Goal: Register for event/course

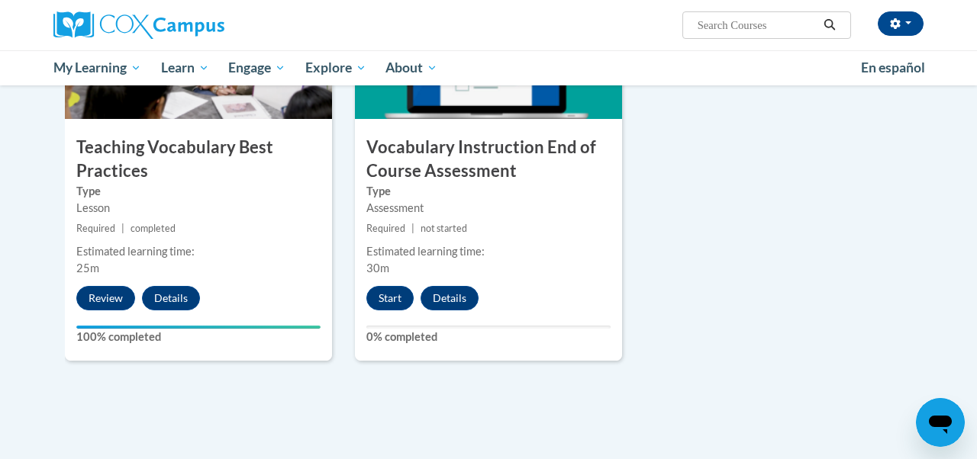
scroll to position [1722, 0]
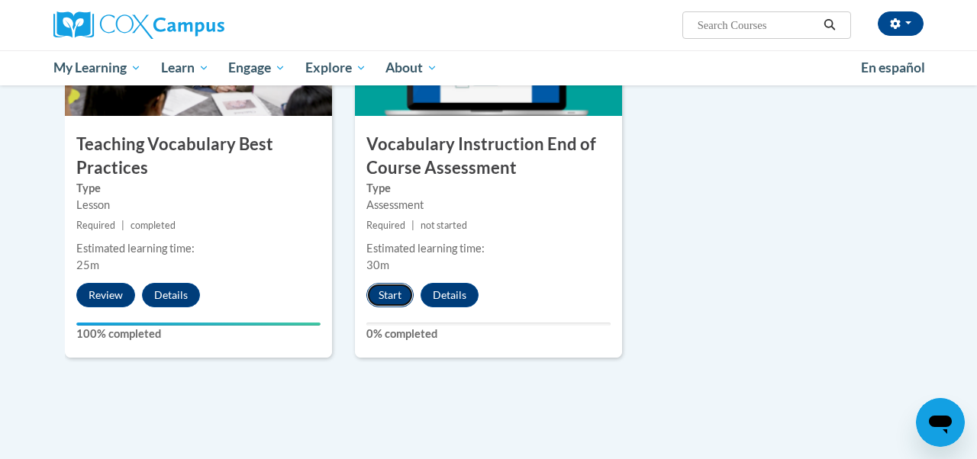
click at [395, 288] on button "Start" at bounding box center [389, 295] width 47 height 24
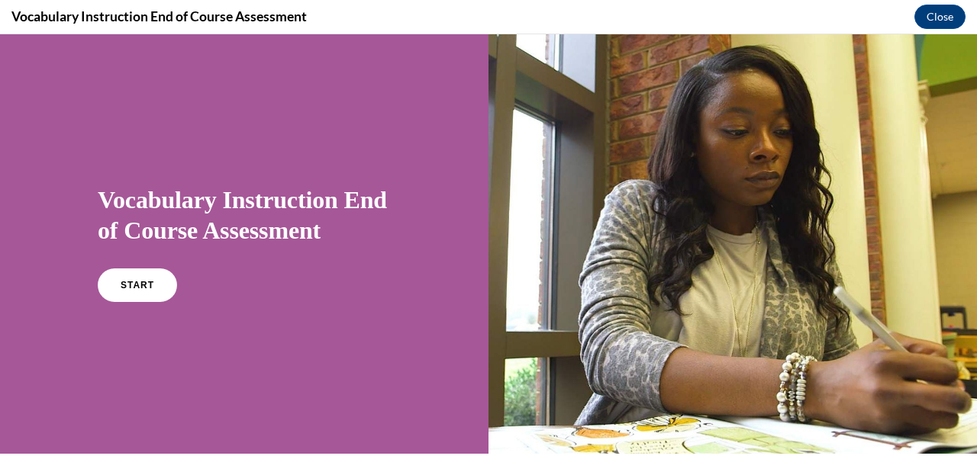
scroll to position [0, 0]
click at [112, 292] on link "START" at bounding box center [136, 285] width 83 height 35
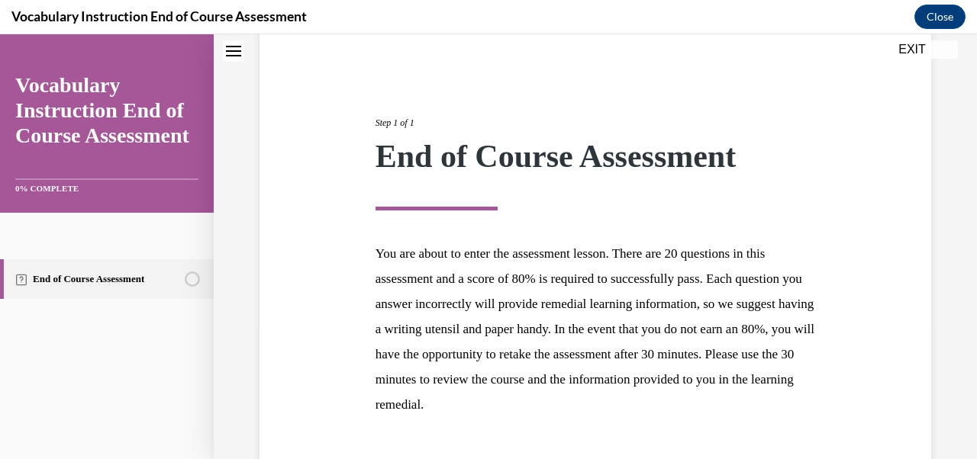
scroll to position [241, 0]
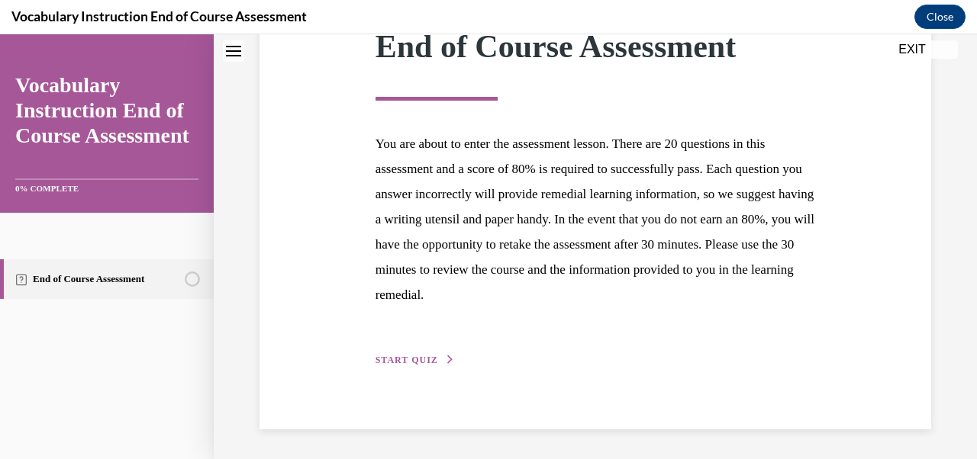
click at [418, 362] on span "START QUIZ" at bounding box center [406, 360] width 63 height 11
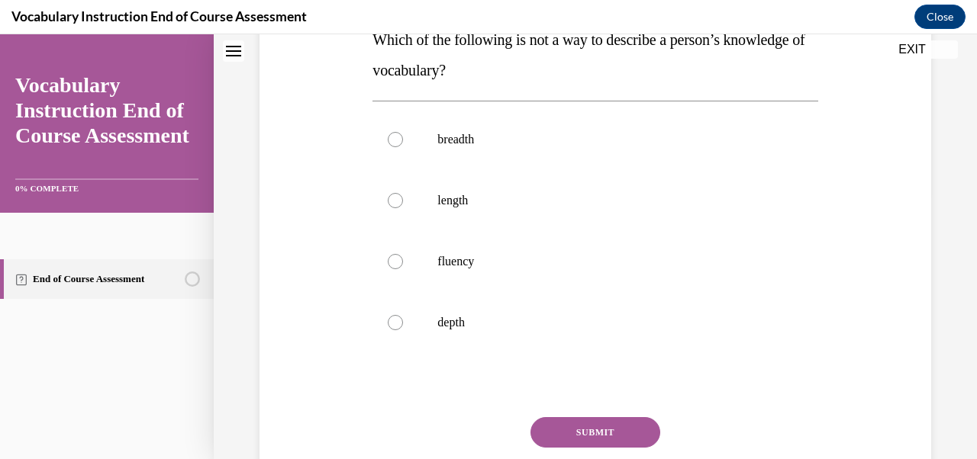
scroll to position [272, 0]
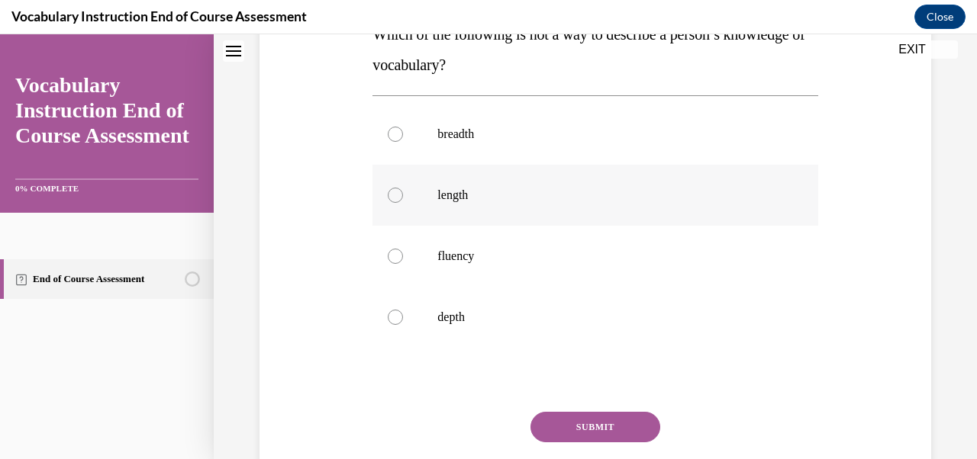
click at [455, 204] on label "length" at bounding box center [594, 195] width 445 height 61
click at [403, 203] on input "length" at bounding box center [395, 195] width 15 height 15
radio input "true"
click at [624, 428] on button "SUBMIT" at bounding box center [595, 427] width 130 height 31
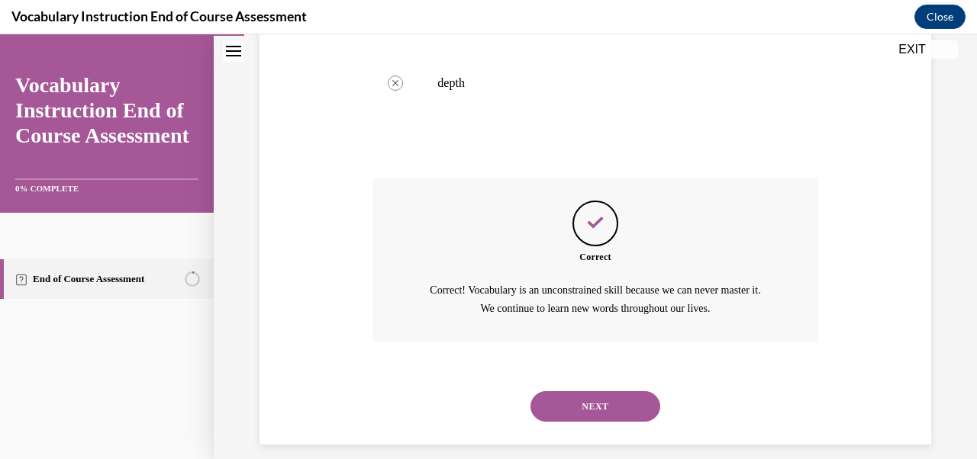
scroll to position [521, 0]
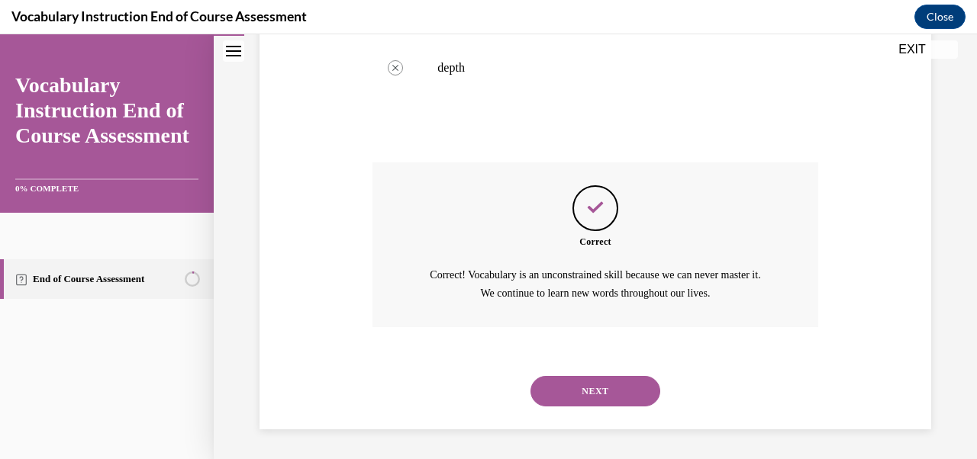
click at [609, 391] on button "NEXT" at bounding box center [595, 391] width 130 height 31
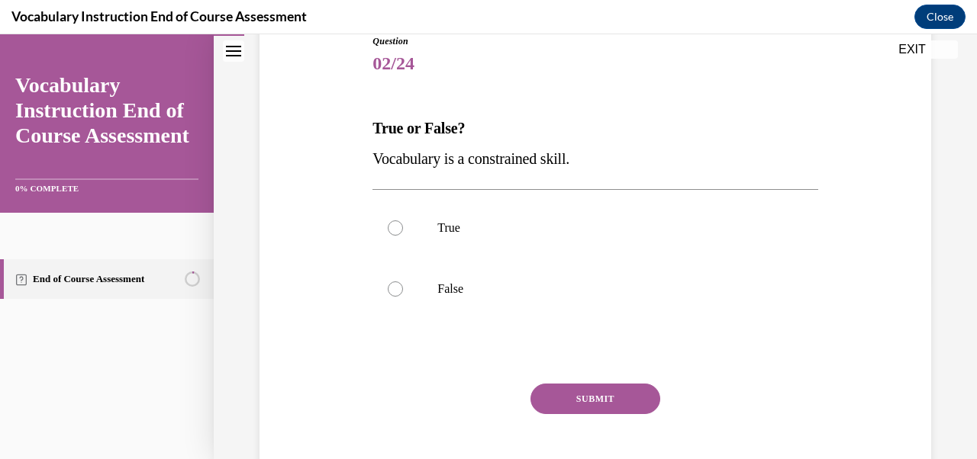
scroll to position [183, 0]
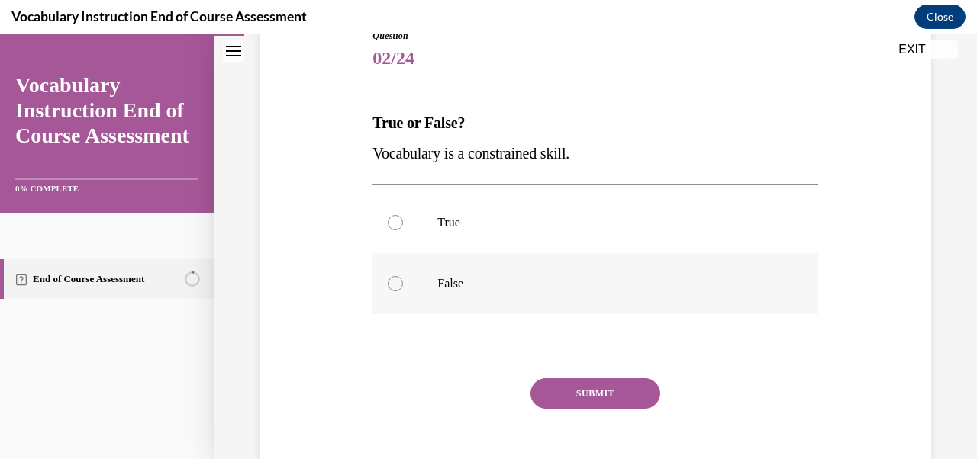
click at [409, 288] on label "False" at bounding box center [594, 283] width 445 height 61
click at [403, 288] on input "False" at bounding box center [395, 283] width 15 height 15
radio input "true"
click at [630, 398] on button "SUBMIT" at bounding box center [595, 394] width 130 height 31
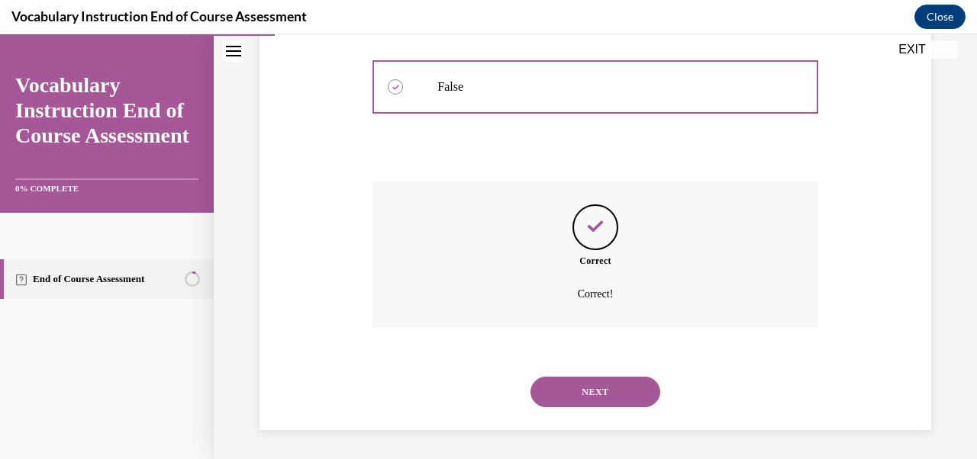
scroll to position [382, 0]
click at [603, 389] on button "NEXT" at bounding box center [595, 390] width 130 height 31
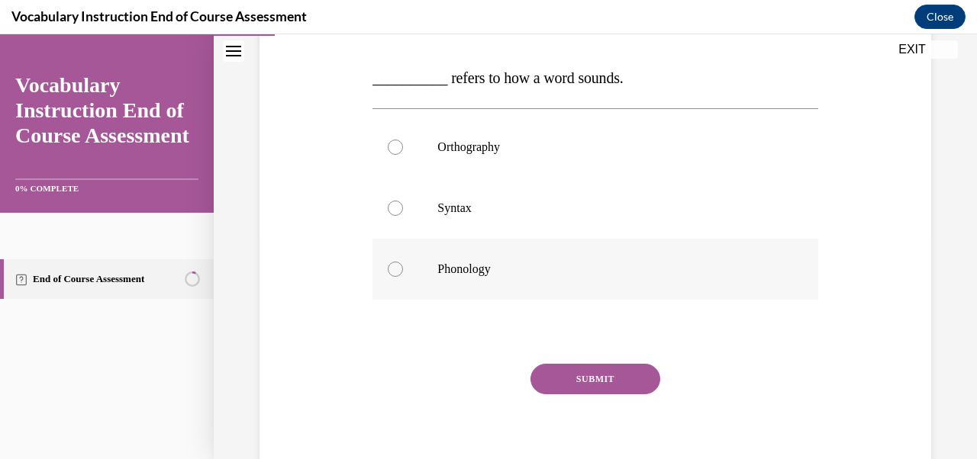
scroll to position [231, 0]
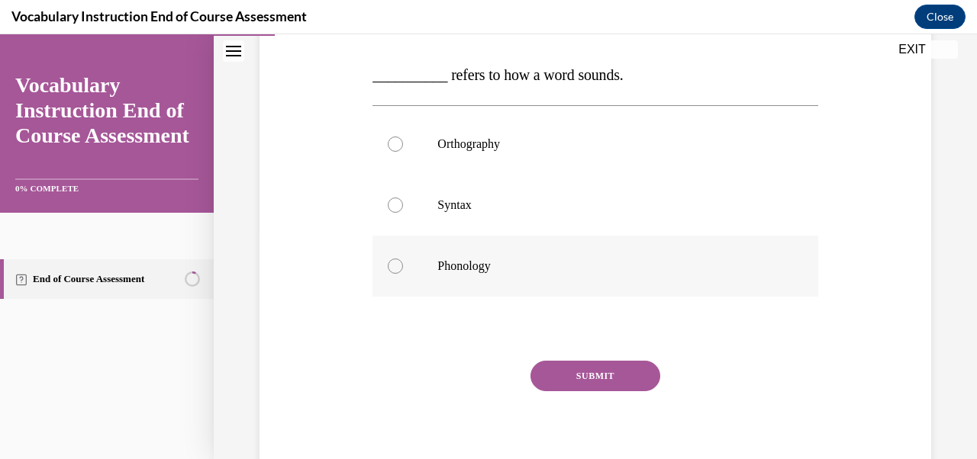
click at [441, 267] on p "Phonology" at bounding box center [608, 266] width 342 height 15
click at [403, 267] on input "Phonology" at bounding box center [395, 266] width 15 height 15
radio input "true"
click at [590, 369] on button "SUBMIT" at bounding box center [595, 376] width 130 height 31
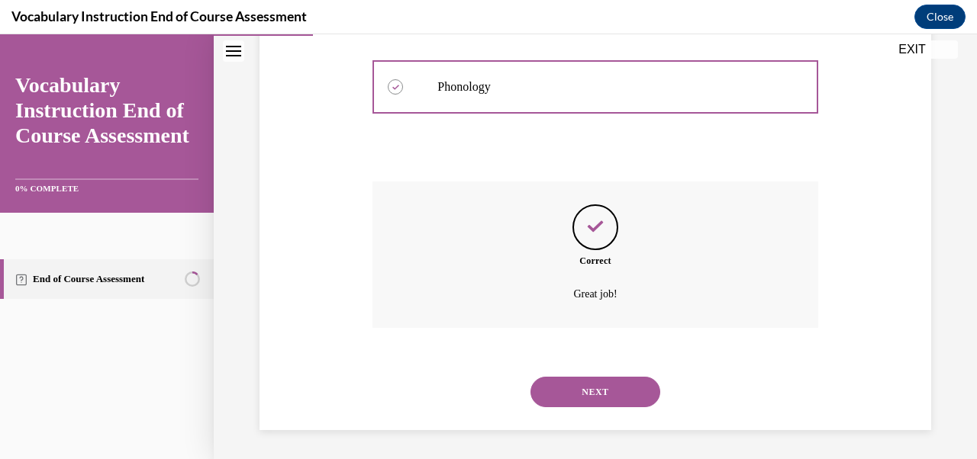
scroll to position [412, 0]
click at [585, 401] on button "NEXT" at bounding box center [595, 390] width 130 height 31
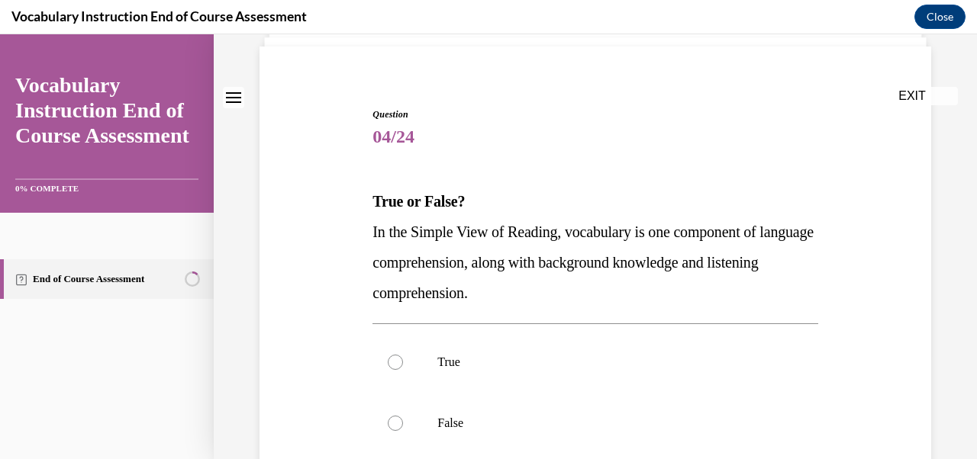
scroll to position [112, 0]
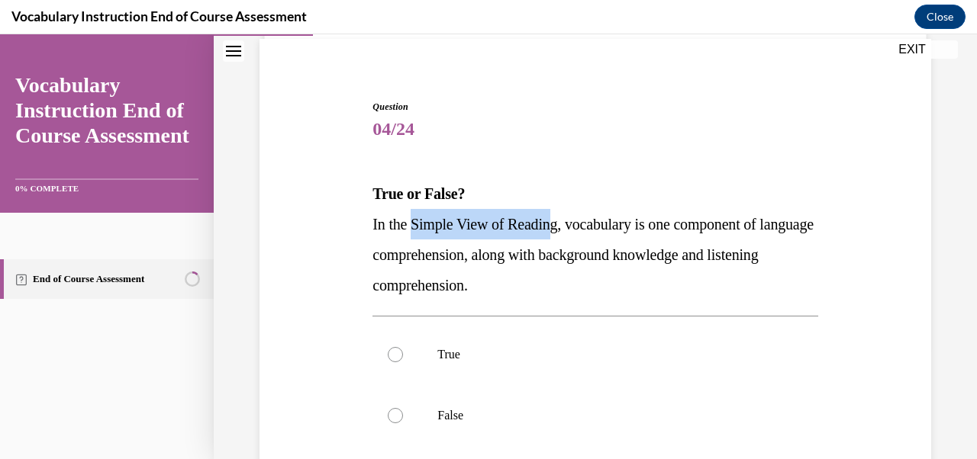
drag, startPoint x: 417, startPoint y: 223, endPoint x: 559, endPoint y: 239, distance: 142.1
click at [559, 239] on p "In the Simple View of Reading, vocabulary is one component of language comprehe…" at bounding box center [594, 255] width 445 height 92
copy span "Simple View of Readin"
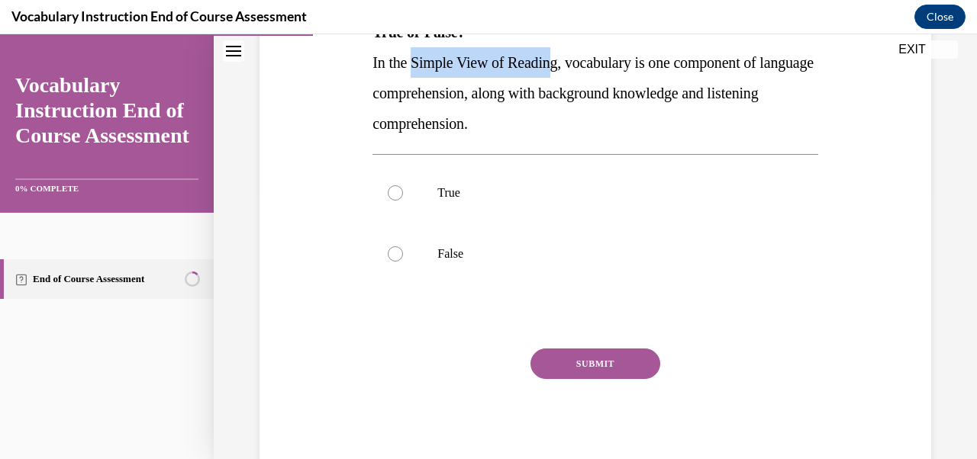
scroll to position [285, 0]
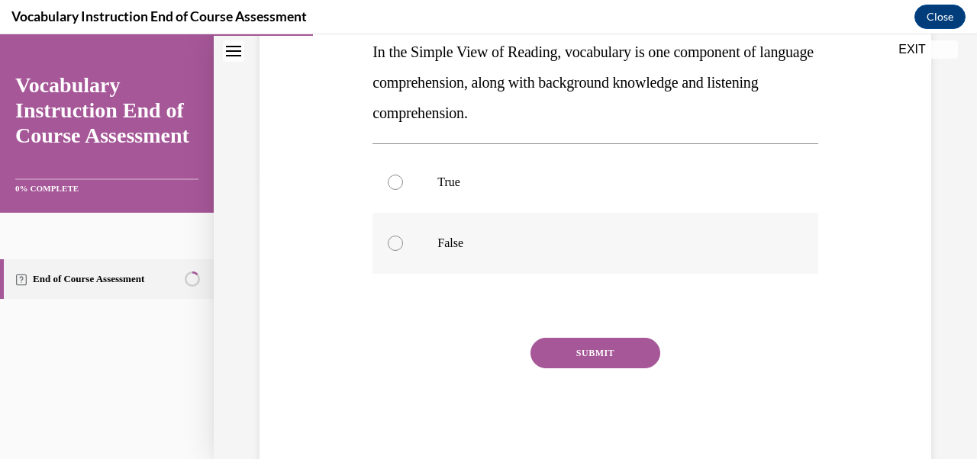
click at [396, 236] on div at bounding box center [395, 243] width 15 height 15
click at [396, 236] on input "False" at bounding box center [395, 243] width 15 height 15
radio input "true"
click at [587, 365] on button "SUBMIT" at bounding box center [595, 353] width 130 height 31
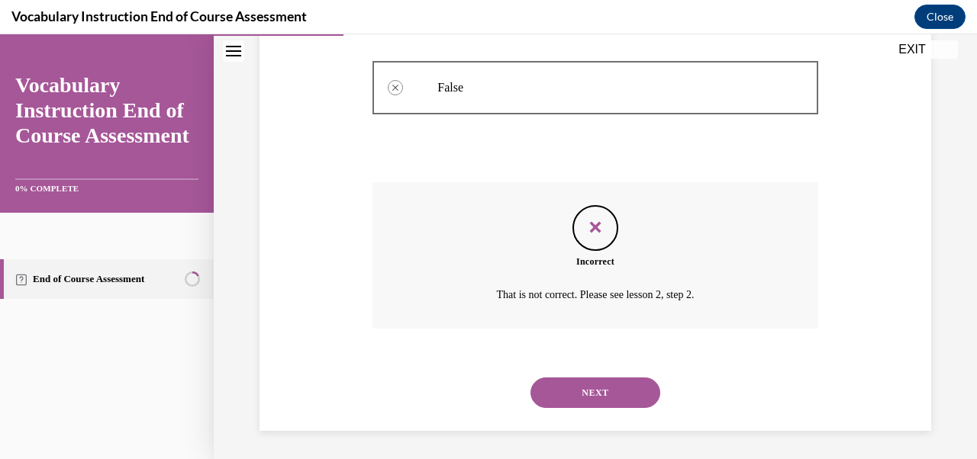
scroll to position [443, 0]
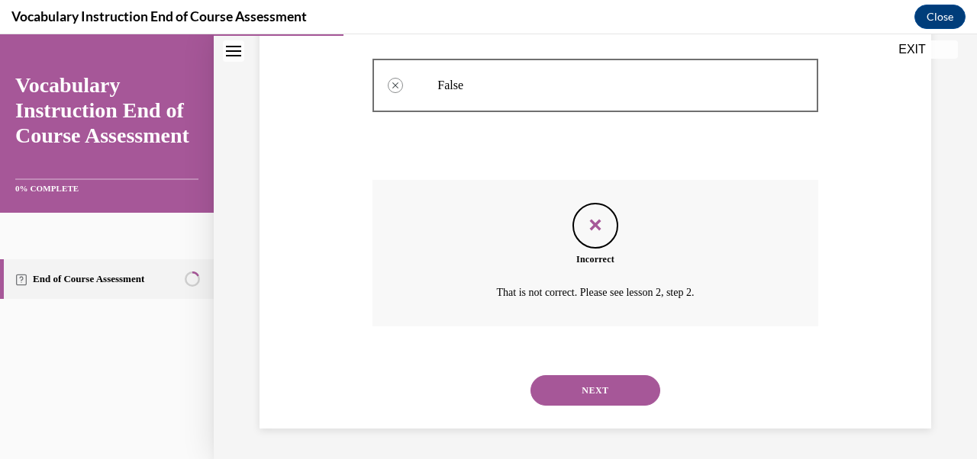
click at [590, 388] on button "NEXT" at bounding box center [595, 390] width 130 height 31
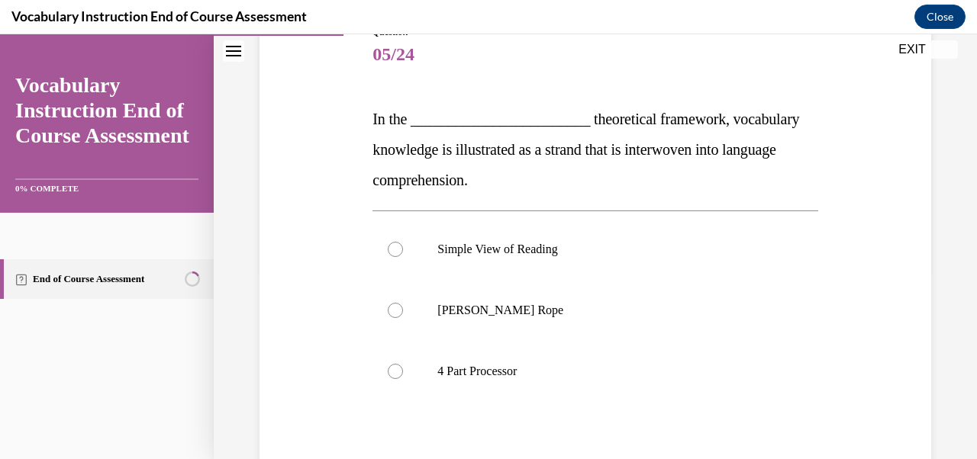
scroll to position [201, 0]
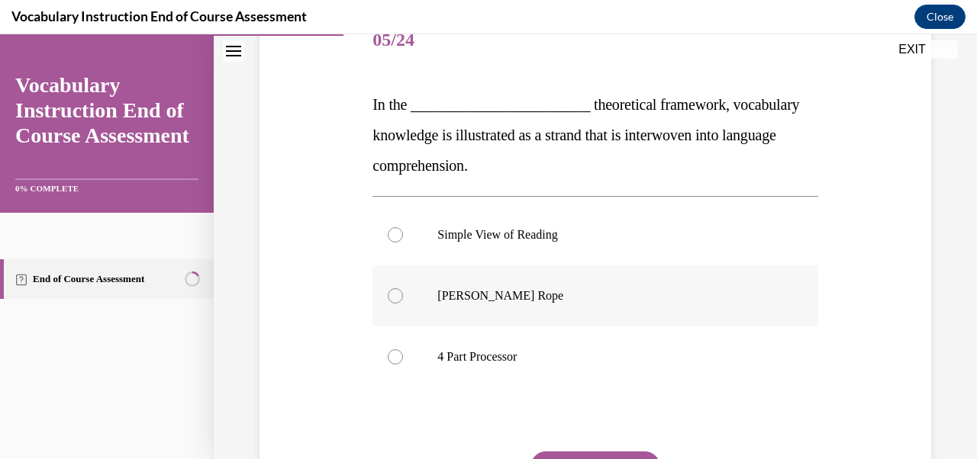
click at [409, 295] on label "Scarborough's Rope" at bounding box center [594, 296] width 445 height 61
click at [403, 295] on input "Scarborough's Rope" at bounding box center [395, 295] width 15 height 15
radio input "true"
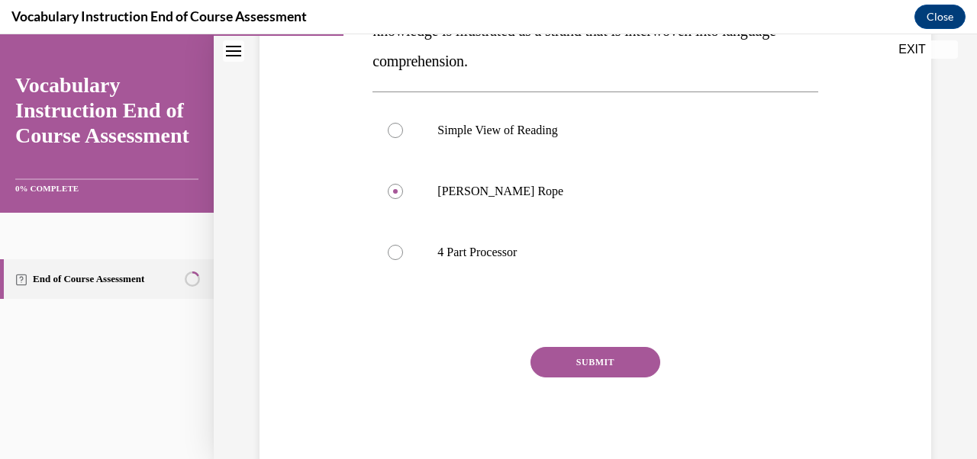
click at [592, 352] on button "SUBMIT" at bounding box center [595, 362] width 130 height 31
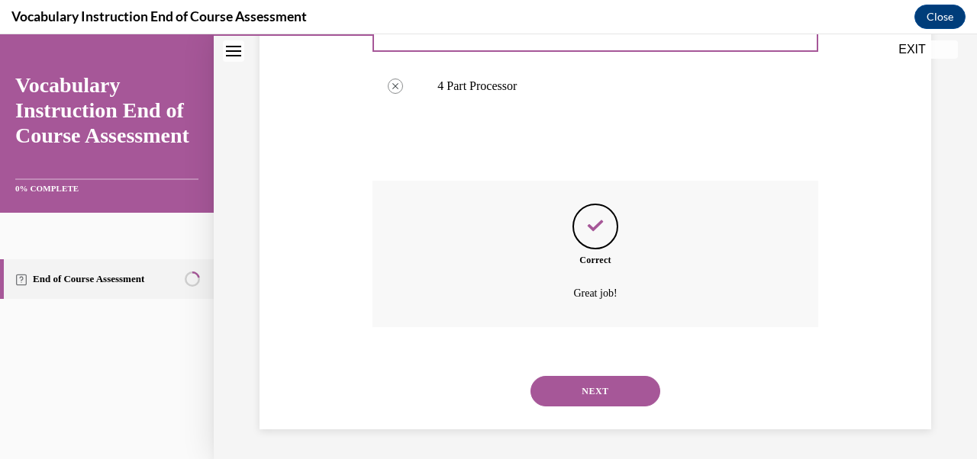
scroll to position [473, 0]
click at [589, 384] on button "NEXT" at bounding box center [595, 390] width 130 height 31
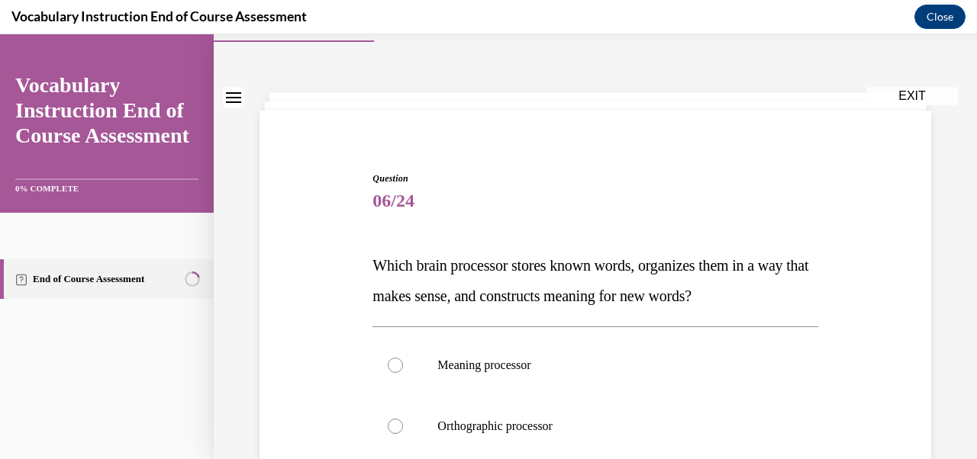
scroll to position [72, 0]
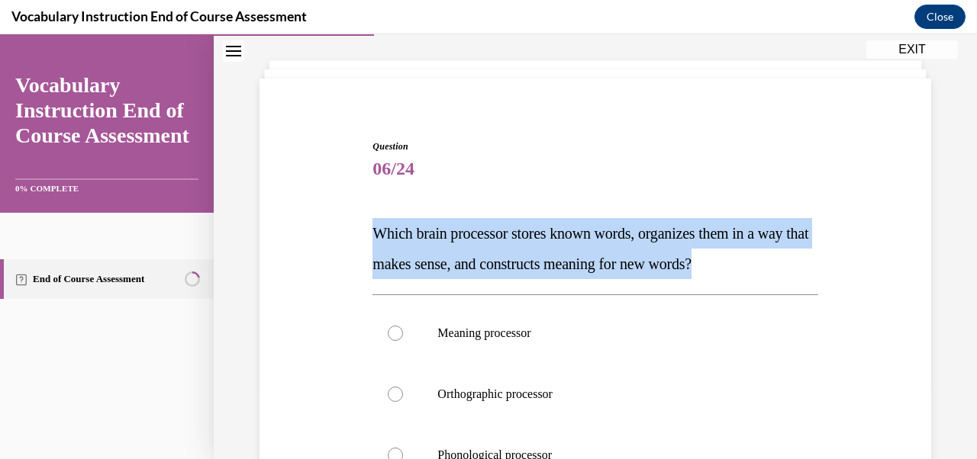
drag, startPoint x: 374, startPoint y: 234, endPoint x: 821, endPoint y: 253, distance: 447.6
click at [822, 253] on div "Question 06/24 Which brain processor stores known words, organizes them in a wa…" at bounding box center [595, 415] width 679 height 643
copy span "Which brain processor stores known words, organizes them in a way that makes se…"
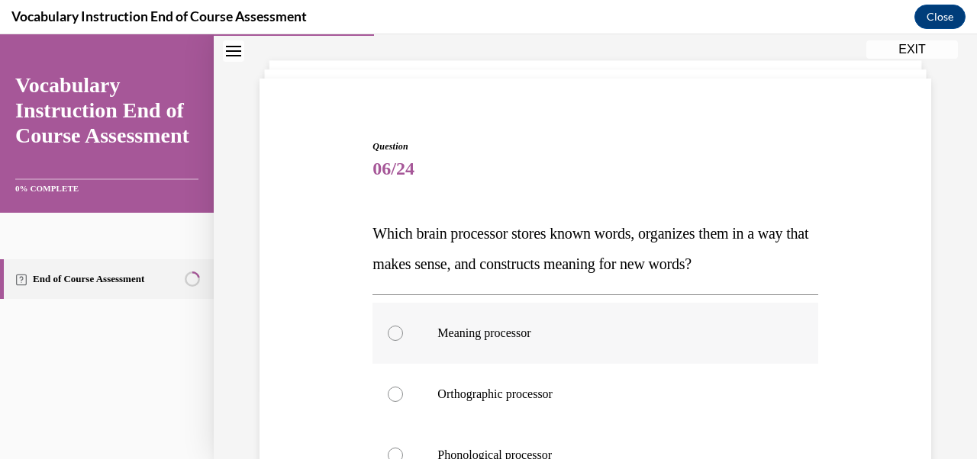
click at [498, 341] on label "Meaning processor" at bounding box center [594, 333] width 445 height 61
click at [403, 341] on input "Meaning processor" at bounding box center [395, 333] width 15 height 15
radio input "true"
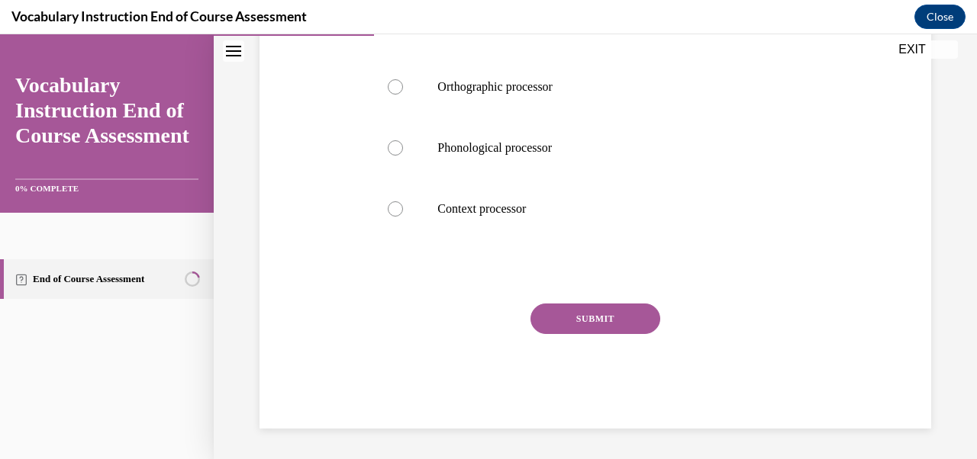
click at [575, 329] on button "SUBMIT" at bounding box center [595, 319] width 130 height 31
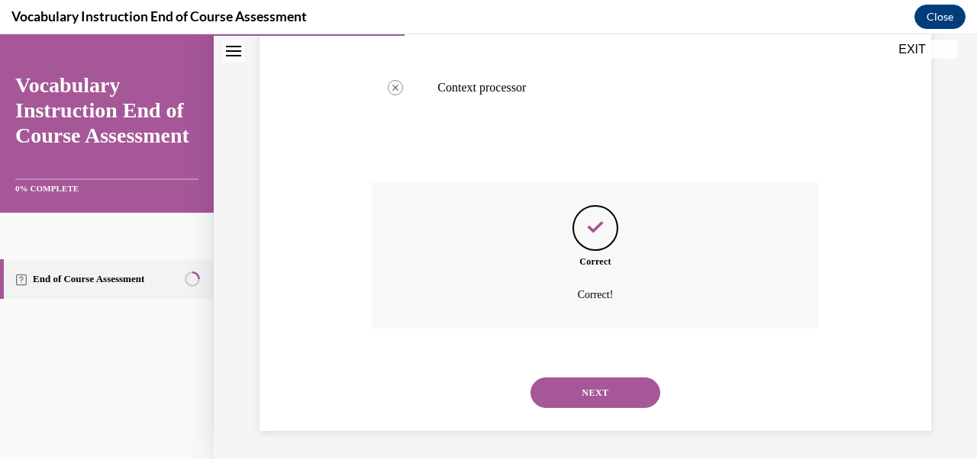
scroll to position [504, 0]
click at [582, 387] on button "NEXT" at bounding box center [595, 390] width 130 height 31
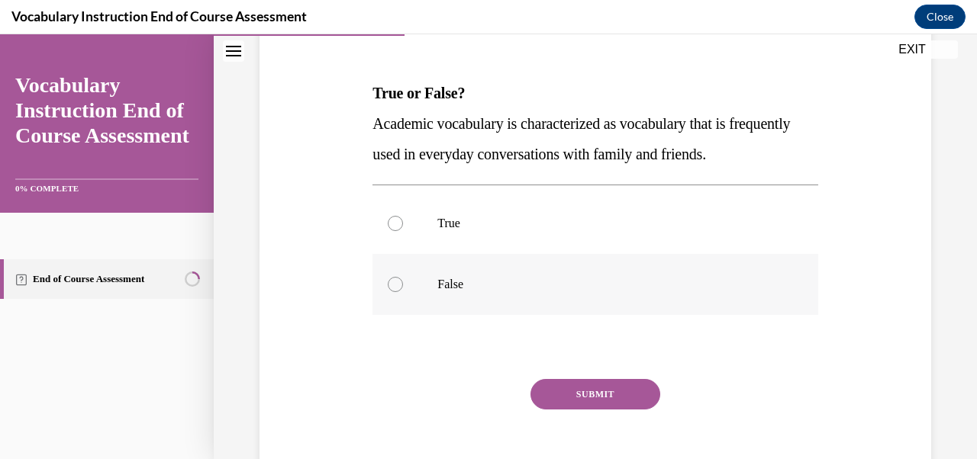
scroll to position [217, 0]
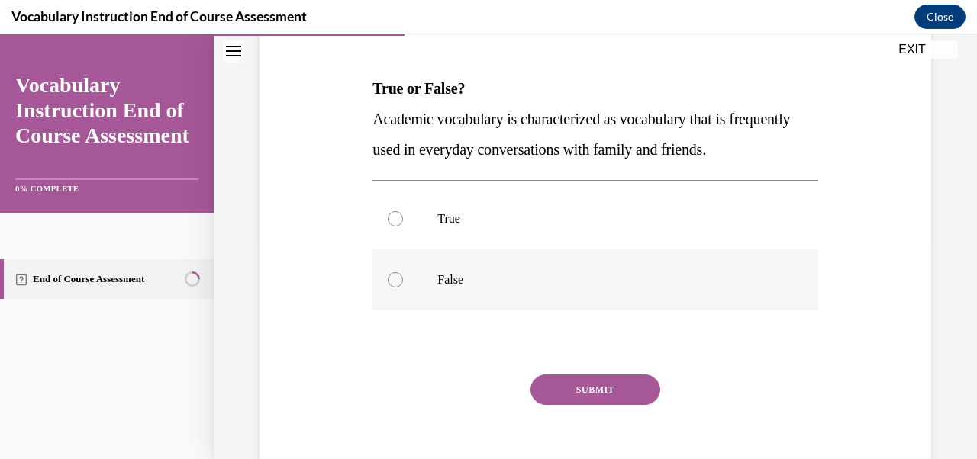
click at [396, 285] on div at bounding box center [395, 279] width 15 height 15
click at [396, 285] on input "False" at bounding box center [395, 279] width 15 height 15
radio input "true"
click at [585, 375] on button "SUBMIT" at bounding box center [595, 390] width 130 height 31
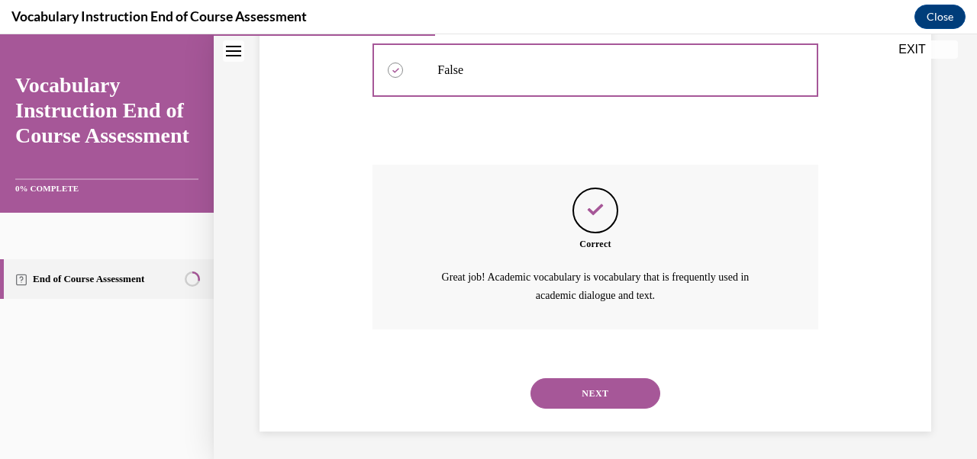
scroll to position [430, 0]
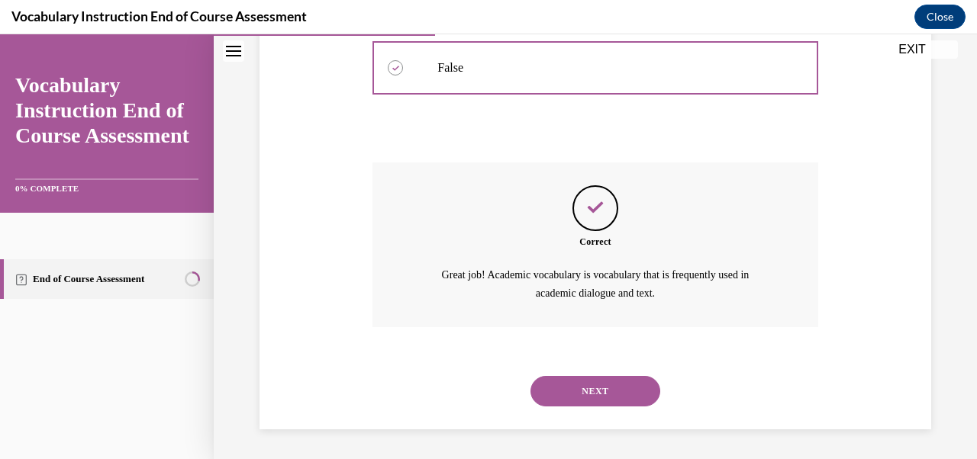
click at [587, 405] on button "NEXT" at bounding box center [595, 391] width 130 height 31
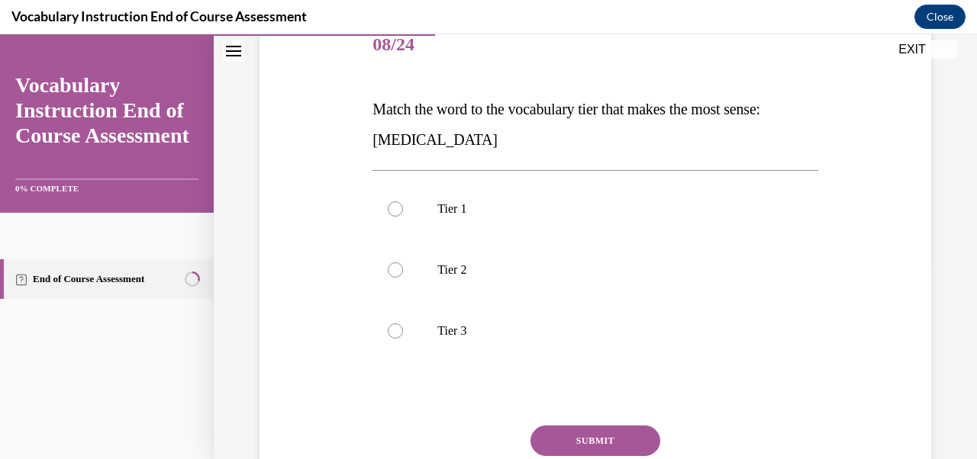
scroll to position [203, 0]
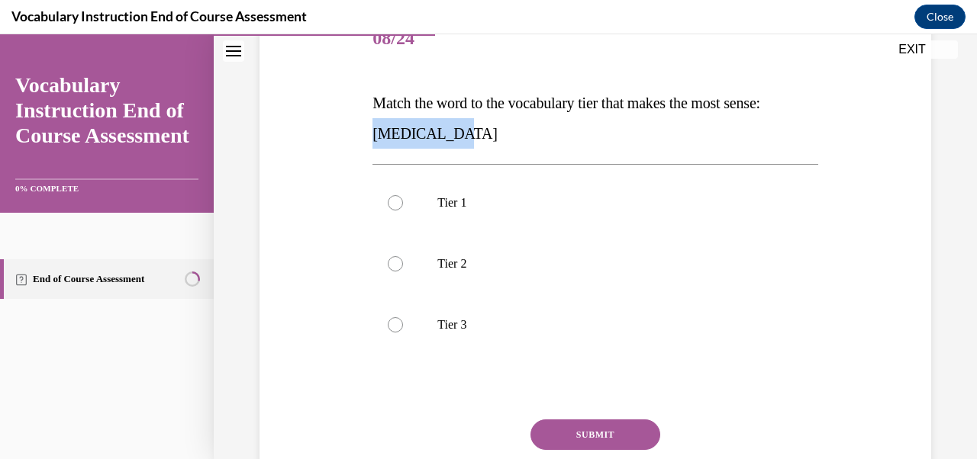
drag, startPoint x: 372, startPoint y: 134, endPoint x: 480, endPoint y: 134, distance: 107.6
click at [480, 134] on p "Match the word to the vocabulary tier that makes the most sense: anaphylaxis" at bounding box center [594, 118] width 445 height 61
copy span "anaphylaxis"
click at [429, 342] on label "Tier 3" at bounding box center [594, 325] width 445 height 61
click at [403, 333] on input "Tier 3" at bounding box center [395, 324] width 15 height 15
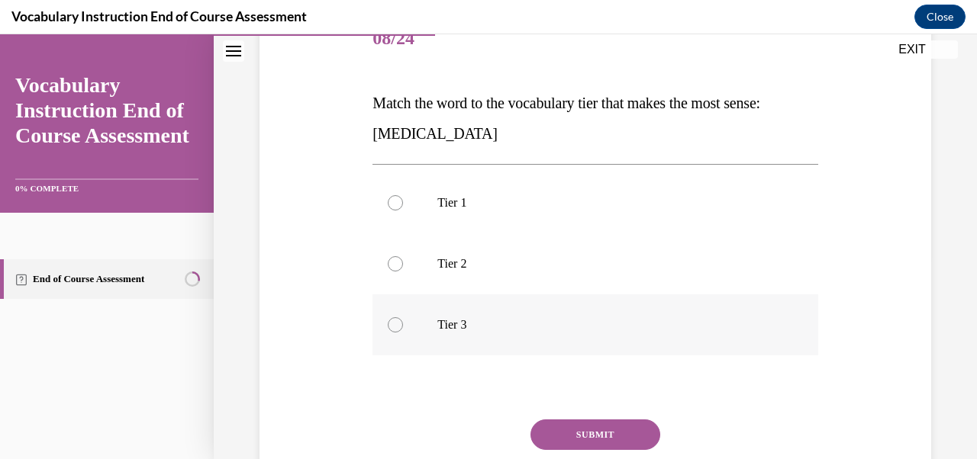
radio input "true"
click at [587, 436] on button "SUBMIT" at bounding box center [595, 435] width 130 height 31
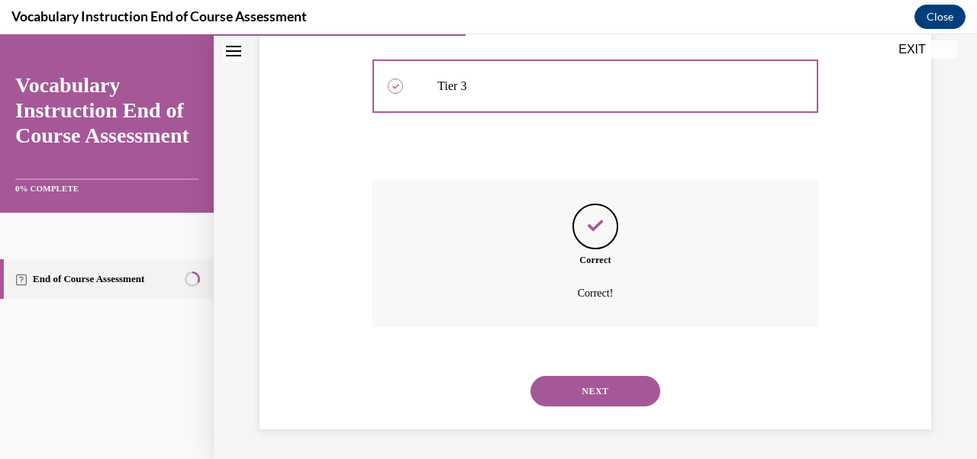
scroll to position [443, 0]
click at [599, 399] on button "NEXT" at bounding box center [595, 390] width 130 height 31
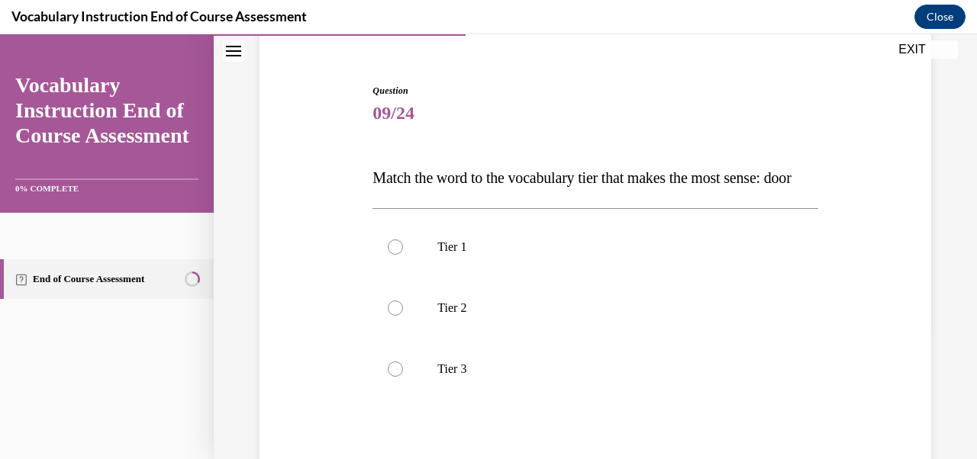
scroll to position [130, 0]
click at [425, 330] on label "Tier 2" at bounding box center [594, 306] width 445 height 61
click at [403, 314] on input "Tier 2" at bounding box center [395, 306] width 15 height 15
radio input "true"
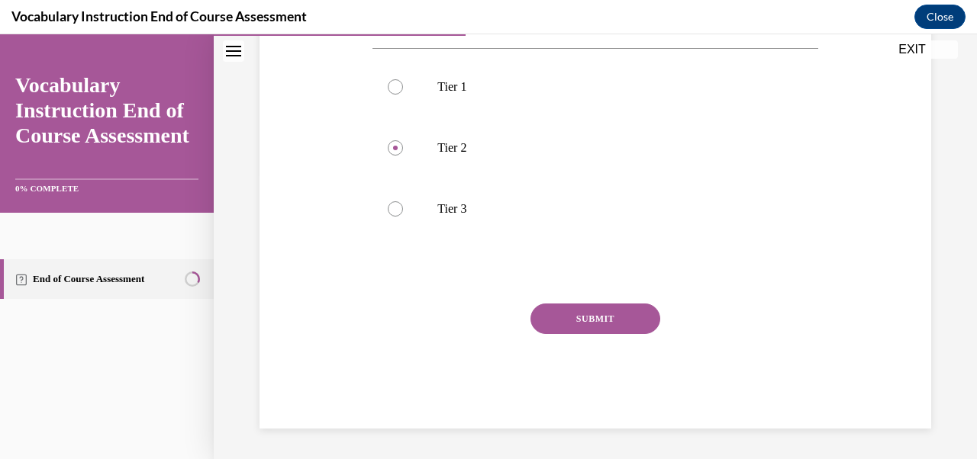
click at [559, 324] on button "SUBMIT" at bounding box center [595, 319] width 130 height 31
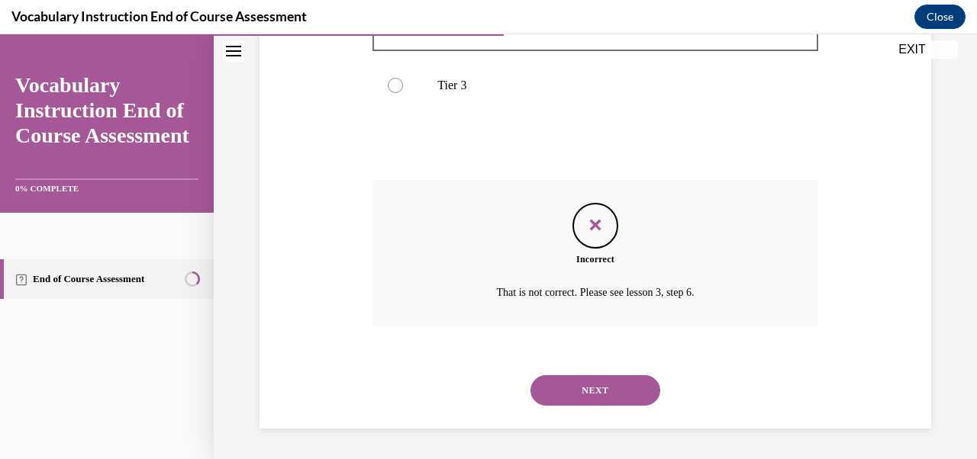
scroll to position [443, 0]
click at [580, 392] on button "NEXT" at bounding box center [595, 390] width 130 height 31
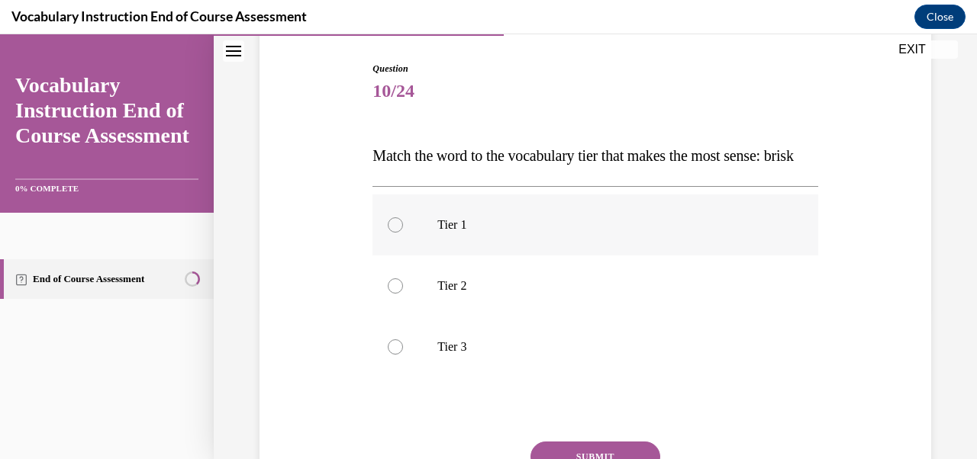
scroll to position [176, 0]
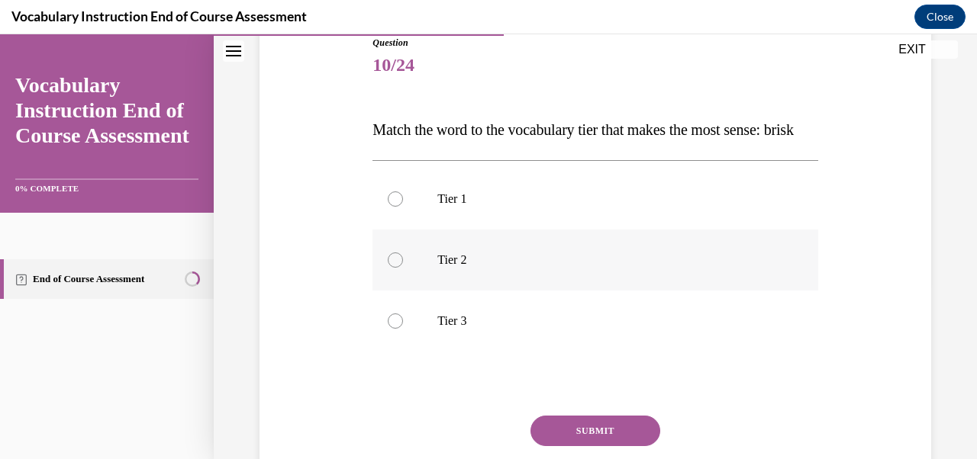
click at [435, 290] on label "Tier 2" at bounding box center [594, 260] width 445 height 61
click at [403, 268] on input "Tier 2" at bounding box center [395, 260] width 15 height 15
radio input "true"
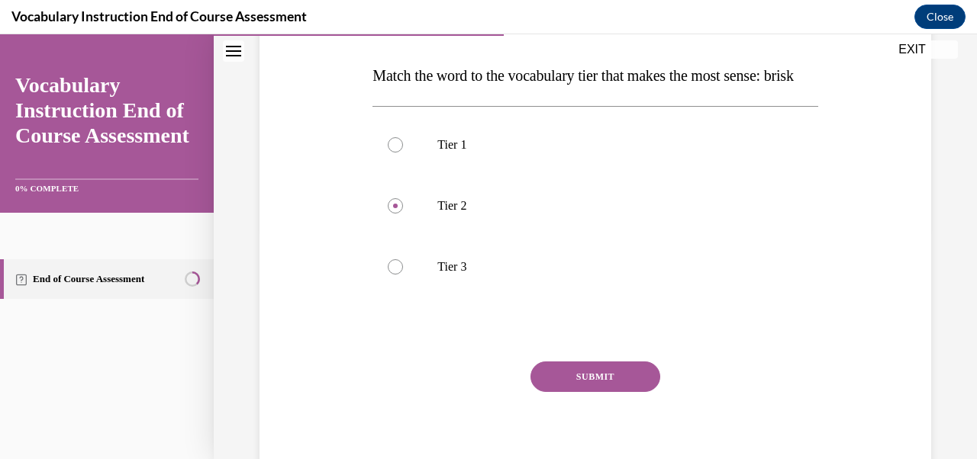
click at [601, 392] on button "SUBMIT" at bounding box center [595, 377] width 130 height 31
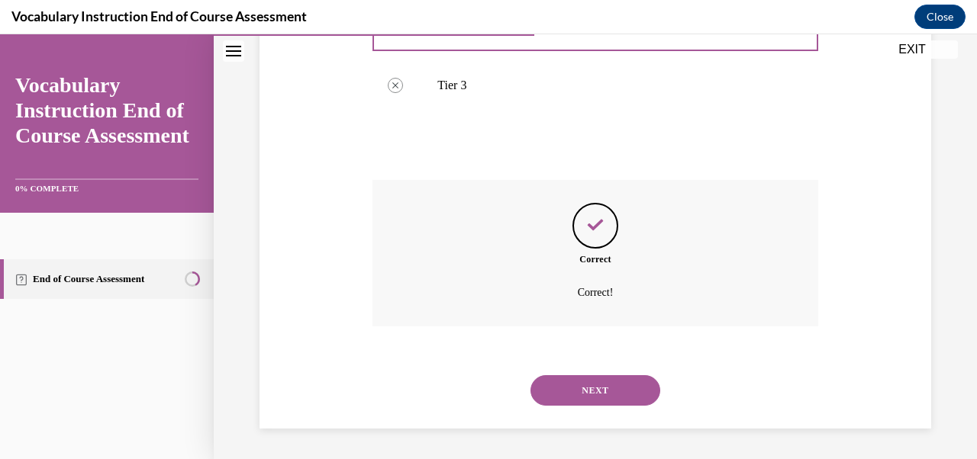
scroll to position [443, 0]
click at [603, 388] on button "NEXT" at bounding box center [595, 390] width 130 height 31
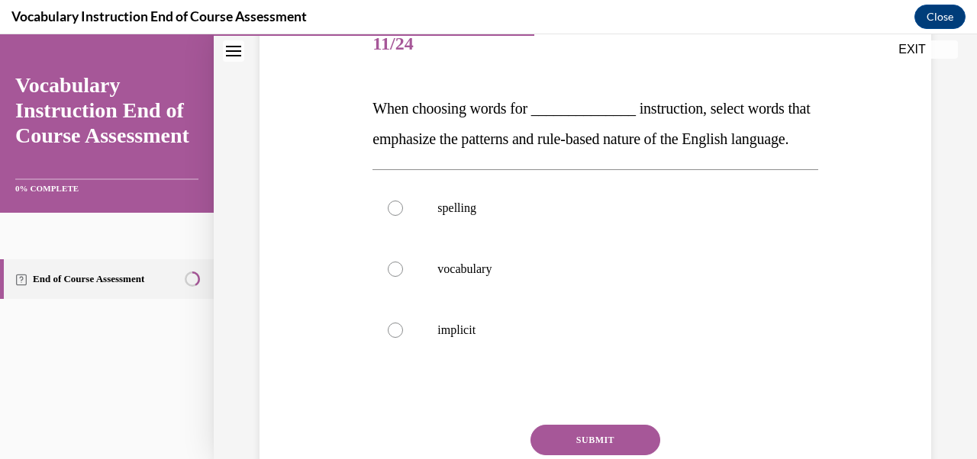
scroll to position [183, 0]
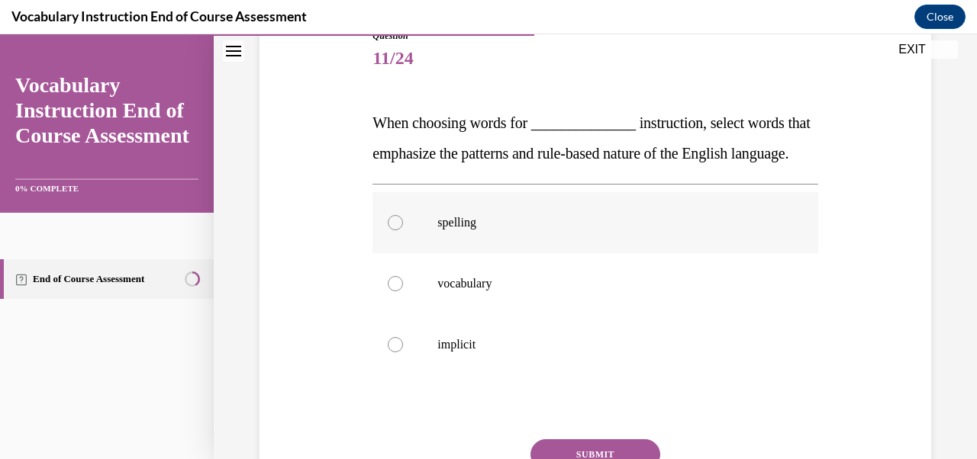
click at [469, 230] on p "spelling" at bounding box center [608, 222] width 342 height 15
click at [403, 230] on input "spelling" at bounding box center [395, 222] width 15 height 15
radio input "true"
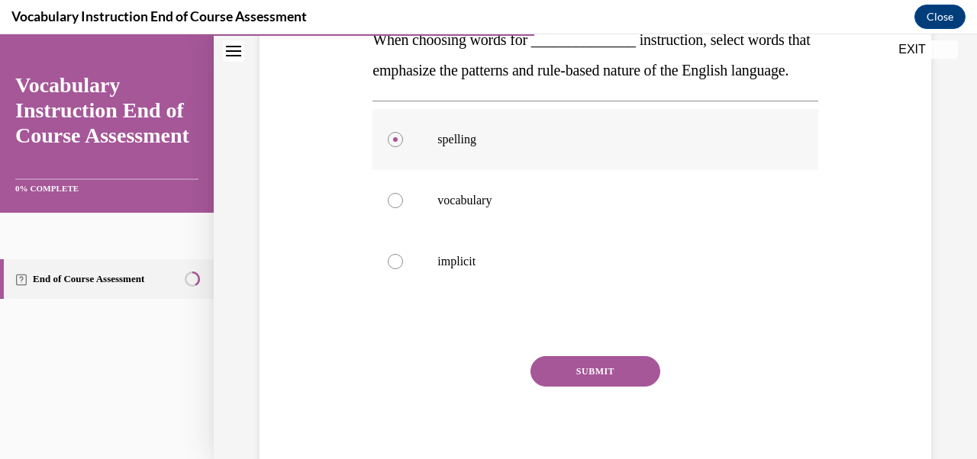
scroll to position [273, 0]
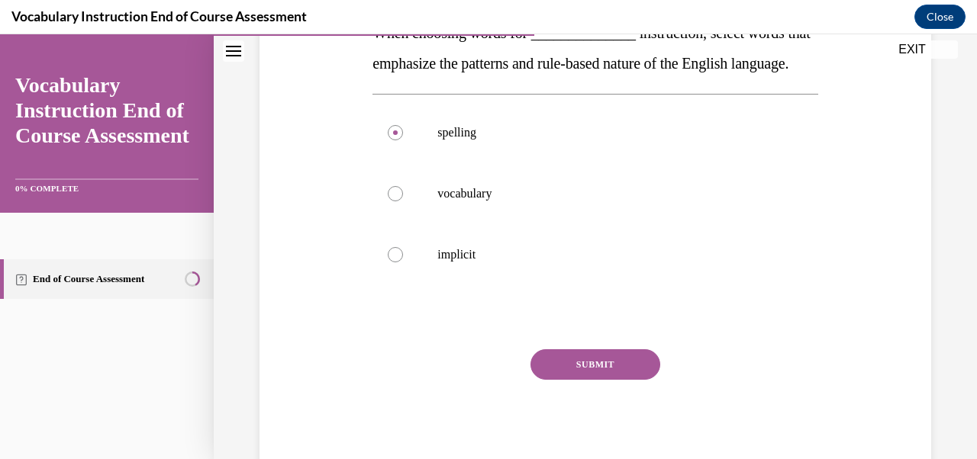
click at [598, 380] on button "SUBMIT" at bounding box center [595, 365] width 130 height 31
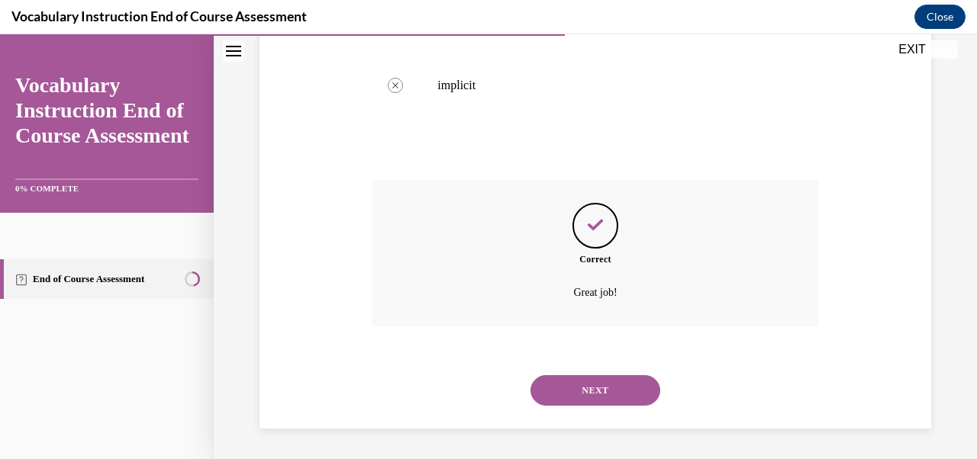
scroll to position [473, 0]
click at [598, 393] on button "NEXT" at bounding box center [595, 390] width 130 height 31
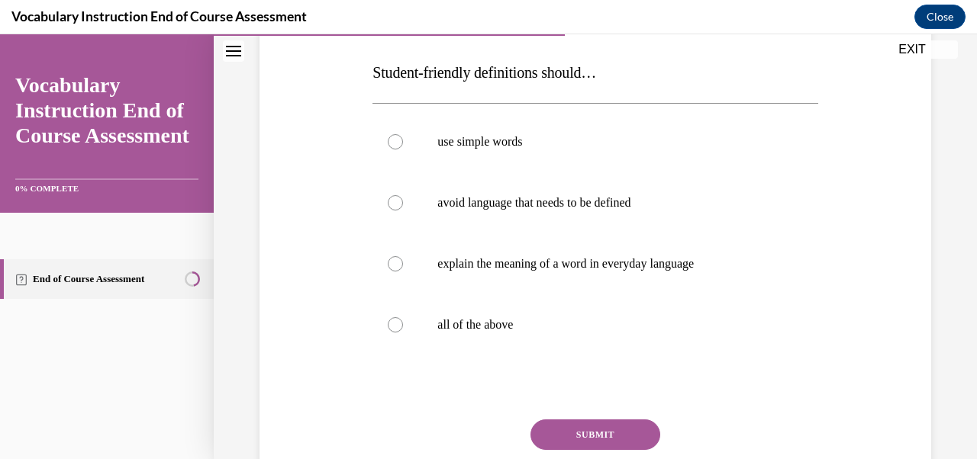
scroll to position [234, 0]
click at [404, 329] on label "all of the above" at bounding box center [594, 324] width 445 height 61
click at [403, 329] on input "all of the above" at bounding box center [395, 324] width 15 height 15
radio input "true"
click at [592, 439] on button "SUBMIT" at bounding box center [595, 434] width 130 height 31
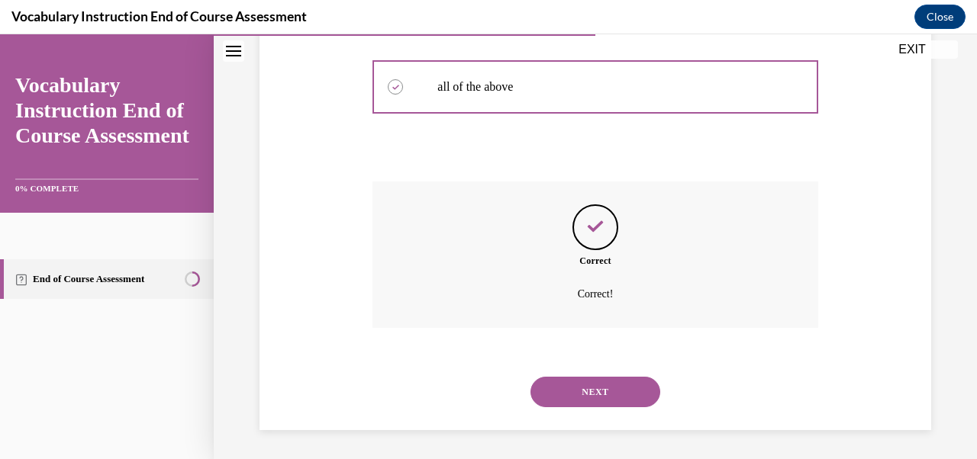
scroll to position [473, 0]
click at [590, 398] on button "NEXT" at bounding box center [595, 390] width 130 height 31
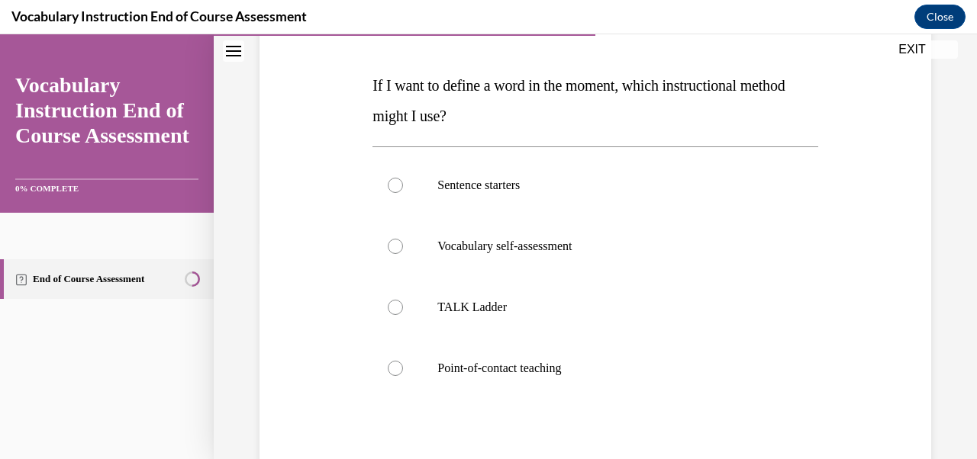
scroll to position [225, 0]
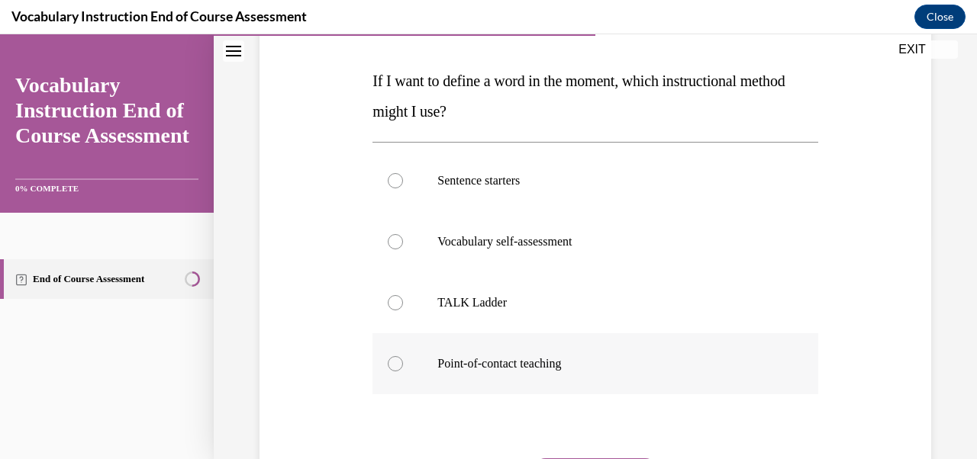
click at [394, 361] on div at bounding box center [395, 363] width 15 height 15
click at [394, 361] on input "Point-of-contact teaching" at bounding box center [395, 363] width 15 height 15
radio input "true"
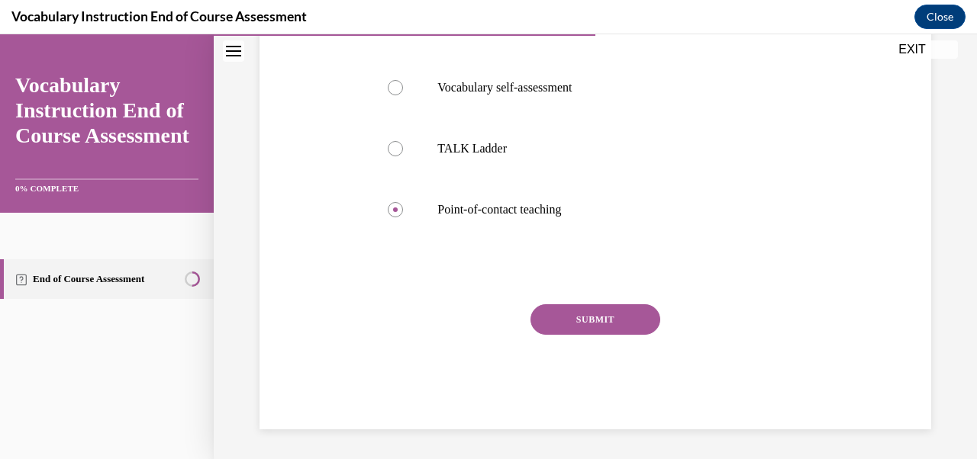
click at [569, 311] on button "SUBMIT" at bounding box center [595, 319] width 130 height 31
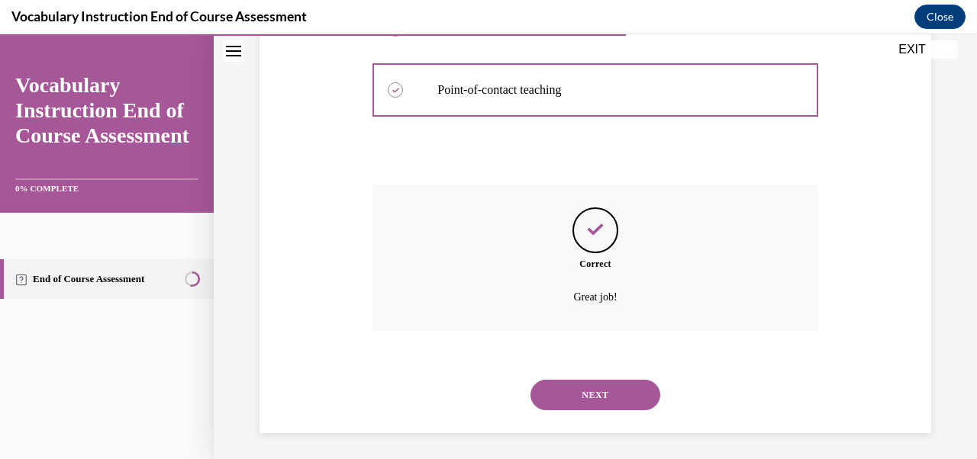
scroll to position [504, 0]
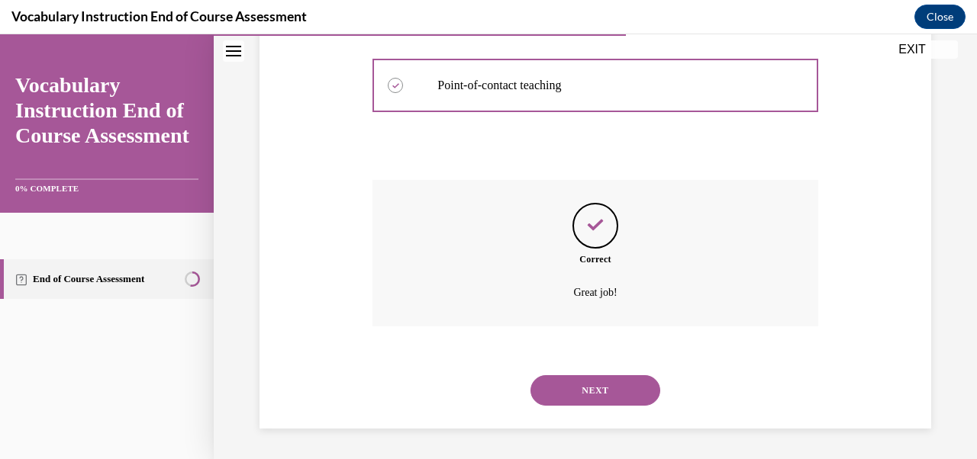
click at [578, 407] on div "NEXT" at bounding box center [594, 390] width 445 height 61
click at [578, 401] on button "NEXT" at bounding box center [595, 390] width 130 height 31
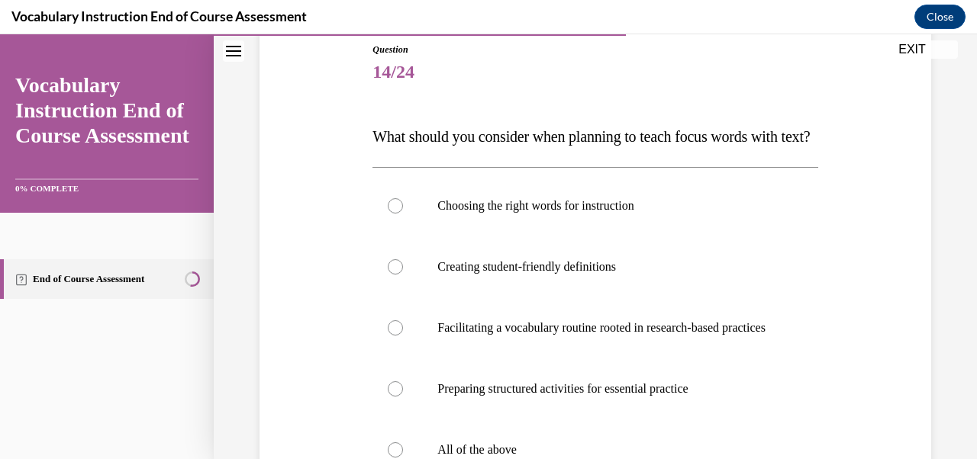
scroll to position [202, 0]
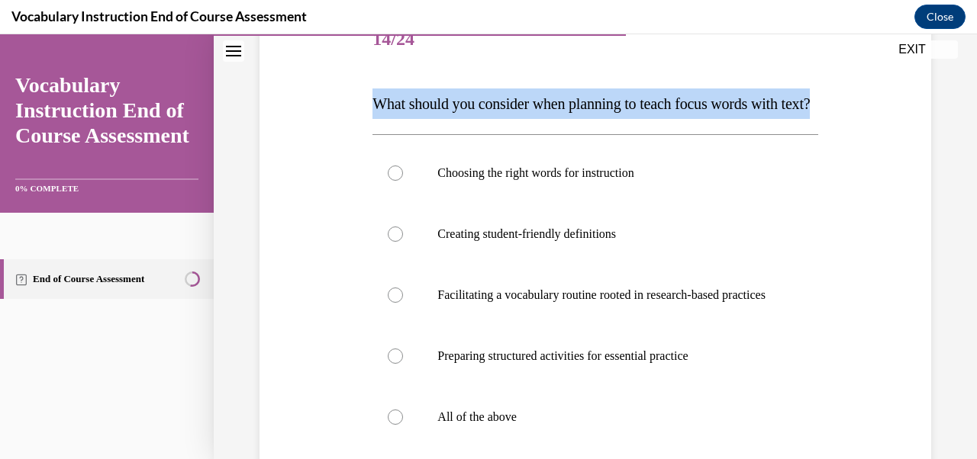
drag, startPoint x: 375, startPoint y: 101, endPoint x: 420, endPoint y: 134, distance: 55.1
click at [420, 119] on p "What should you consider when planning to teach focus words with text?" at bounding box center [594, 104] width 445 height 31
copy span "What should you consider when planning to teach focus words with text?"
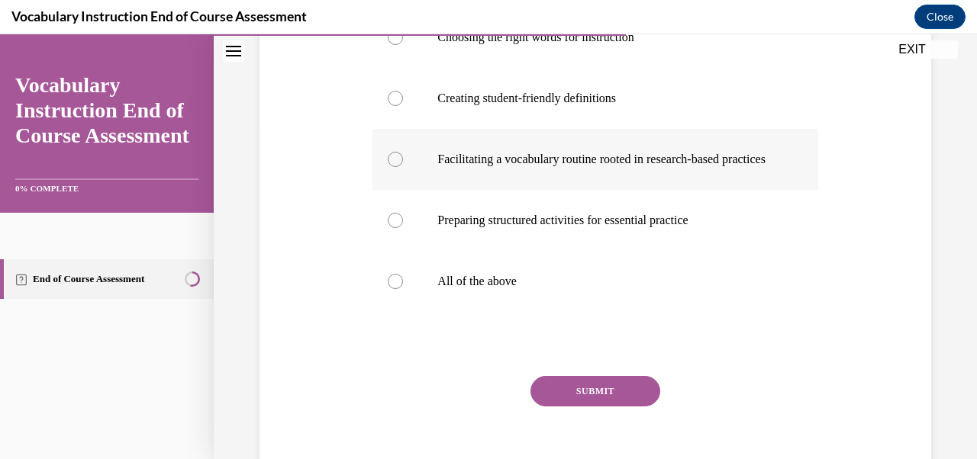
scroll to position [340, 0]
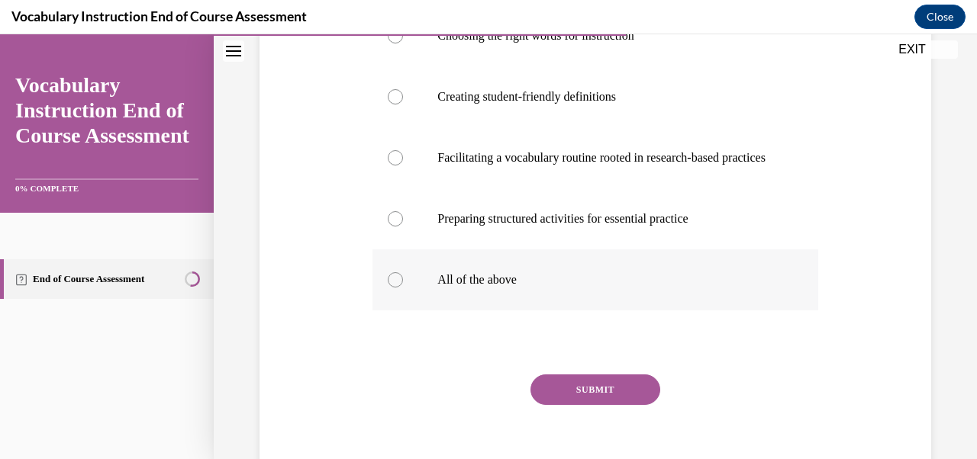
click at [441, 288] on p "All of the above" at bounding box center [608, 279] width 342 height 15
click at [403, 288] on input "All of the above" at bounding box center [395, 279] width 15 height 15
radio input "true"
click at [601, 405] on button "SUBMIT" at bounding box center [595, 390] width 130 height 31
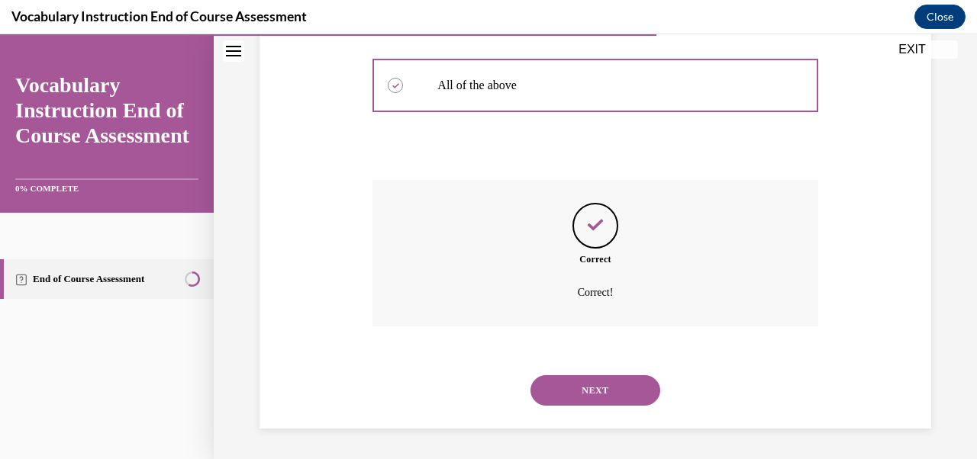
scroll to position [580, 0]
click at [596, 393] on button "NEXT" at bounding box center [595, 390] width 130 height 31
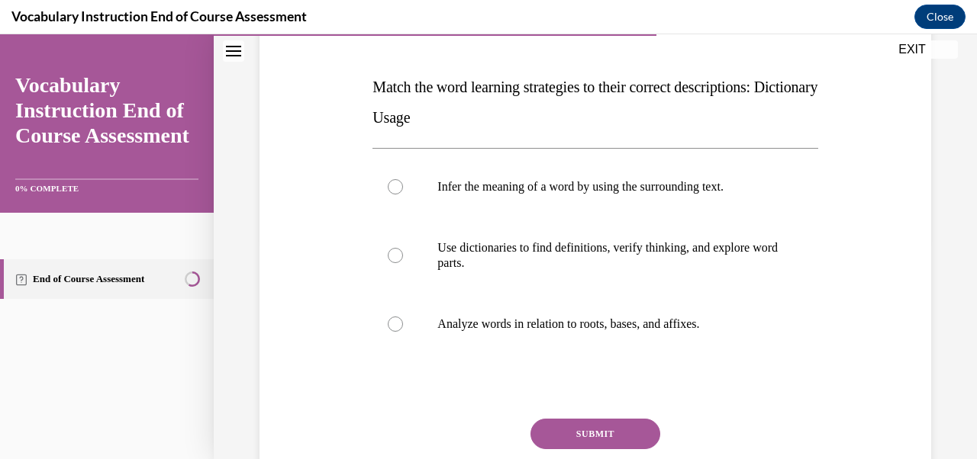
scroll to position [221, 0]
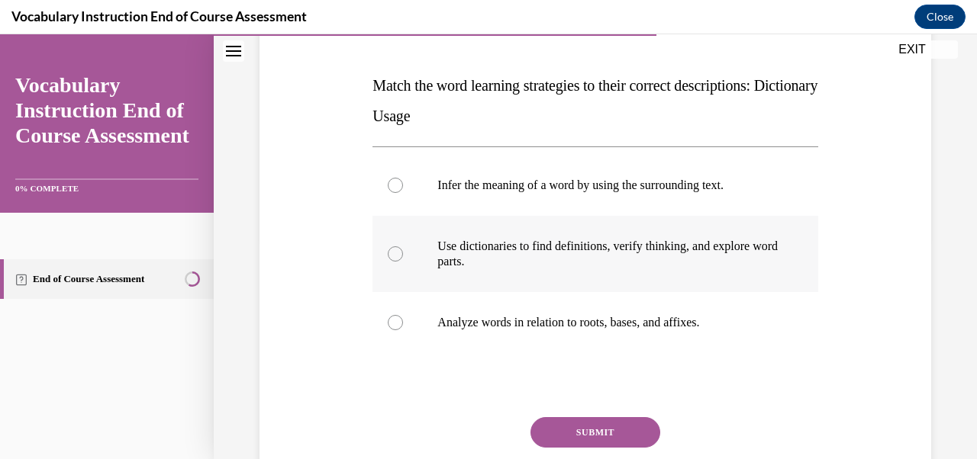
click at [395, 256] on div at bounding box center [395, 253] width 15 height 15
click at [395, 256] on input "Use dictionaries to find definitions, verify thinking, and explore word parts." at bounding box center [395, 253] width 15 height 15
radio input "true"
click at [605, 432] on button "SUBMIT" at bounding box center [595, 432] width 130 height 31
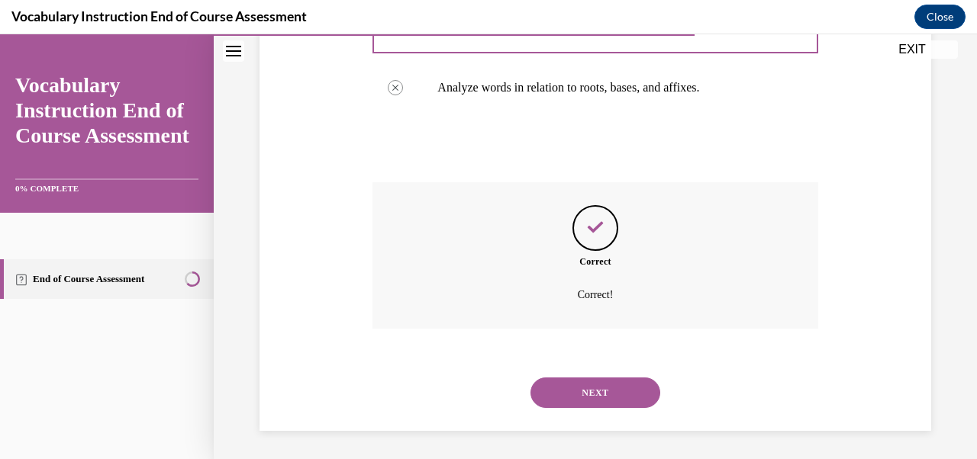
scroll to position [458, 0]
click at [598, 401] on button "NEXT" at bounding box center [595, 390] width 130 height 31
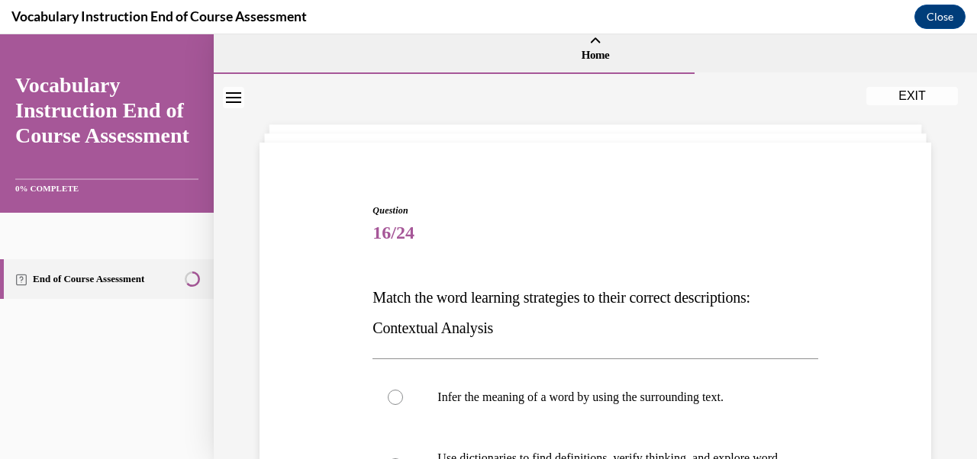
scroll to position [14, 0]
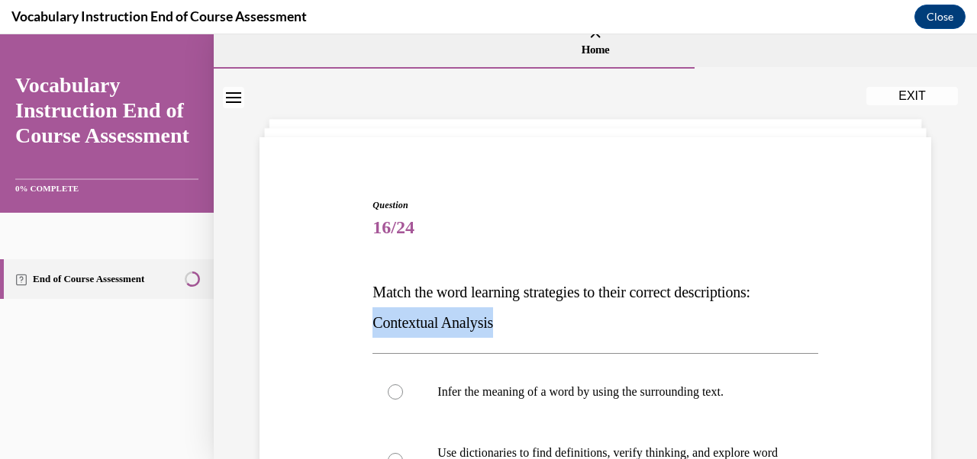
drag, startPoint x: 376, startPoint y: 321, endPoint x: 523, endPoint y: 321, distance: 146.5
click at [523, 321] on p "Match the word learning strategies to their correct descriptions: Contextual An…" at bounding box center [594, 307] width 445 height 61
copy span "Contextual Analysis"
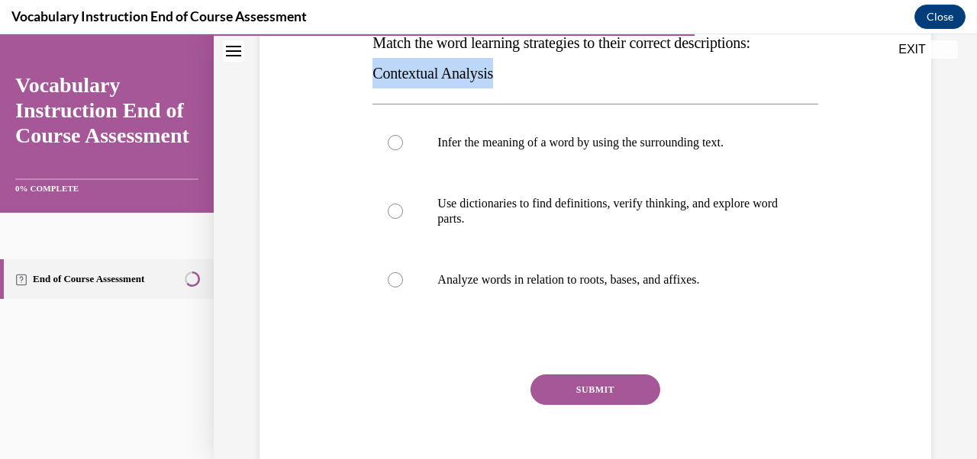
scroll to position [265, 0]
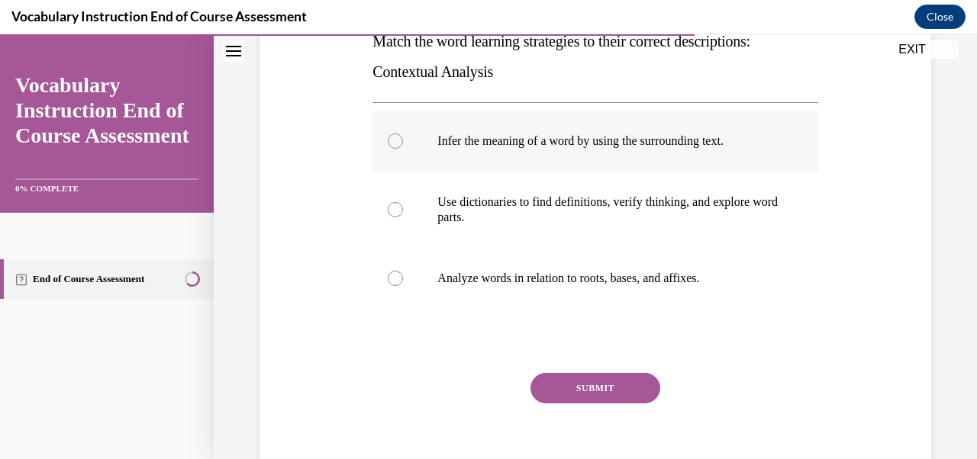
click at [405, 148] on label "Infer the meaning of a word by using the surrounding text." at bounding box center [594, 141] width 445 height 61
click at [403, 148] on input "Infer the meaning of a word by using the surrounding text." at bounding box center [395, 141] width 15 height 15
radio input "true"
click at [610, 380] on button "SUBMIT" at bounding box center [595, 388] width 130 height 31
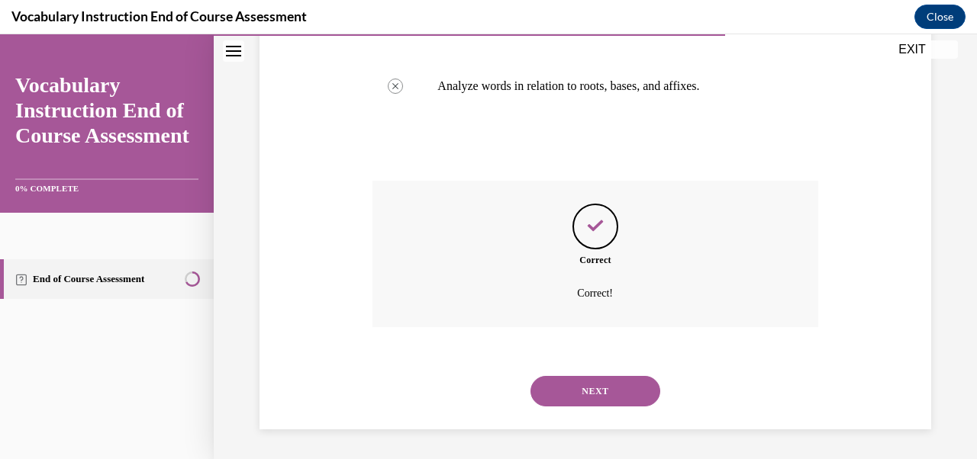
scroll to position [458, 0]
click at [597, 392] on button "NEXT" at bounding box center [595, 390] width 130 height 31
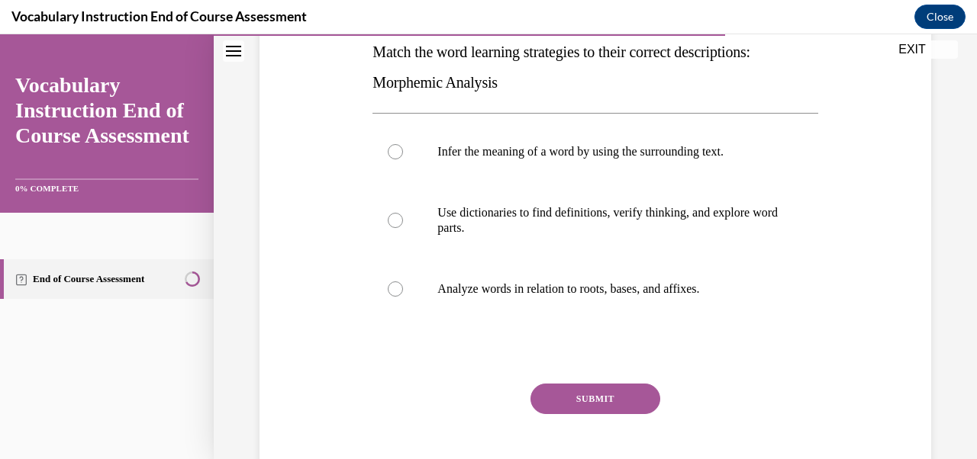
scroll to position [256, 0]
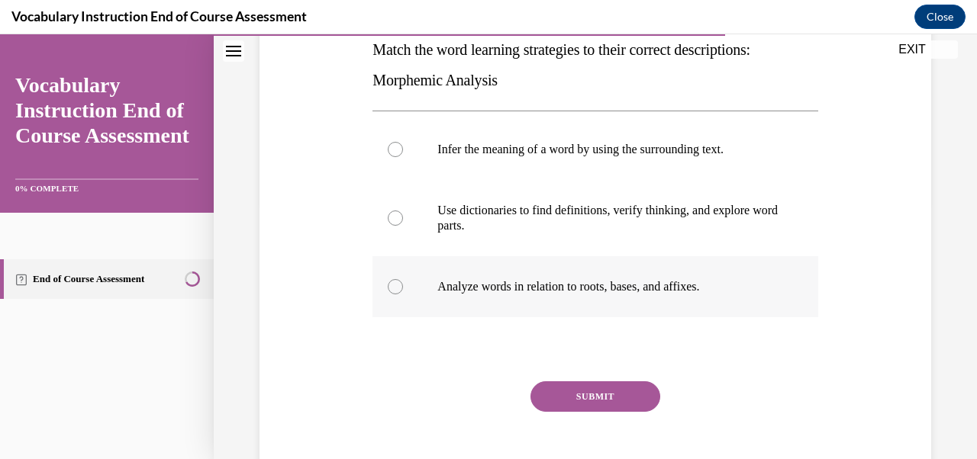
click at [400, 289] on div at bounding box center [395, 286] width 15 height 15
click at [400, 289] on input "Analyze words in relation to roots, bases, and affixes." at bounding box center [395, 286] width 15 height 15
radio input "true"
click at [630, 393] on button "SUBMIT" at bounding box center [595, 397] width 130 height 31
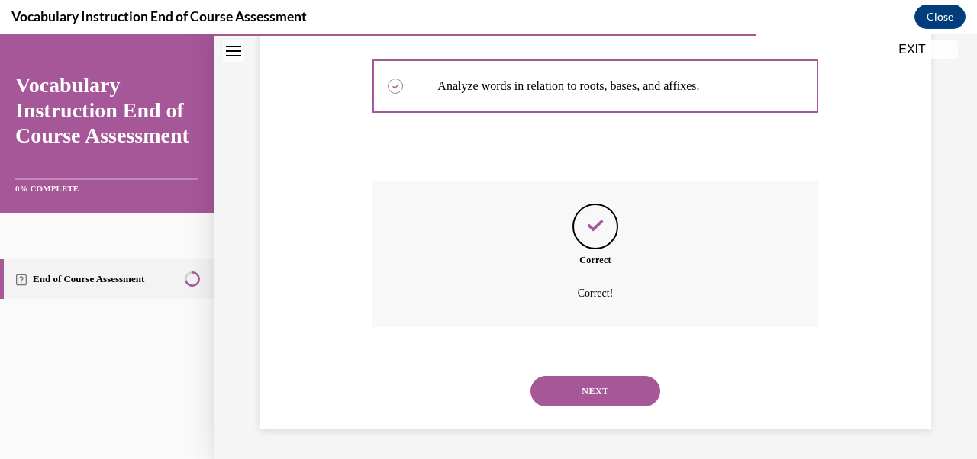
scroll to position [458, 0]
click at [630, 393] on button "NEXT" at bounding box center [595, 390] width 130 height 31
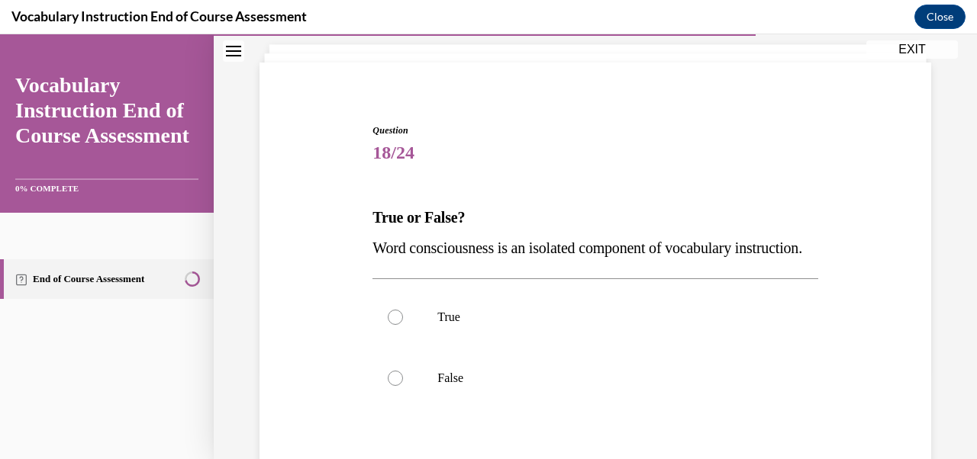
scroll to position [150, 0]
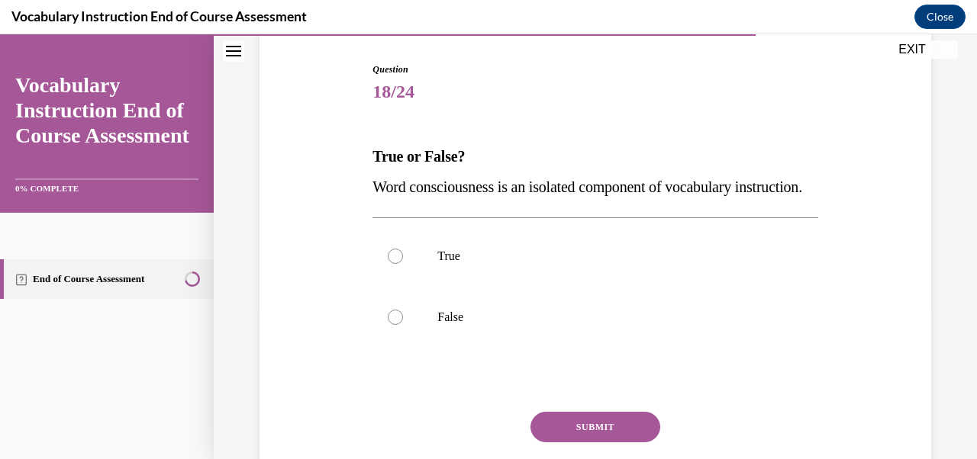
drag, startPoint x: 449, startPoint y: 217, endPoint x: 372, endPoint y: 188, distance: 82.6
click at [372, 188] on span "Word consciousness is an isolated component of vocabulary instruction." at bounding box center [587, 187] width 430 height 17
copy span "Word consciousness is an isolated component of vocabulary instruction."
click at [455, 325] on p "False" at bounding box center [608, 317] width 342 height 15
click at [403, 325] on input "False" at bounding box center [395, 317] width 15 height 15
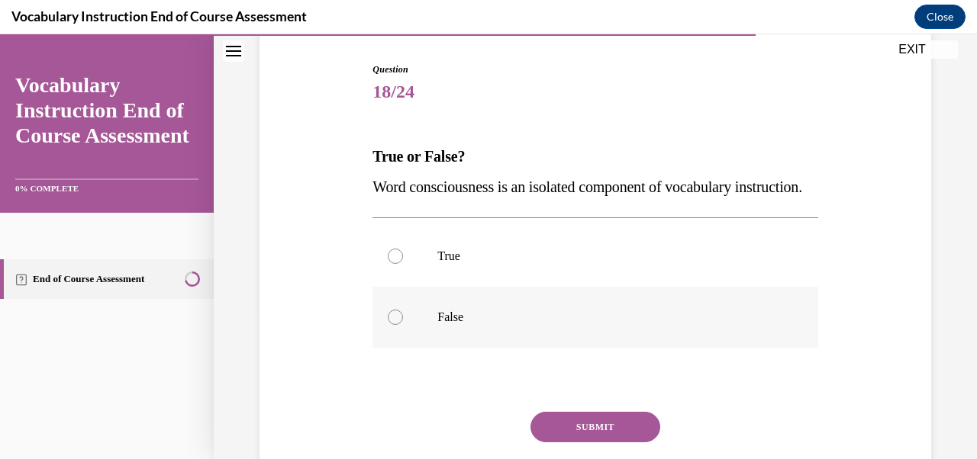
radio input "true"
click at [575, 443] on button "SUBMIT" at bounding box center [595, 427] width 130 height 31
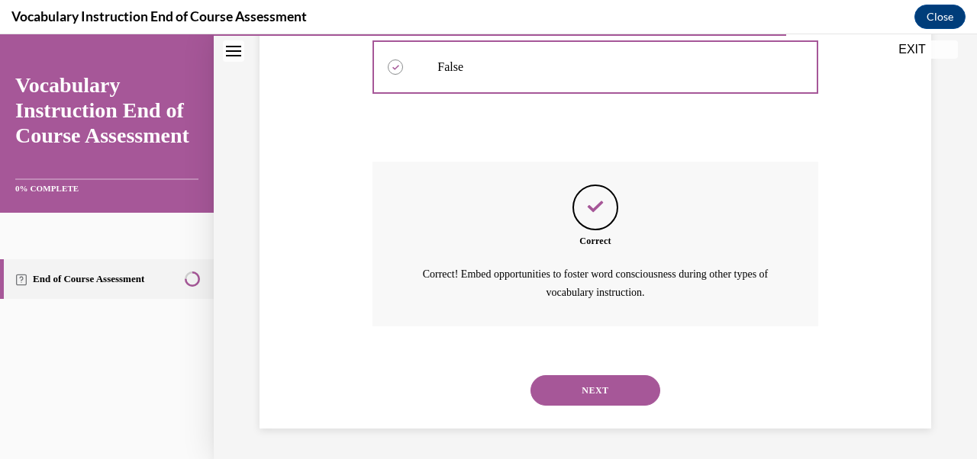
scroll to position [430, 0]
click at [619, 395] on button "NEXT" at bounding box center [595, 390] width 130 height 31
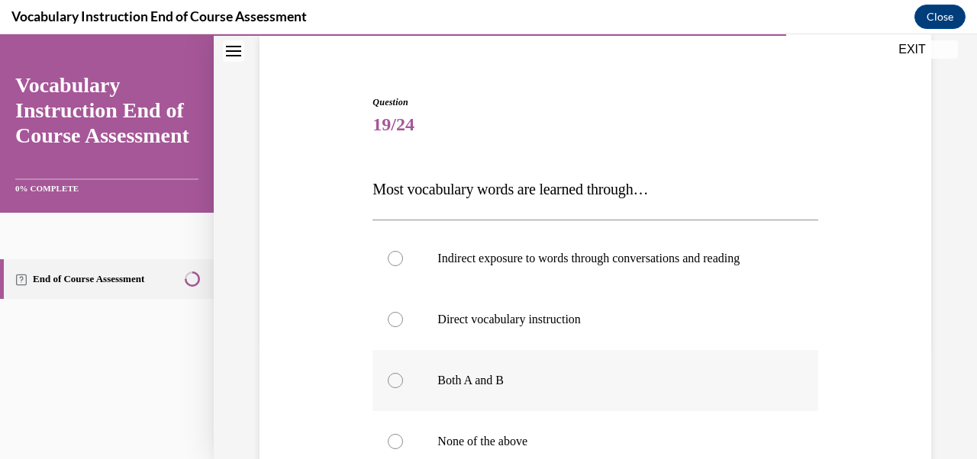
scroll to position [172, 0]
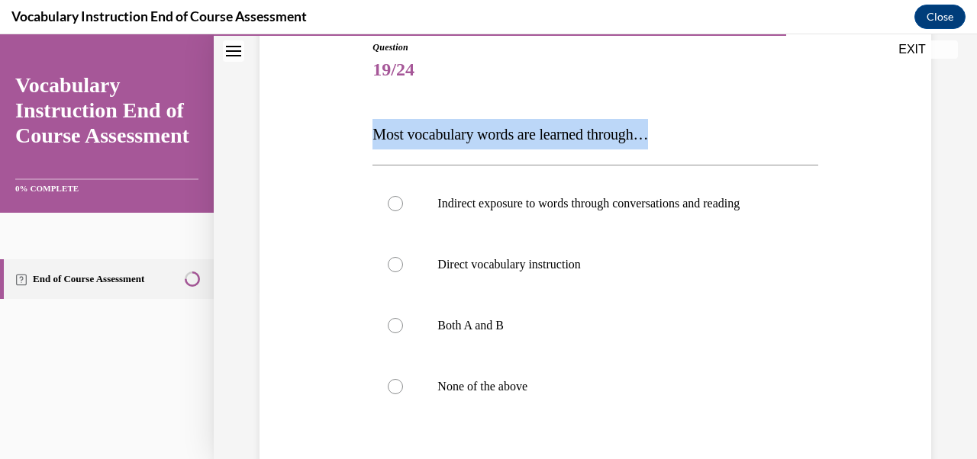
drag, startPoint x: 673, startPoint y: 131, endPoint x: 295, endPoint y: 131, distance: 377.8
click at [295, 131] on div "Question 19/24 Most vocabulary words are learned through… Indirect exposure to …" at bounding box center [595, 301] width 679 height 612
copy span "Most vocabulary words are learned through…"
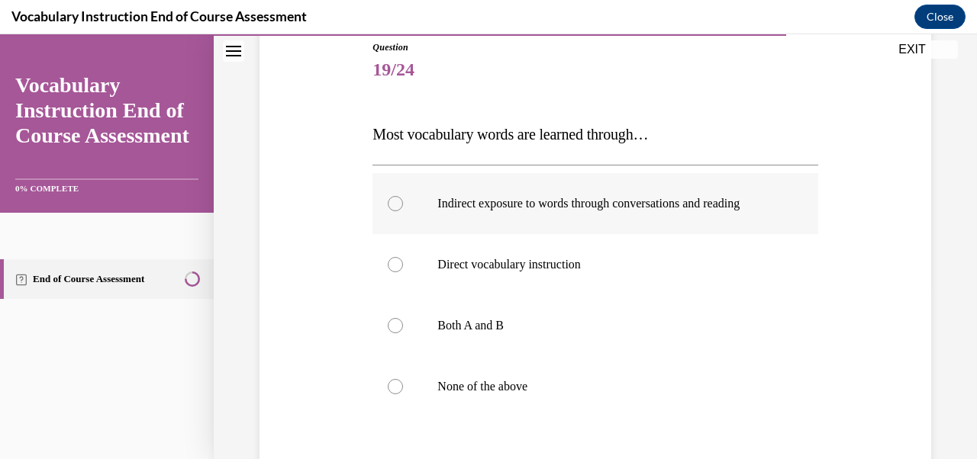
click at [398, 208] on div at bounding box center [395, 203] width 15 height 15
click at [398, 208] on input "Indirect exposure to words through conversations and reading" at bounding box center [395, 203] width 15 height 15
radio input "true"
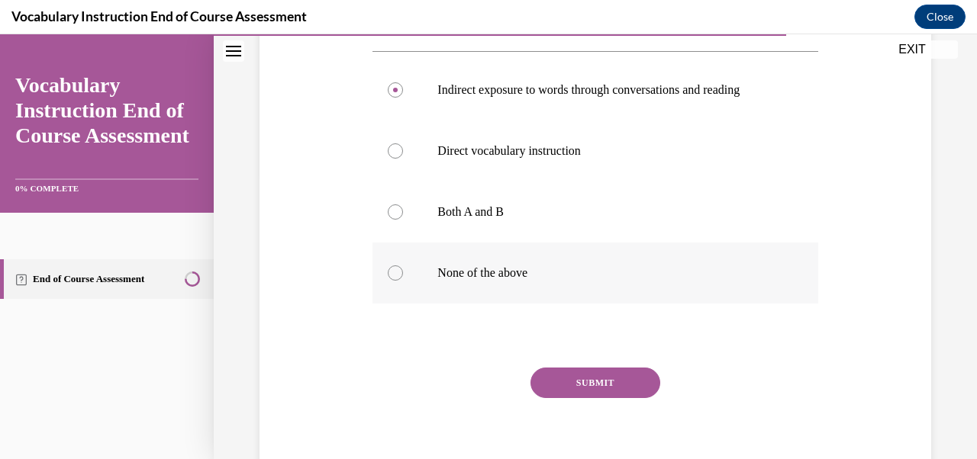
scroll to position [350, 0]
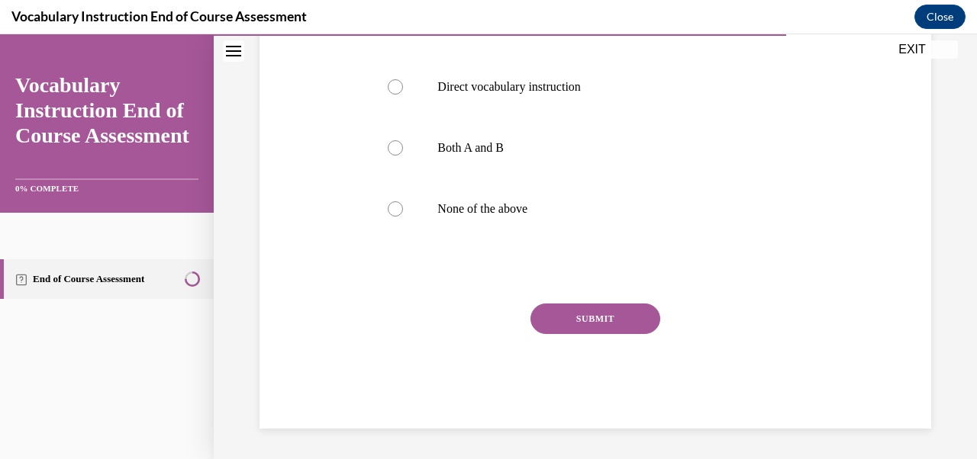
click at [612, 324] on button "SUBMIT" at bounding box center [595, 319] width 130 height 31
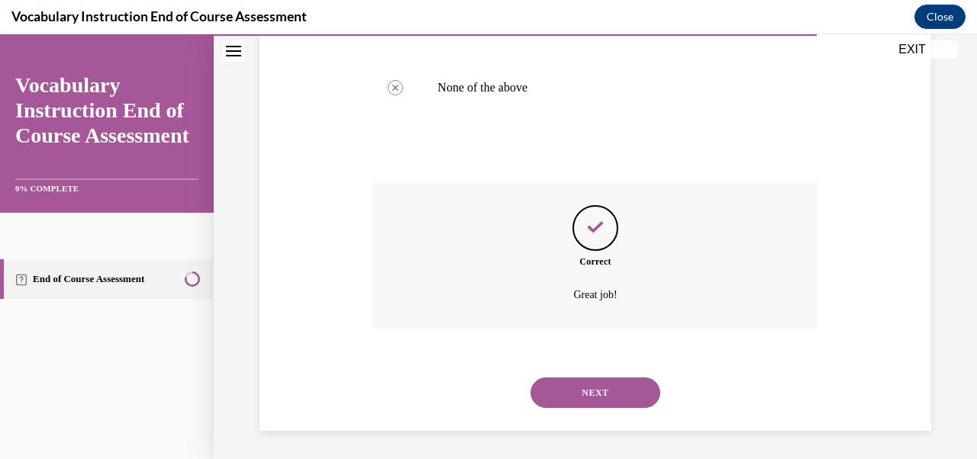
scroll to position [473, 0]
click at [602, 388] on button "NEXT" at bounding box center [595, 390] width 130 height 31
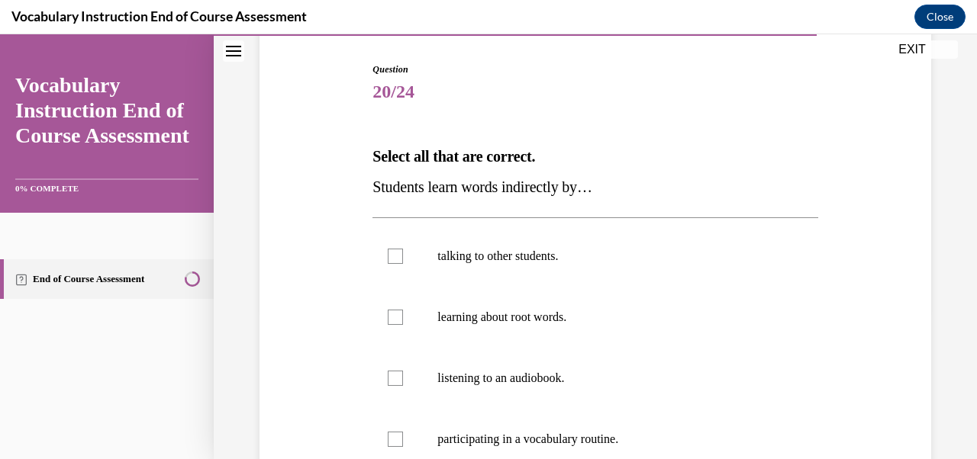
scroll to position [163, 0]
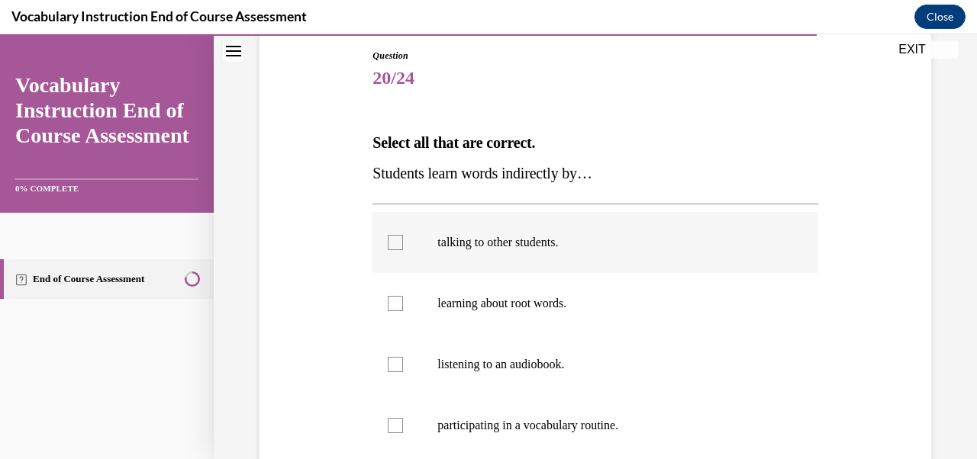
click at [390, 240] on div at bounding box center [395, 242] width 15 height 15
click at [390, 240] on input "talking to other students." at bounding box center [395, 242] width 15 height 15
checkbox input "true"
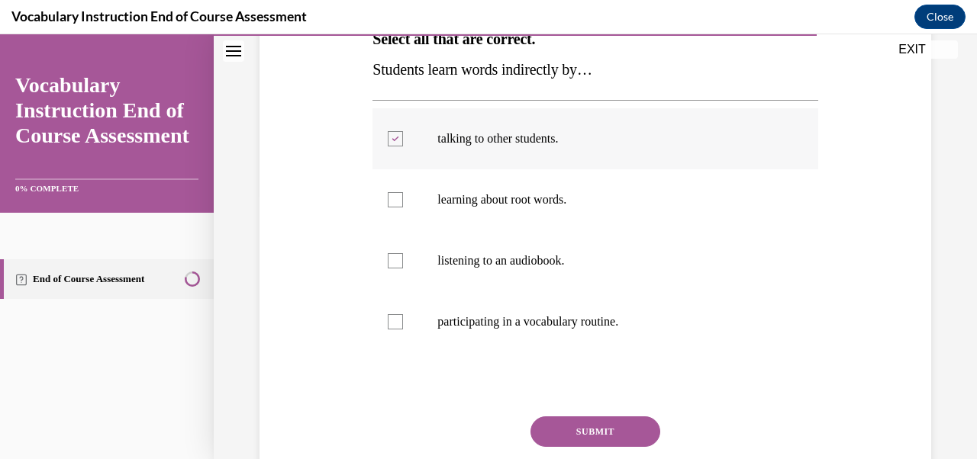
scroll to position [269, 0]
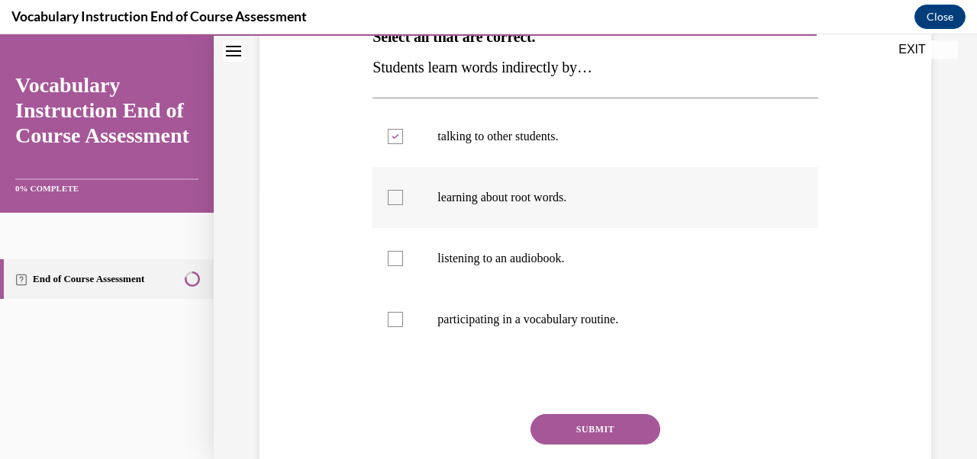
click at [402, 192] on div at bounding box center [395, 197] width 15 height 15
click at [402, 192] on input "learning about root words." at bounding box center [395, 197] width 15 height 15
checkbox input "true"
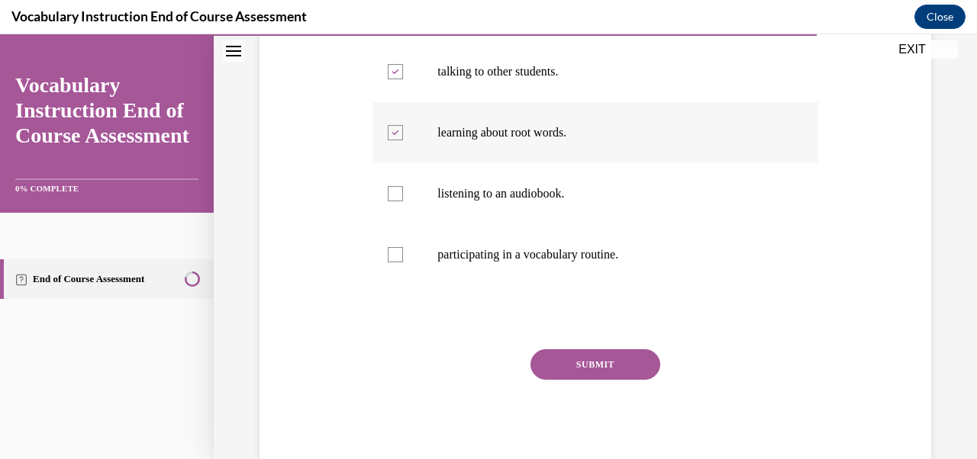
scroll to position [340, 0]
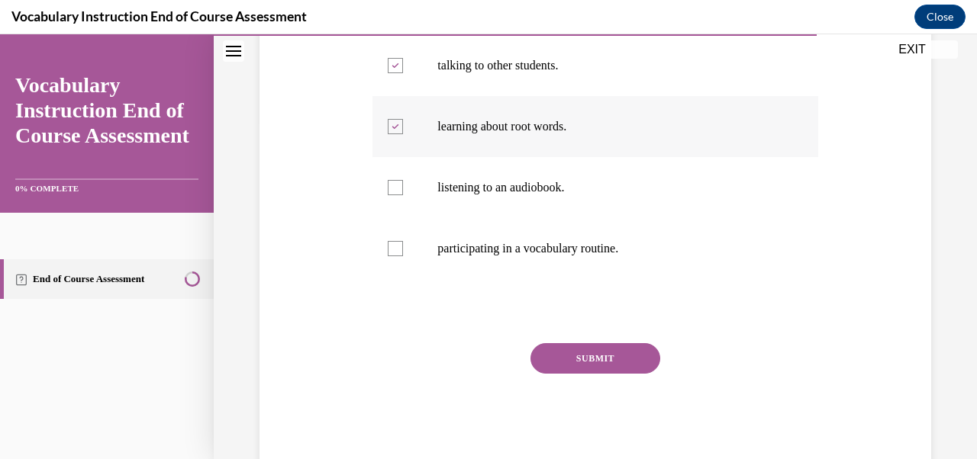
click at [402, 192] on div at bounding box center [395, 187] width 15 height 15
click at [402, 192] on input "listening to an audiobook." at bounding box center [395, 187] width 15 height 15
checkbox input "true"
click at [400, 249] on div at bounding box center [395, 248] width 15 height 15
click at [400, 249] on input "participating in a vocabulary routine." at bounding box center [395, 248] width 15 height 15
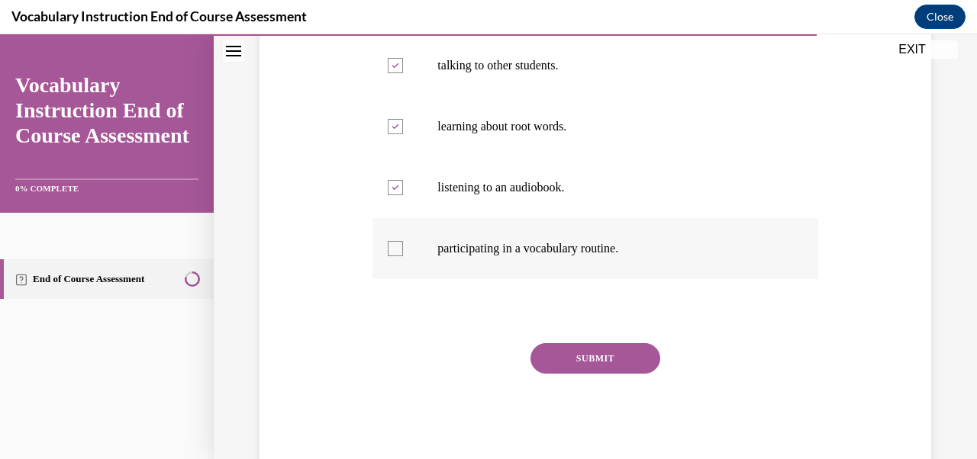
checkbox input "true"
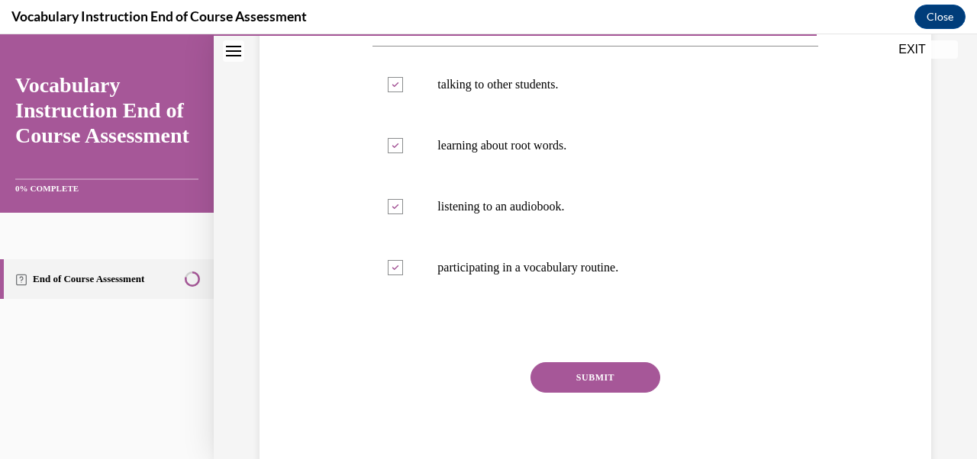
scroll to position [270, 0]
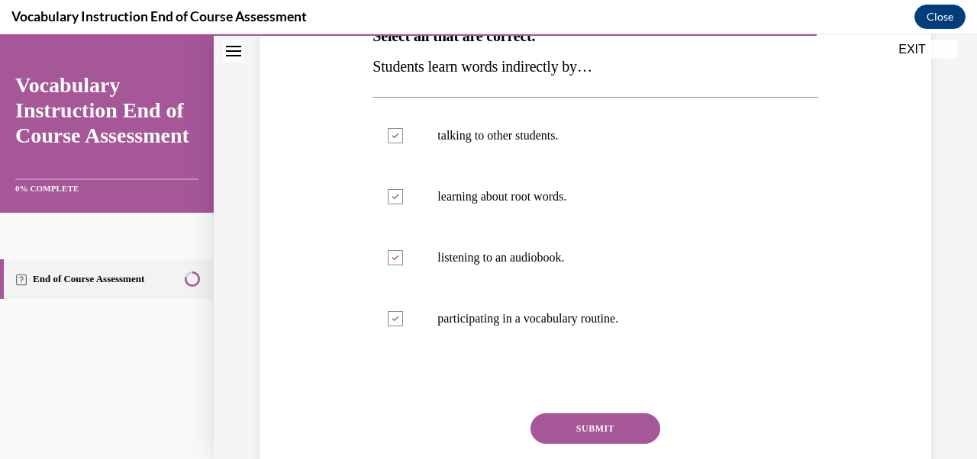
click at [580, 440] on button "SUBMIT" at bounding box center [595, 429] width 130 height 31
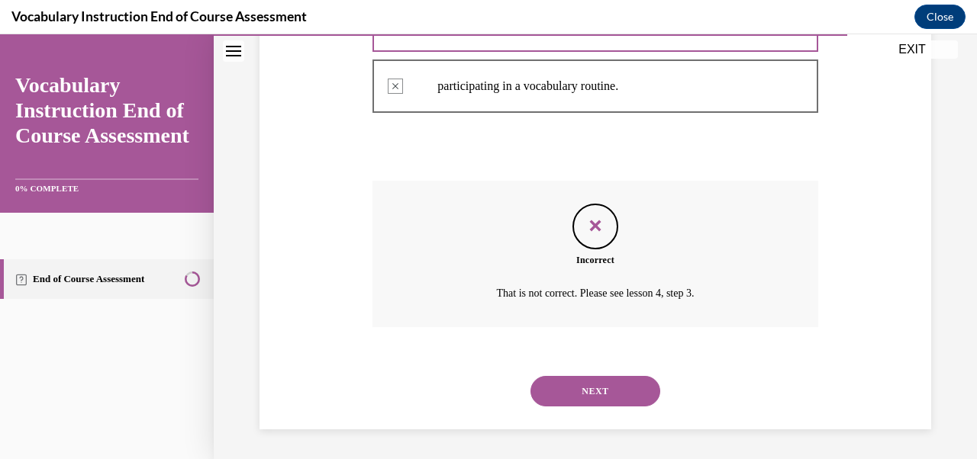
scroll to position [504, 0]
click at [579, 388] on button "NEXT" at bounding box center [595, 390] width 130 height 31
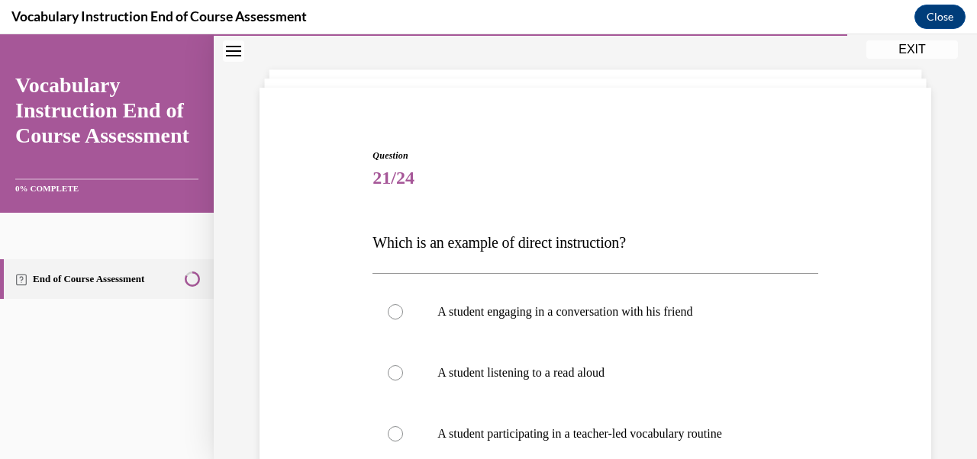
scroll to position [188, 0]
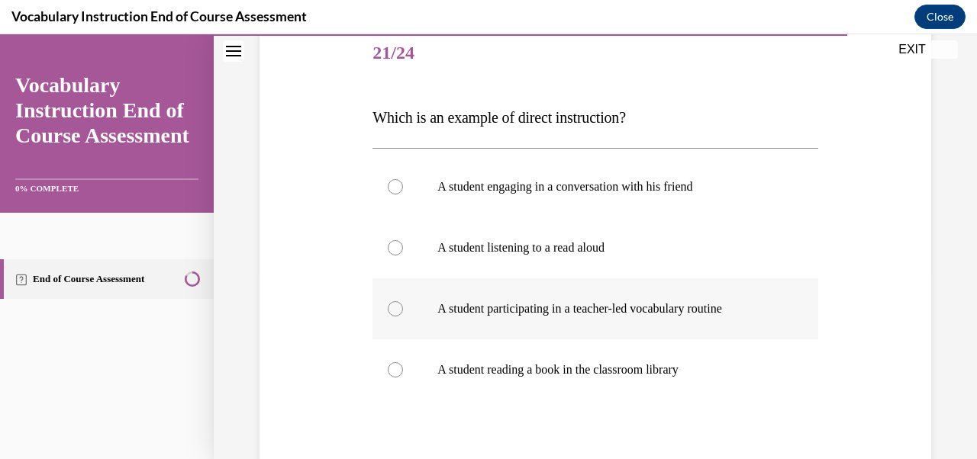
click at [440, 323] on label "A student participating in a teacher-led vocabulary routine" at bounding box center [594, 309] width 445 height 61
click at [403, 317] on input "A student participating in a teacher-led vocabulary routine" at bounding box center [395, 308] width 15 height 15
radio input "true"
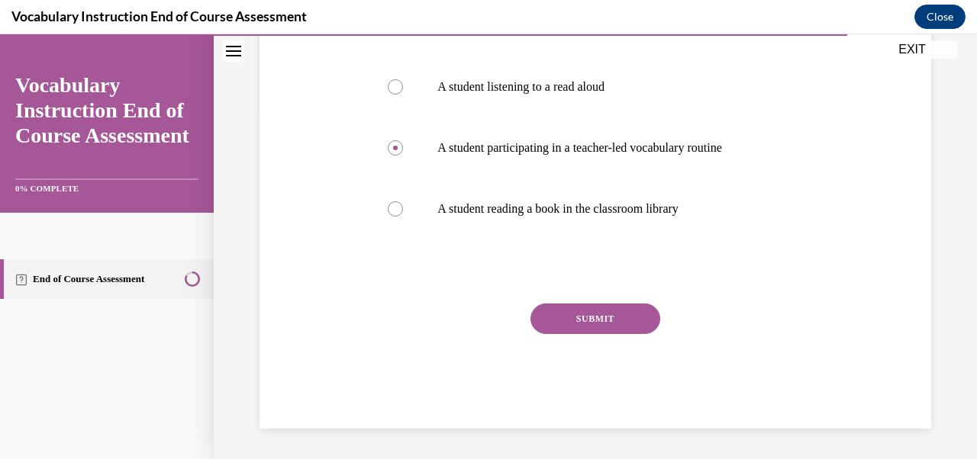
click at [584, 315] on button "SUBMIT" at bounding box center [595, 319] width 130 height 31
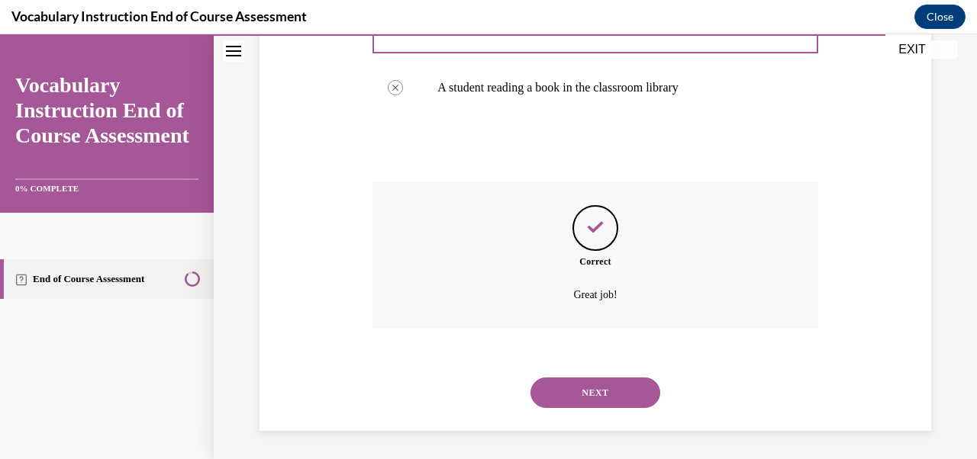
scroll to position [473, 0]
click at [587, 374] on div "NEXT" at bounding box center [594, 390] width 445 height 61
click at [589, 388] on button "NEXT" at bounding box center [595, 390] width 130 height 31
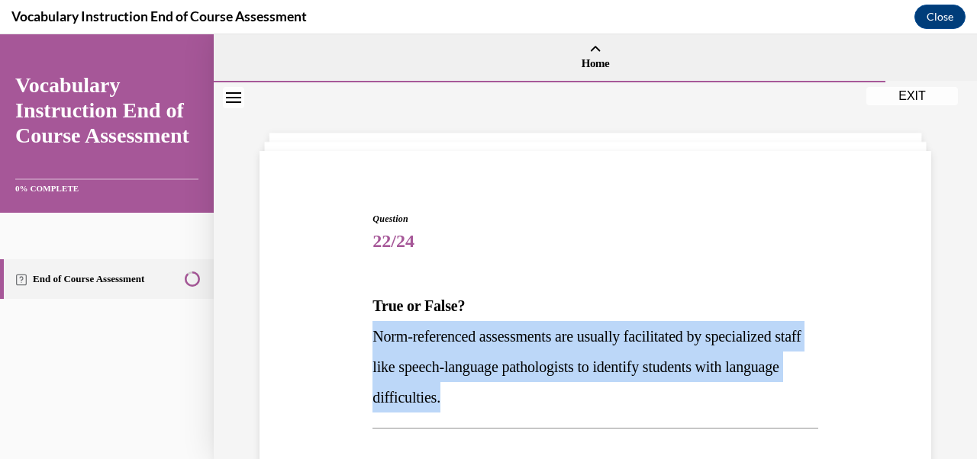
drag, startPoint x: 373, startPoint y: 331, endPoint x: 540, endPoint y: 393, distance: 177.5
click at [540, 393] on p "Norm-referenced assessments are usually facilitated by specialized staff like s…" at bounding box center [594, 367] width 445 height 92
copy span "Norm-referenced assessments are usually facilitated by specialized staff like s…"
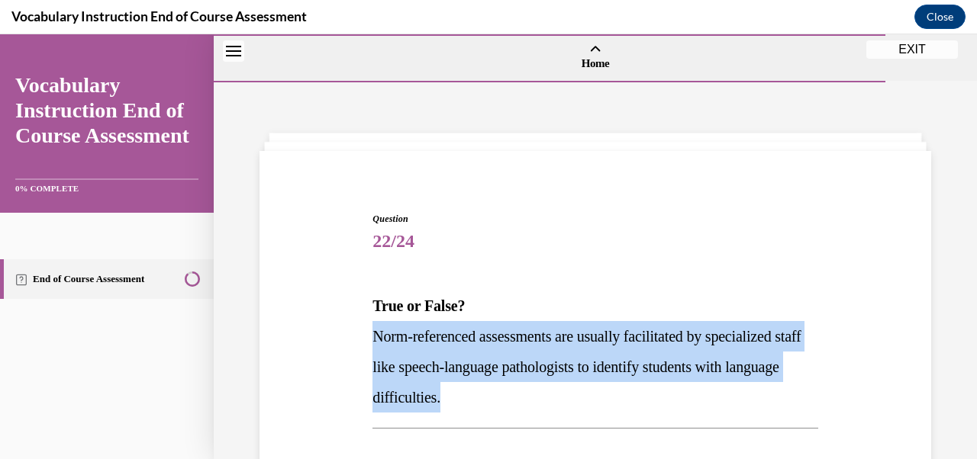
scroll to position [163, 0]
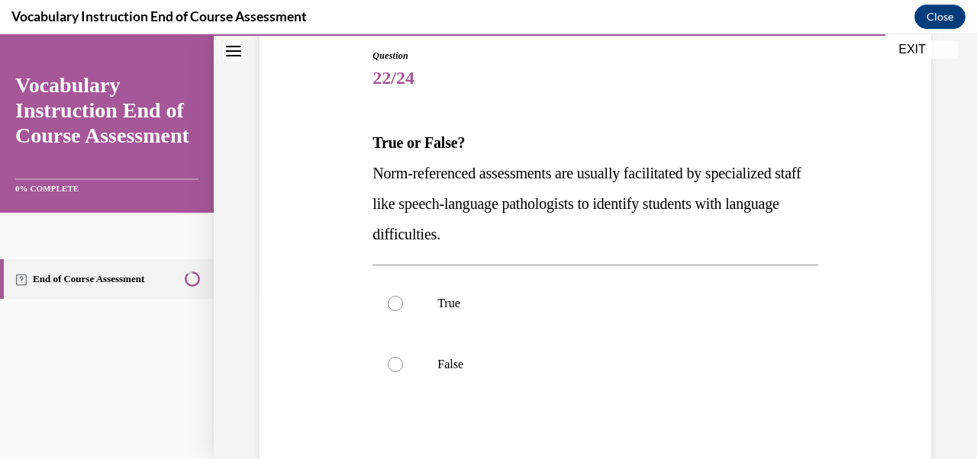
click at [448, 293] on label "True" at bounding box center [594, 303] width 445 height 61
click at [403, 296] on input "True" at bounding box center [395, 303] width 15 height 15
radio input "true"
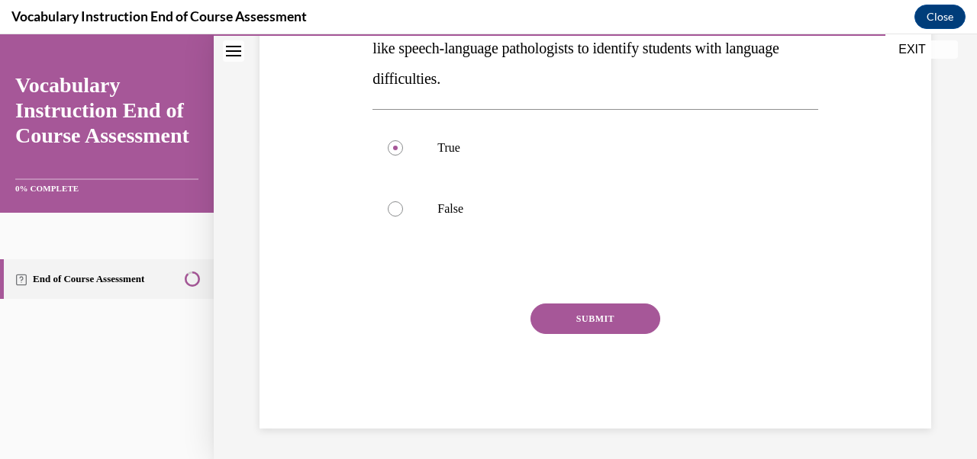
click at [571, 324] on button "SUBMIT" at bounding box center [595, 319] width 130 height 31
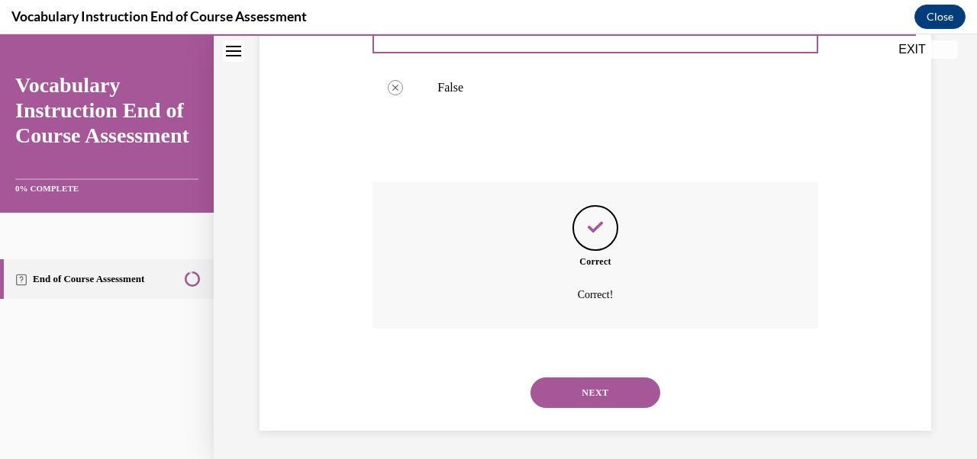
scroll to position [443, 0]
click at [594, 389] on button "NEXT" at bounding box center [595, 390] width 130 height 31
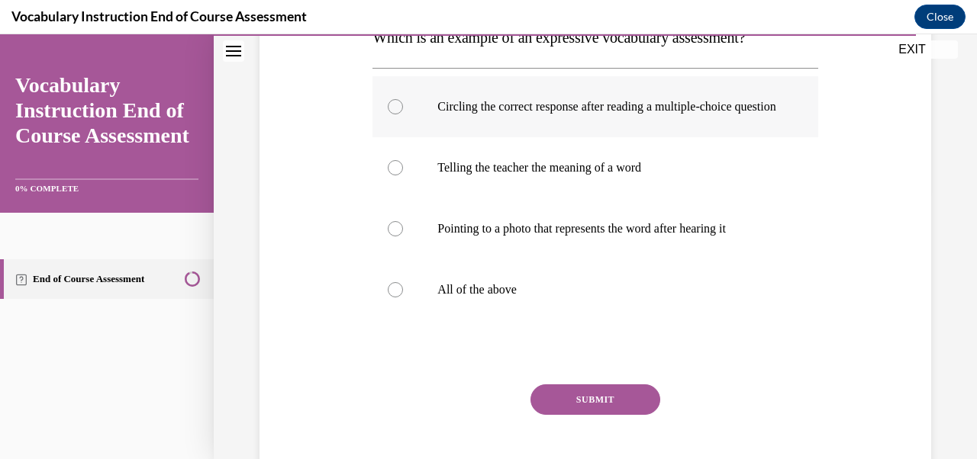
scroll to position [269, 0]
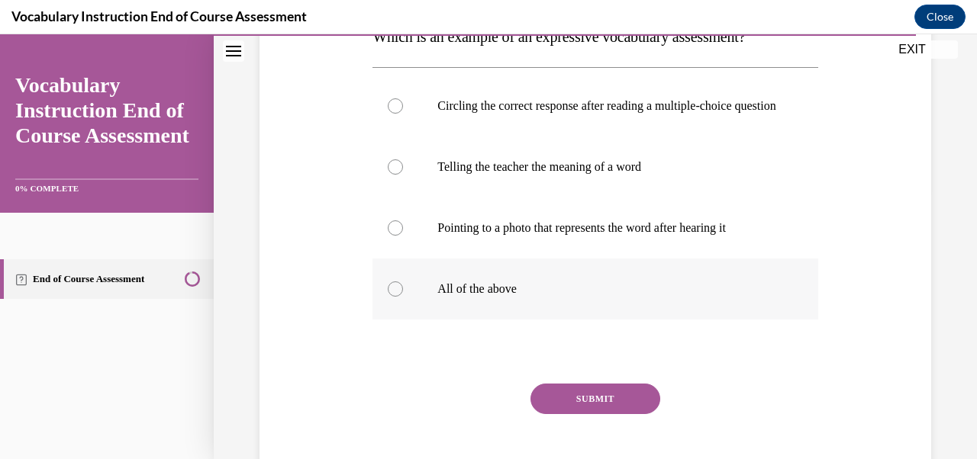
click at [420, 315] on label "All of the above" at bounding box center [594, 289] width 445 height 61
click at [403, 297] on input "All of the above" at bounding box center [395, 289] width 15 height 15
radio input "true"
click at [576, 411] on button "SUBMIT" at bounding box center [595, 399] width 130 height 31
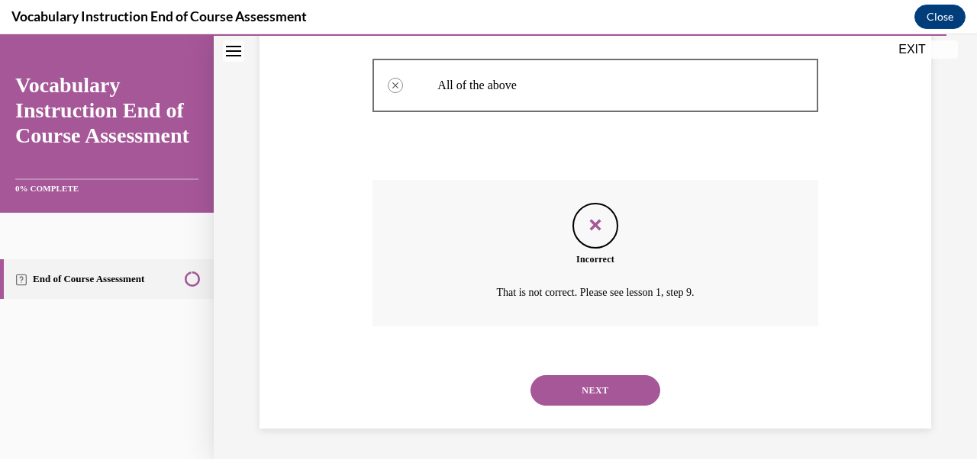
scroll to position [488, 0]
click at [576, 411] on div "NEXT" at bounding box center [594, 390] width 445 height 61
click at [575, 390] on button "NEXT" at bounding box center [595, 390] width 130 height 31
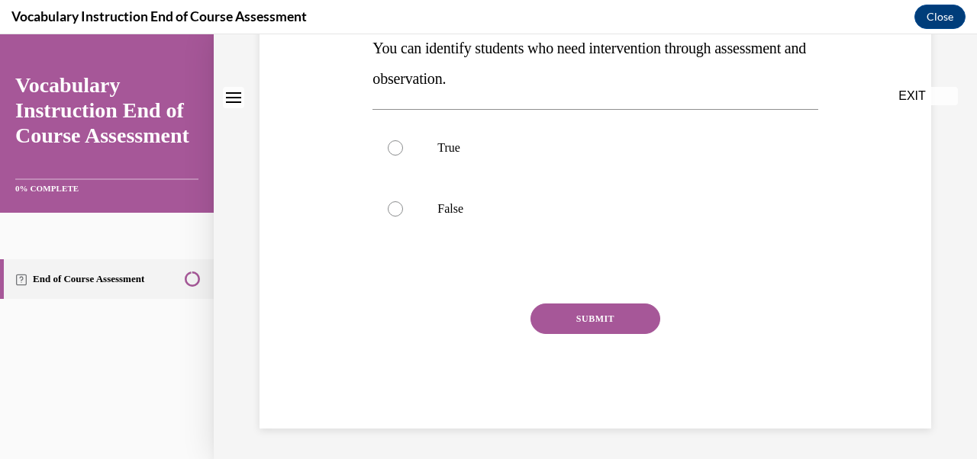
scroll to position [0, 0]
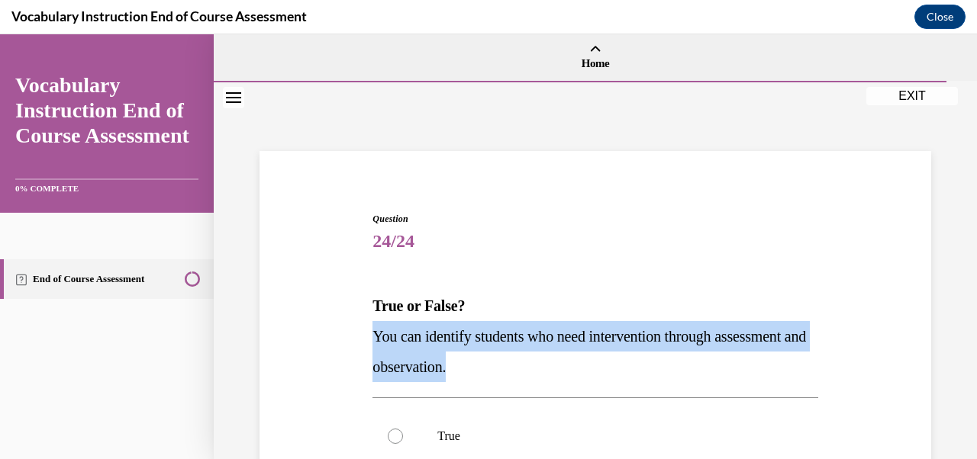
drag, startPoint x: 579, startPoint y: 366, endPoint x: 371, endPoint y: 334, distance: 210.8
click at [371, 334] on div "Question 24/24 True or False? You can identify students who need intervention t…" at bounding box center [595, 453] width 453 height 528
copy span "You can identify students who need intervention through assessment and observat…"
click at [527, 337] on span "You can identify students who need intervention through assessment and observat…" at bounding box center [588, 351] width 433 height 47
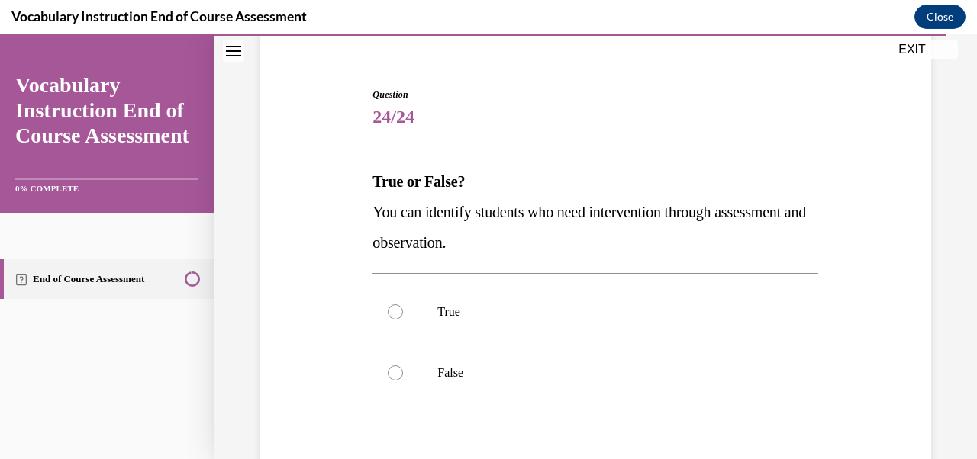
scroll to position [125, 0]
click at [384, 314] on label "True" at bounding box center [594, 311] width 445 height 61
click at [388, 314] on input "True" at bounding box center [395, 311] width 15 height 15
radio input "true"
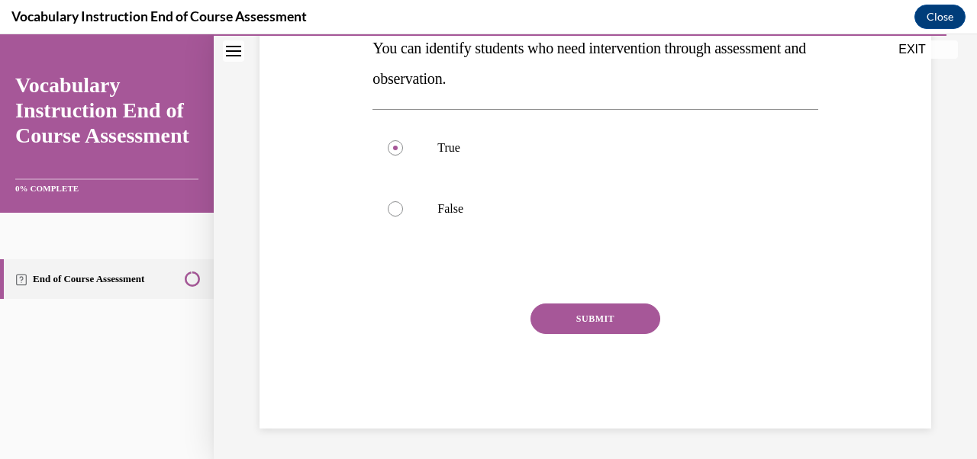
click at [581, 327] on button "SUBMIT" at bounding box center [595, 319] width 130 height 31
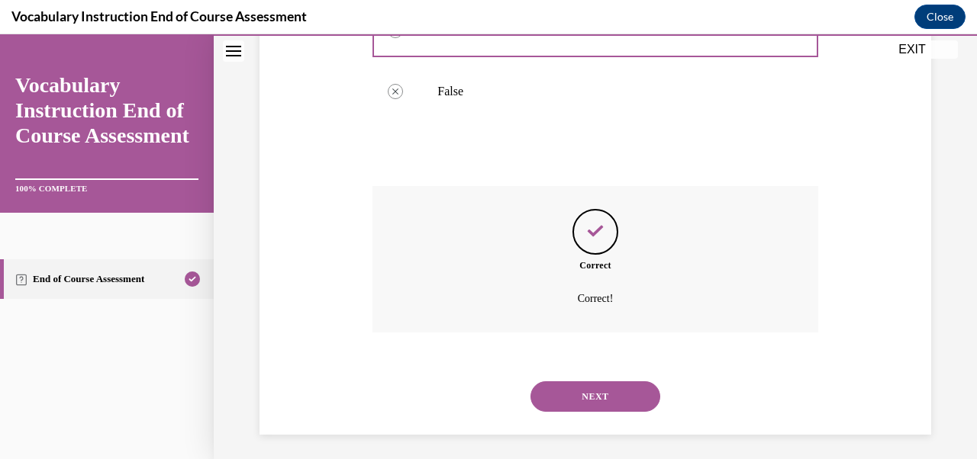
scroll to position [412, 0]
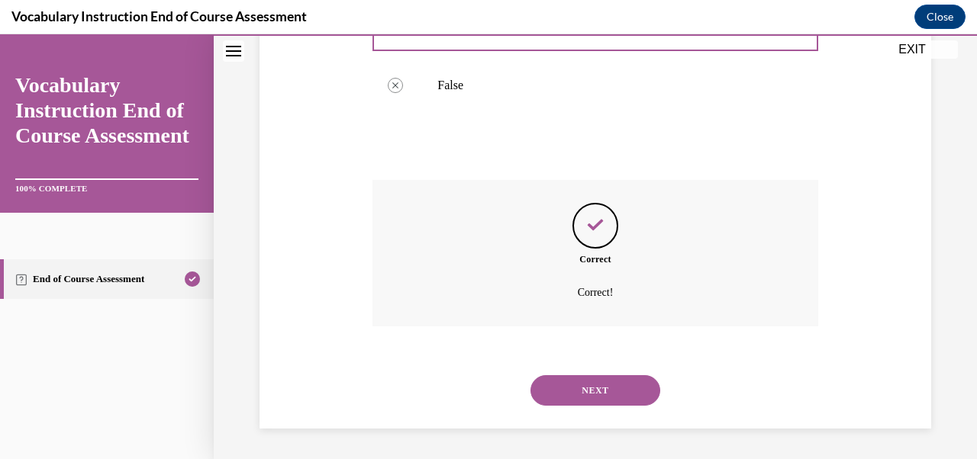
click at [578, 388] on button "NEXT" at bounding box center [595, 390] width 130 height 31
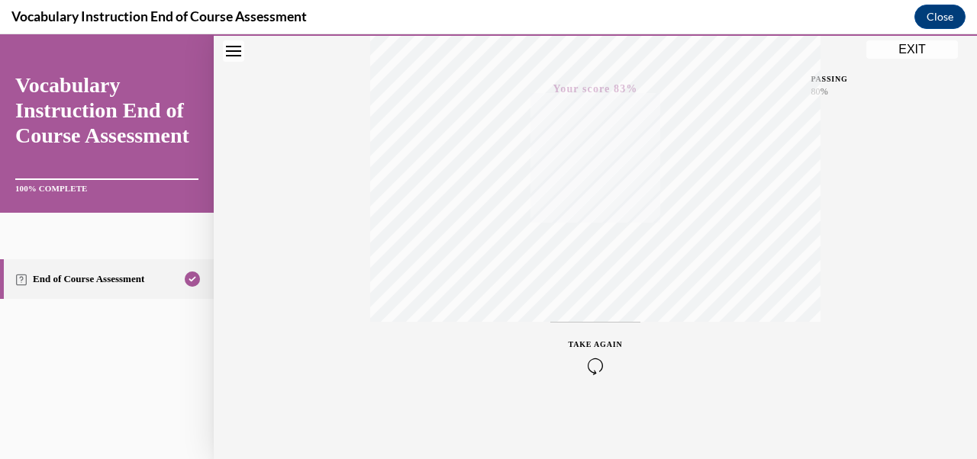
scroll to position [0, 0]
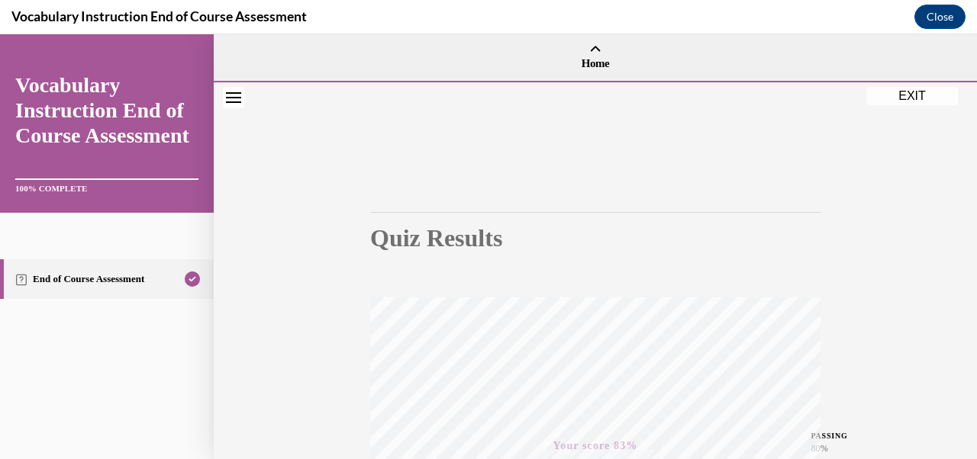
click at [915, 92] on button "EXIT" at bounding box center [912, 96] width 92 height 18
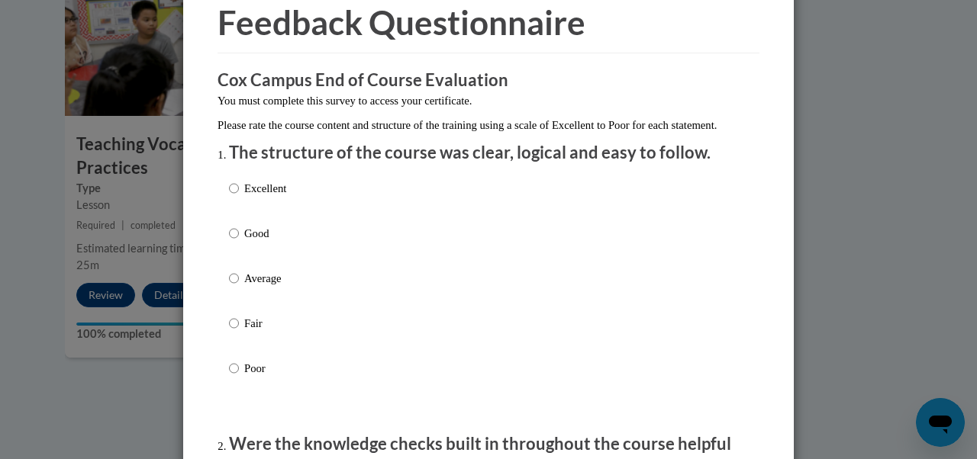
scroll to position [99, 0]
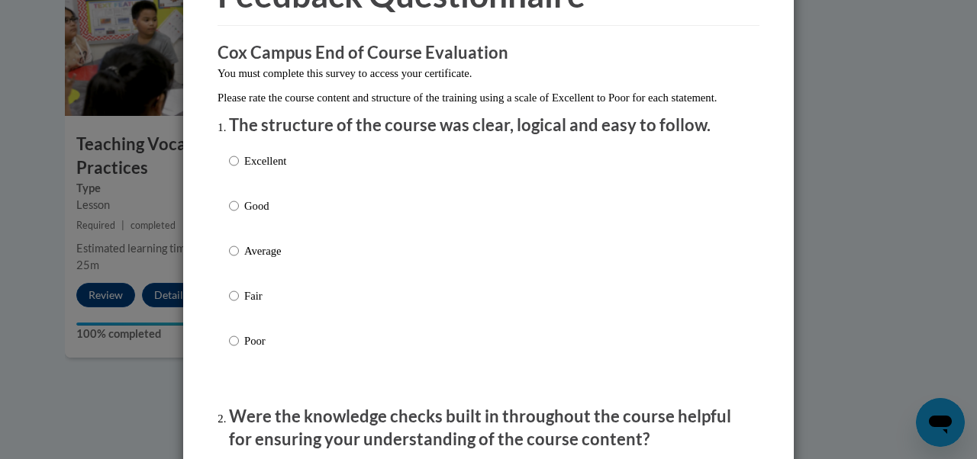
click at [276, 214] on p "Good" at bounding box center [265, 206] width 42 height 17
click at [239, 214] on input "Good" at bounding box center [234, 206] width 10 height 17
radio input "true"
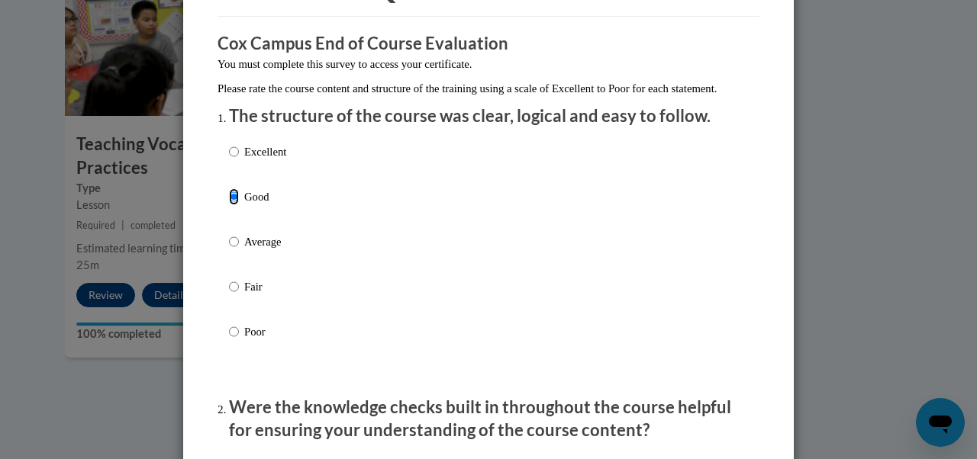
scroll to position [110, 0]
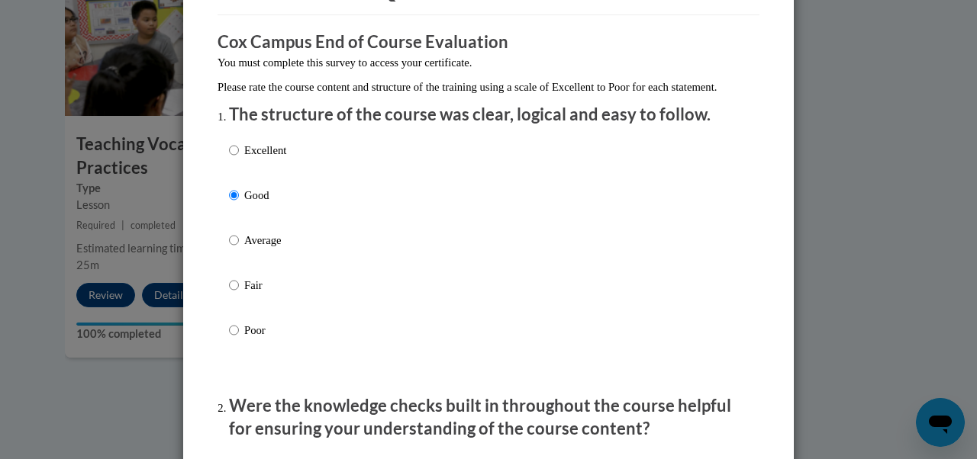
click at [250, 153] on div "Excellent Good Average Fair Poor" at bounding box center [257, 252] width 57 height 237
click at [250, 159] on p "Excellent" at bounding box center [265, 150] width 42 height 17
click at [239, 159] on input "Excellent" at bounding box center [234, 150] width 10 height 17
radio input "true"
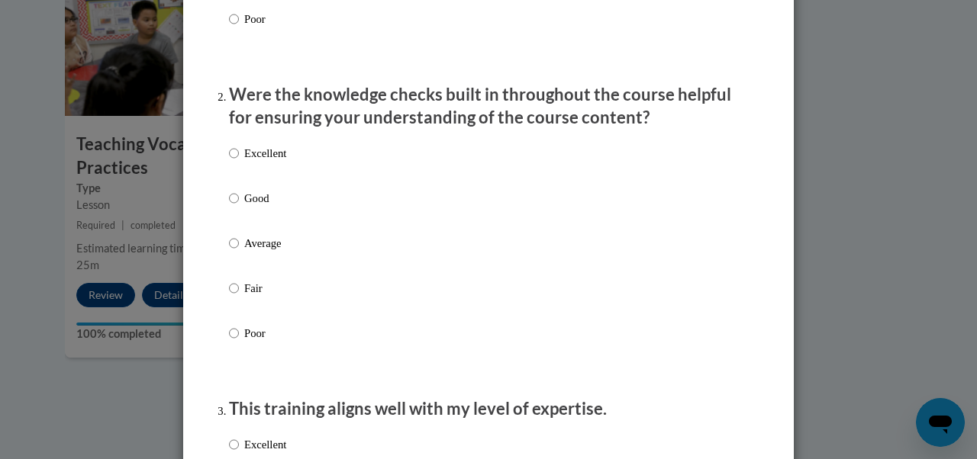
scroll to position [443, 0]
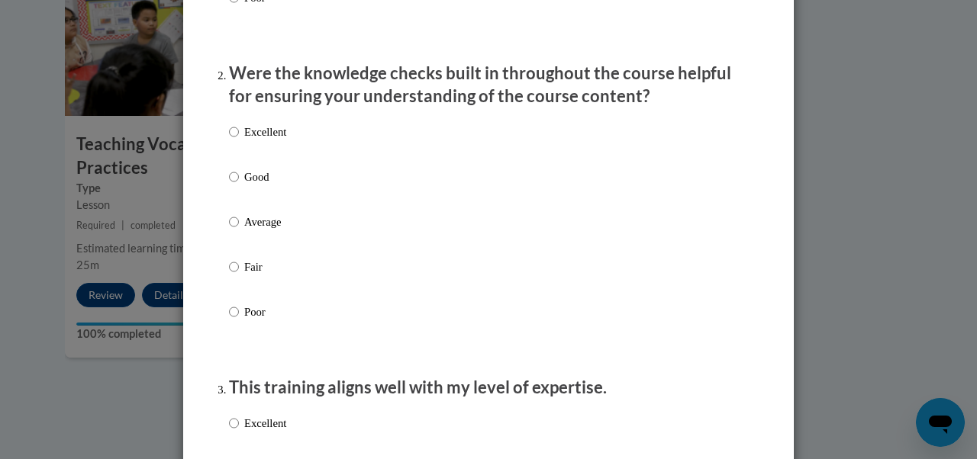
click at [250, 165] on label "Excellent" at bounding box center [257, 144] width 57 height 41
click at [239, 140] on input "Excellent" at bounding box center [234, 132] width 10 height 17
radio input "true"
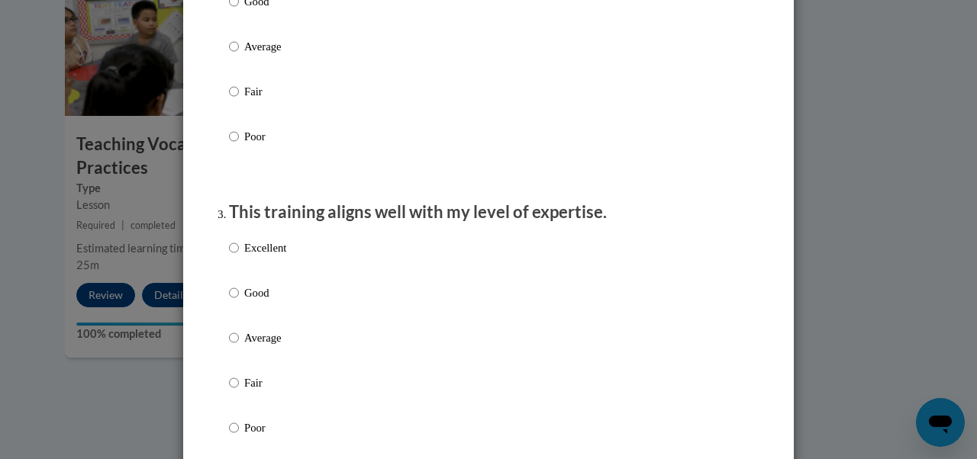
scroll to position [619, 0]
click at [258, 256] on p "Excellent" at bounding box center [265, 247] width 42 height 17
click at [239, 256] on input "Excellent" at bounding box center [234, 247] width 10 height 17
radio input "true"
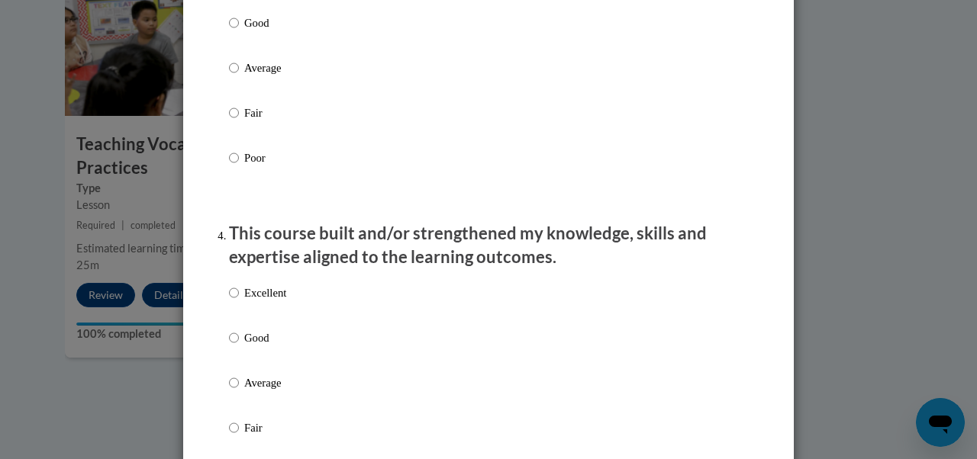
click at [246, 301] on p "Excellent" at bounding box center [265, 293] width 42 height 17
click at [239, 301] on input "Excellent" at bounding box center [234, 293] width 10 height 17
radio input "true"
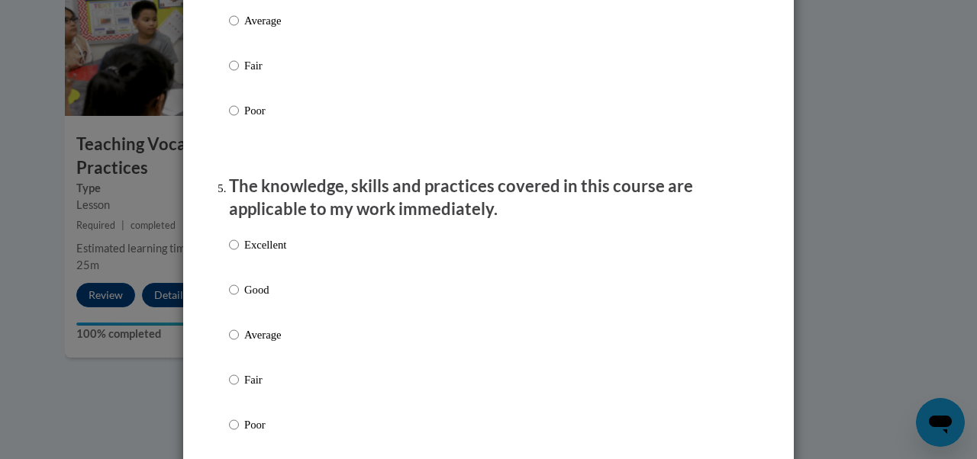
click at [251, 253] on p "Excellent" at bounding box center [265, 245] width 42 height 17
click at [239, 253] on input "Excellent" at bounding box center [234, 245] width 10 height 17
radio input "true"
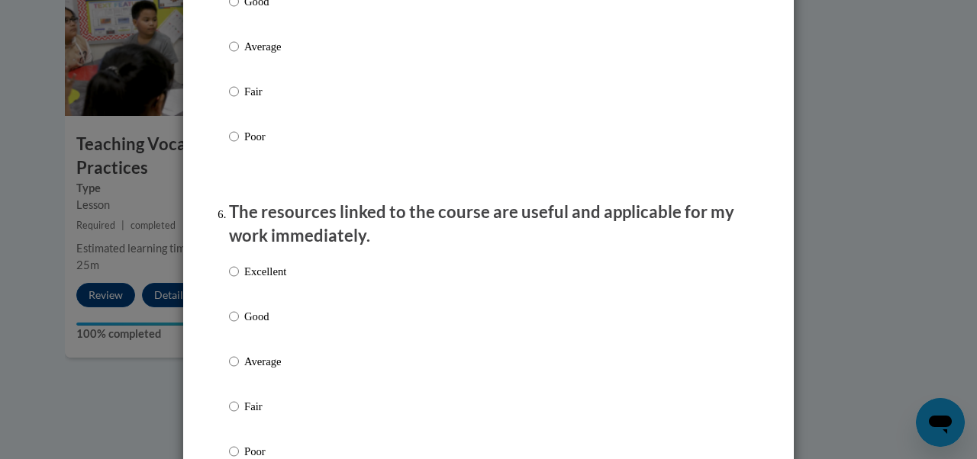
click at [252, 296] on label "Excellent" at bounding box center [257, 283] width 57 height 41
click at [239, 280] on input "Excellent" at bounding box center [234, 271] width 10 height 17
radio input "true"
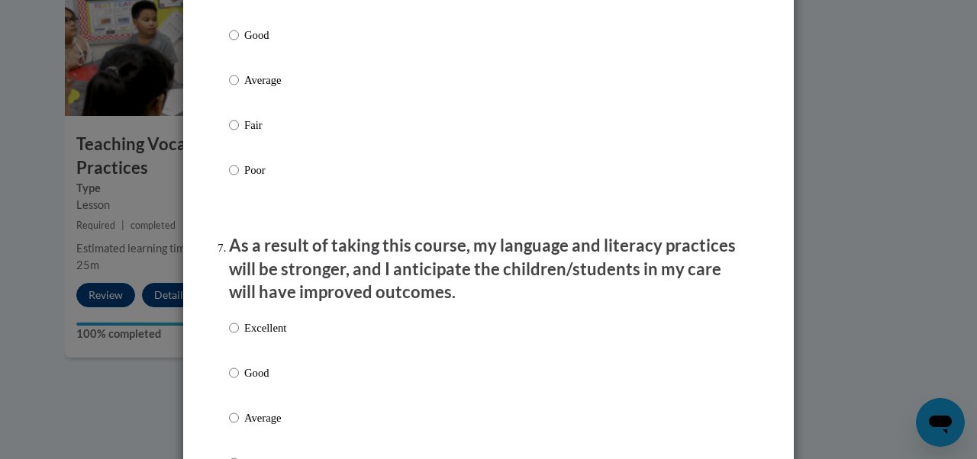
click at [251, 337] on p "Excellent" at bounding box center [265, 328] width 42 height 17
click at [239, 337] on input "Excellent" at bounding box center [234, 328] width 10 height 17
radio input "true"
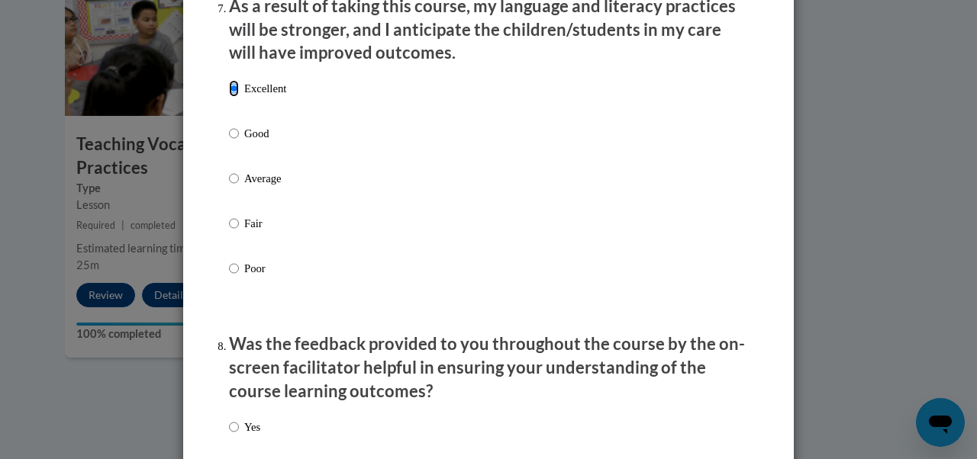
scroll to position [2137, 0]
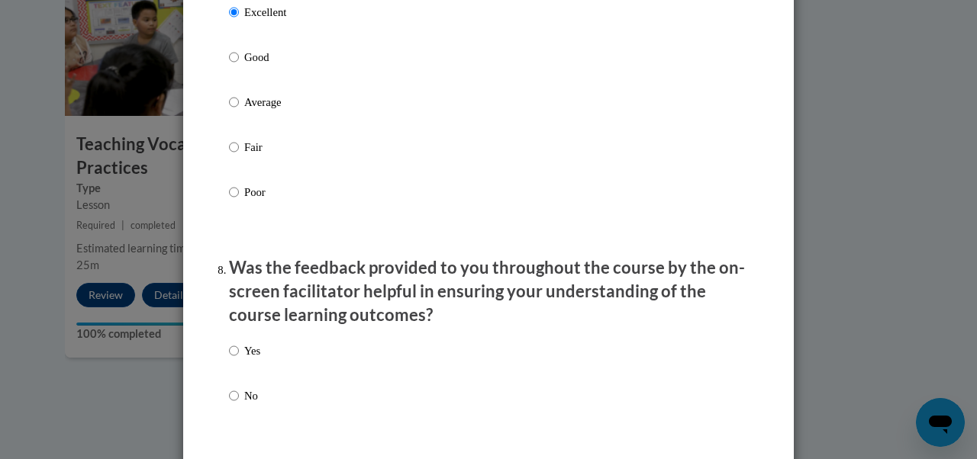
click at [247, 356] on p "Yes" at bounding box center [252, 351] width 16 height 17
click at [239, 356] on input "Yes" at bounding box center [234, 351] width 10 height 17
radio input "true"
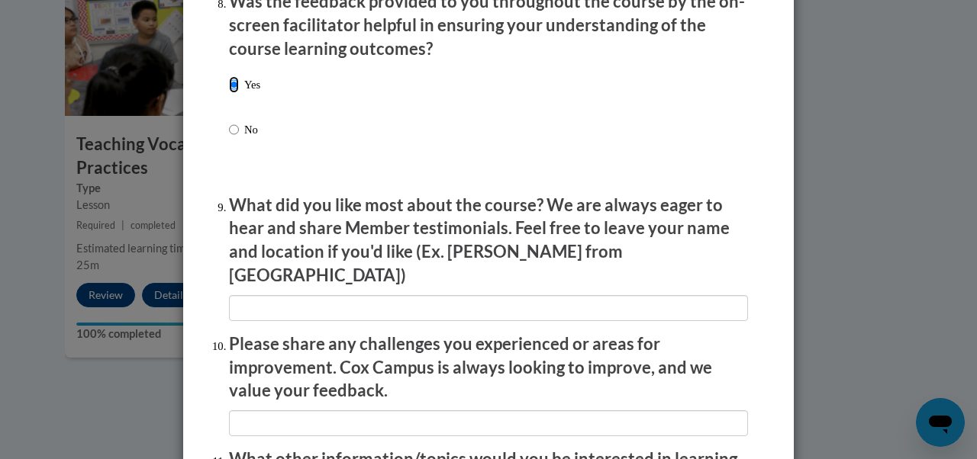
scroll to position [2405, 0]
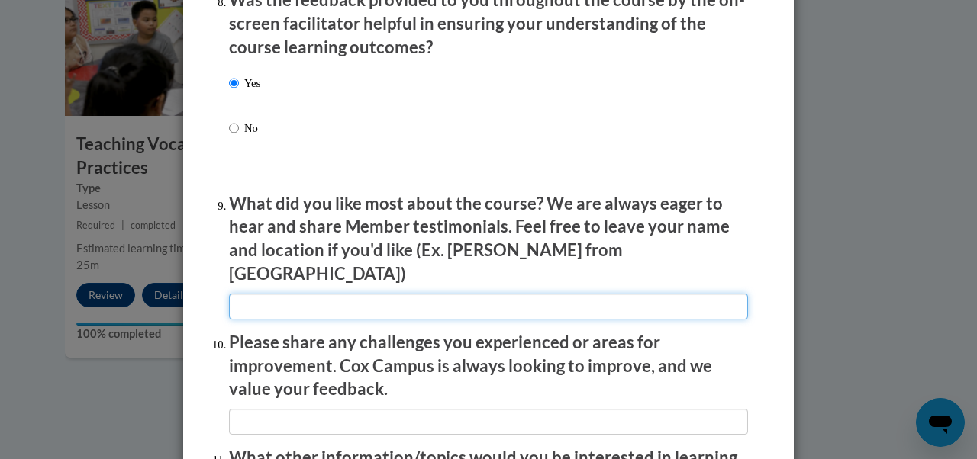
click at [269, 301] on input "textbox" at bounding box center [488, 307] width 519 height 26
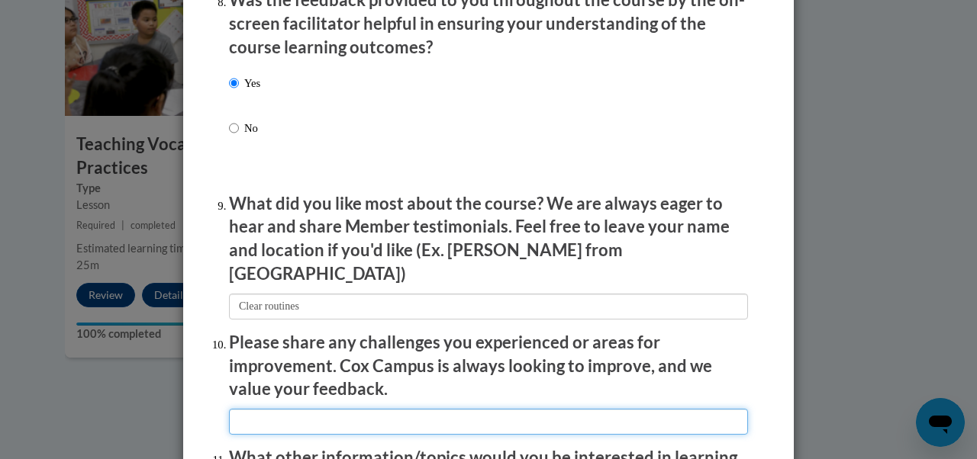
click at [279, 420] on input "textbox" at bounding box center [488, 422] width 519 height 26
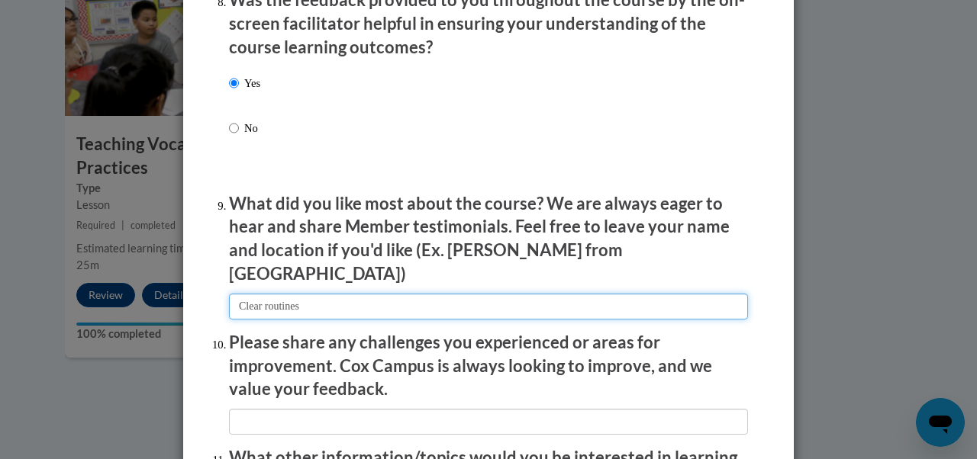
click at [286, 301] on input "textbox" at bounding box center [488, 307] width 519 height 26
type input "Clear structure and expectations"
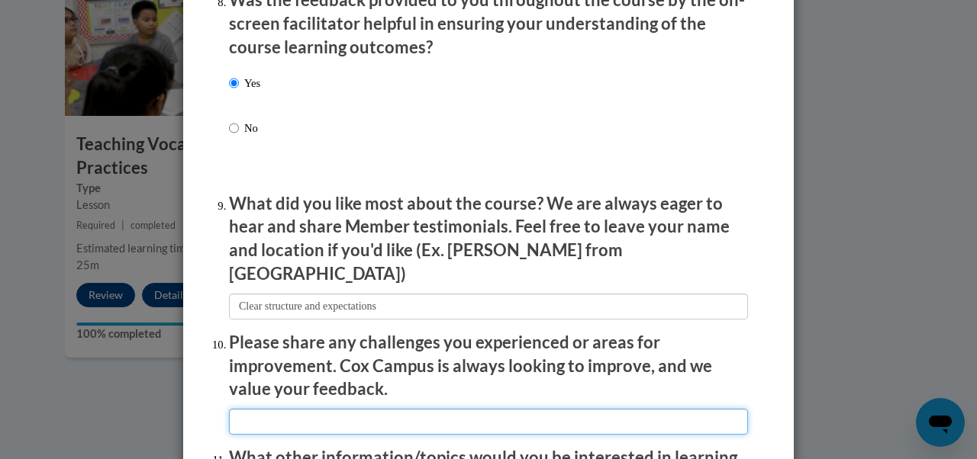
click at [266, 422] on input "textbox" at bounding box center [488, 422] width 519 height 26
click at [292, 418] on input "textbox" at bounding box center [488, 422] width 519 height 26
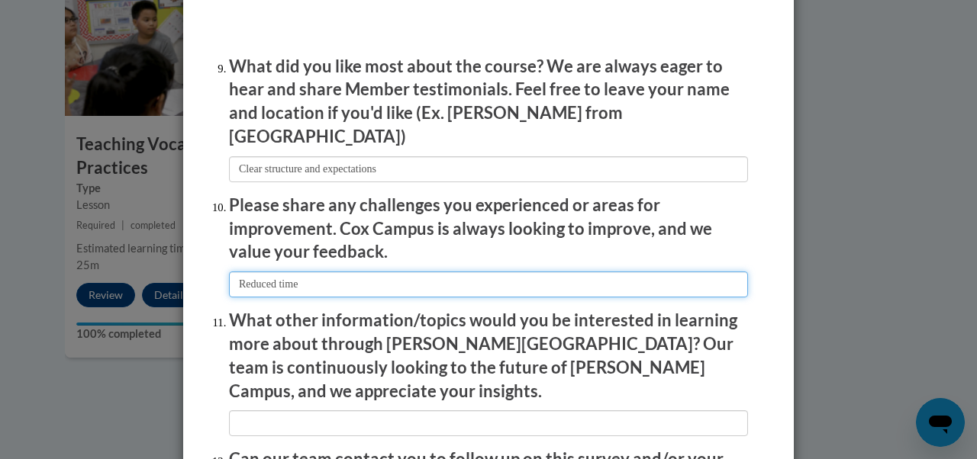
scroll to position [2544, 0]
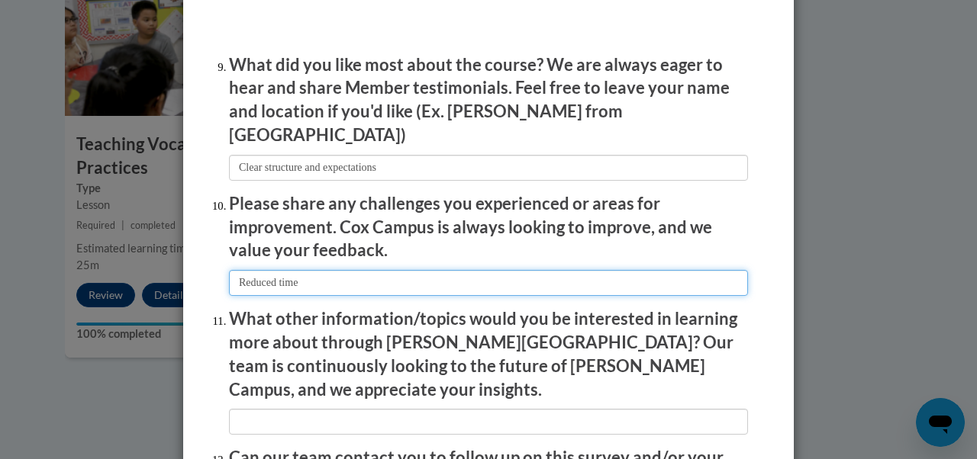
type input "Reduced time"
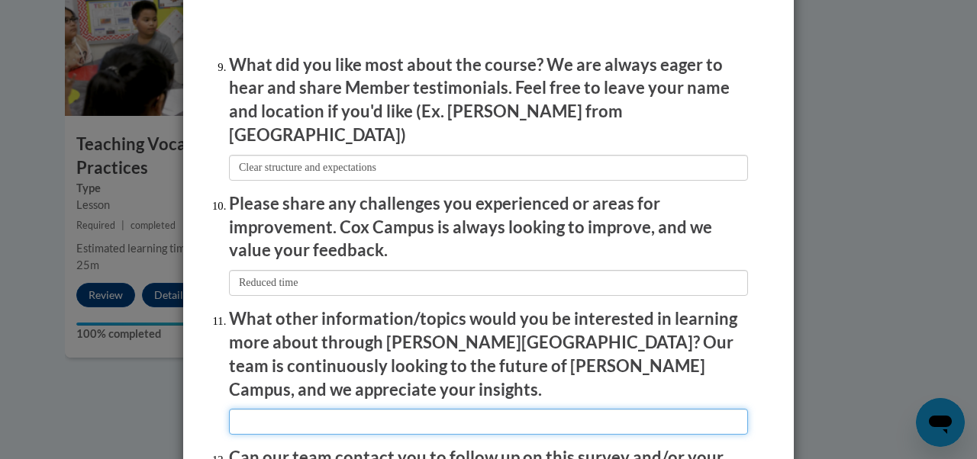
click at [266, 409] on input "textbox" at bounding box center [488, 422] width 519 height 26
type input "NA"
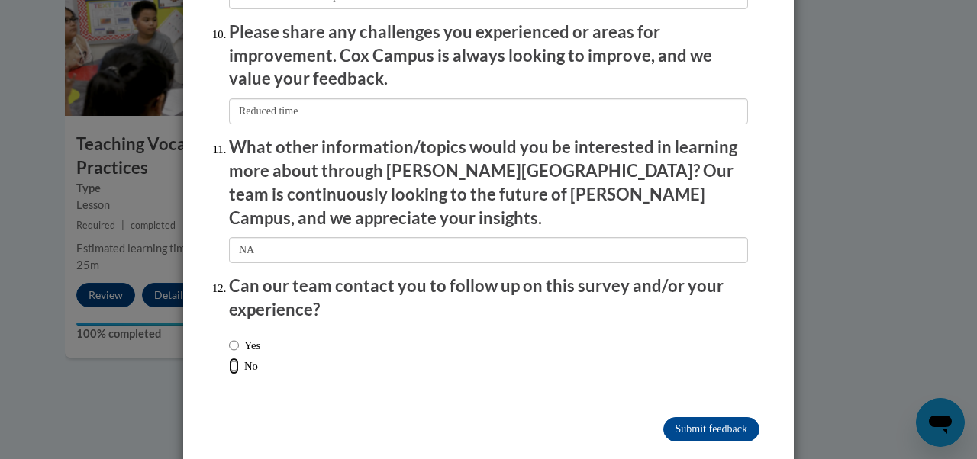
click at [230, 358] on input "No" at bounding box center [234, 366] width 10 height 17
radio input "true"
click at [730, 417] on input "Submit feedback" at bounding box center [711, 429] width 96 height 24
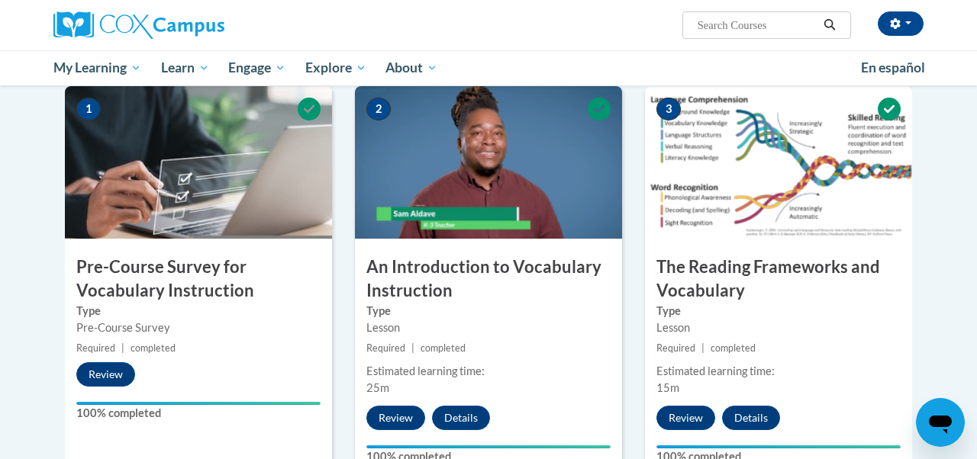
scroll to position [0, 0]
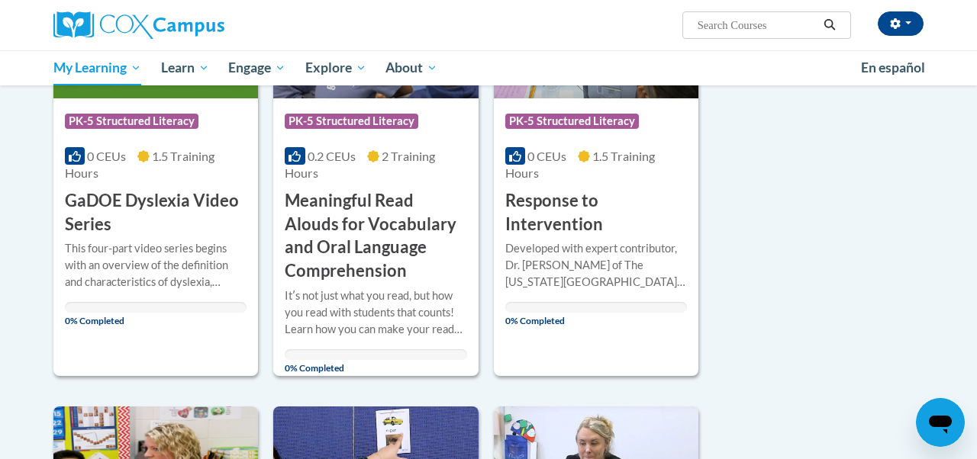
scroll to position [366, 0]
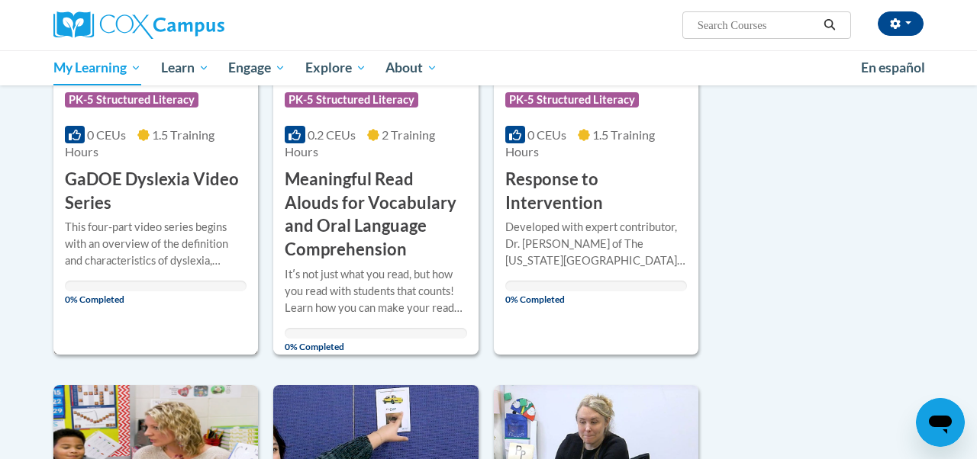
click at [79, 192] on h3 "GaDOE Dyslexia Video Series" at bounding box center [156, 191] width 182 height 47
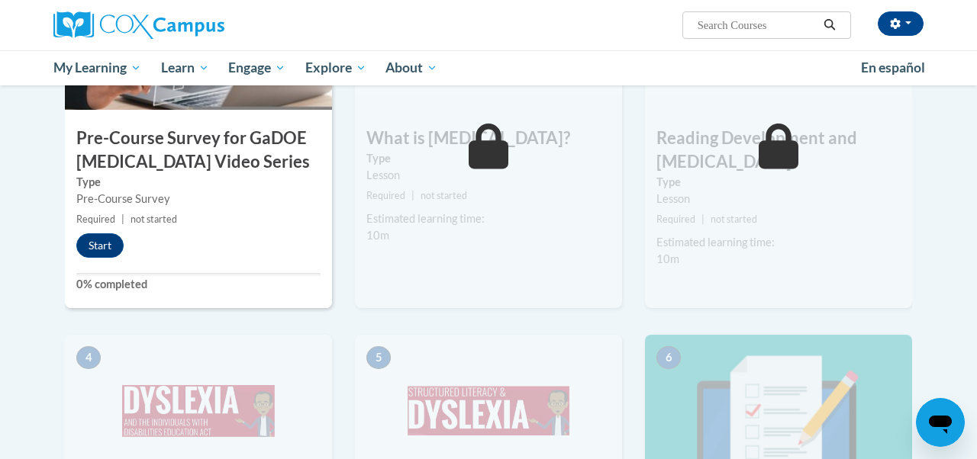
scroll to position [491, 0]
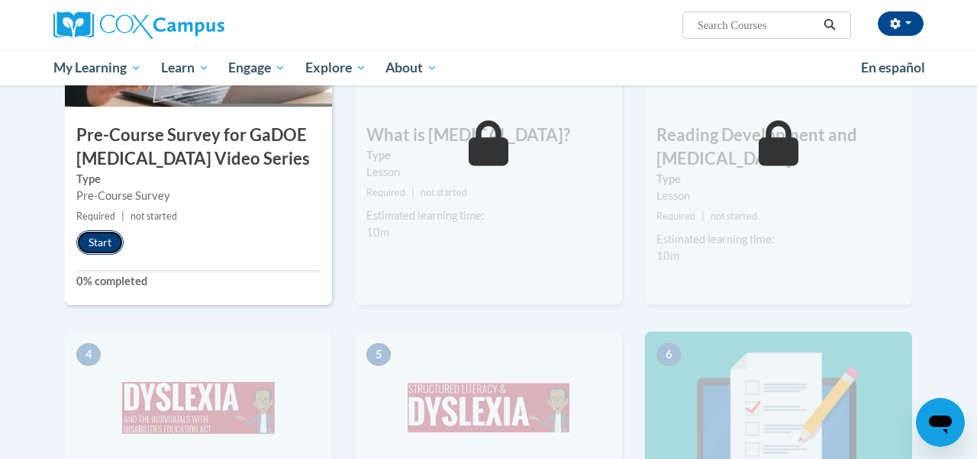
click at [99, 249] on button "Start" at bounding box center [99, 242] width 47 height 24
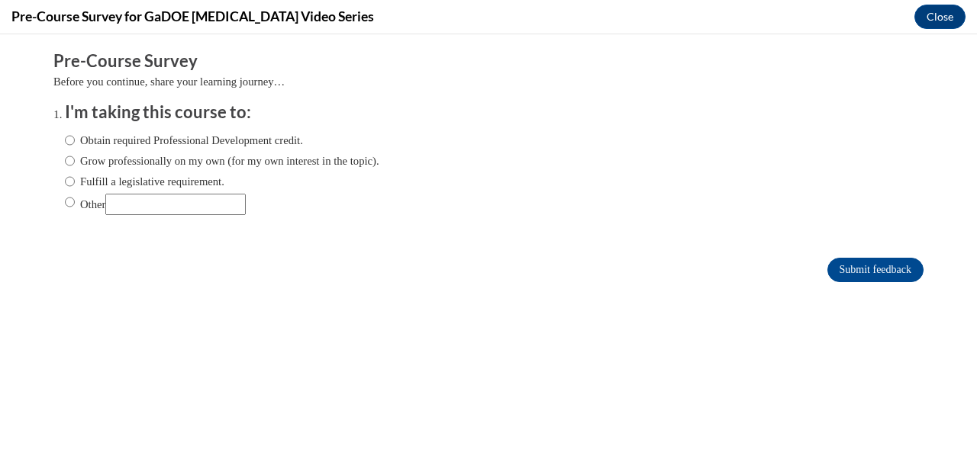
scroll to position [0, 0]
click at [79, 179] on label "Fulfill a legislative requirement." at bounding box center [144, 181] width 159 height 17
click at [75, 179] on input "Fulfill a legislative requirement." at bounding box center [70, 181] width 10 height 17
radio input "true"
click at [880, 273] on input "Submit feedback" at bounding box center [875, 270] width 96 height 24
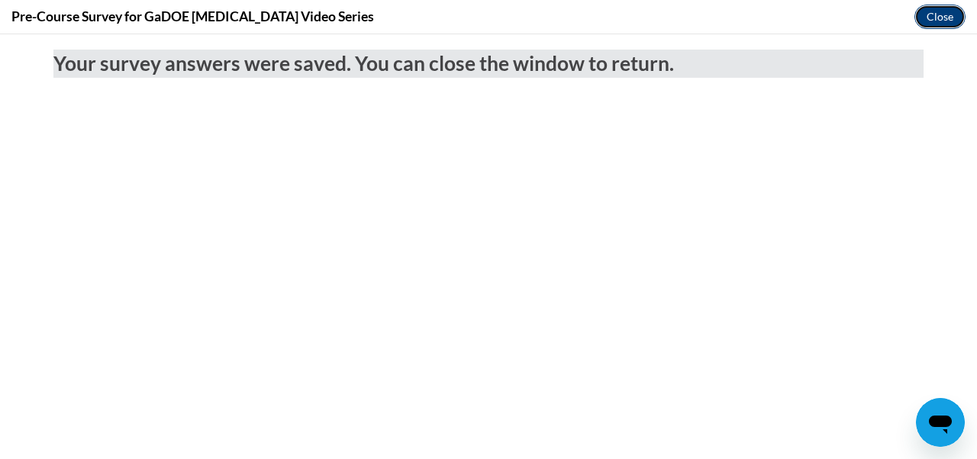
click at [952, 14] on button "Close" at bounding box center [939, 17] width 51 height 24
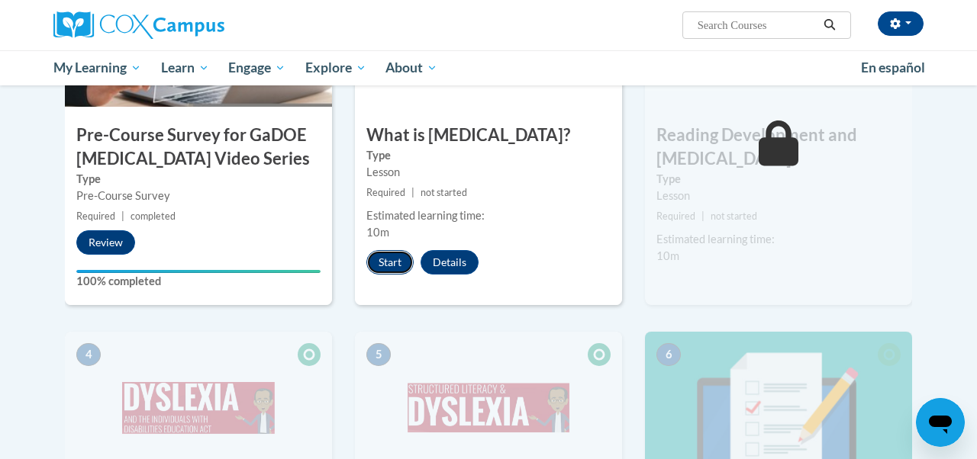
click at [386, 265] on button "Start" at bounding box center [389, 262] width 47 height 24
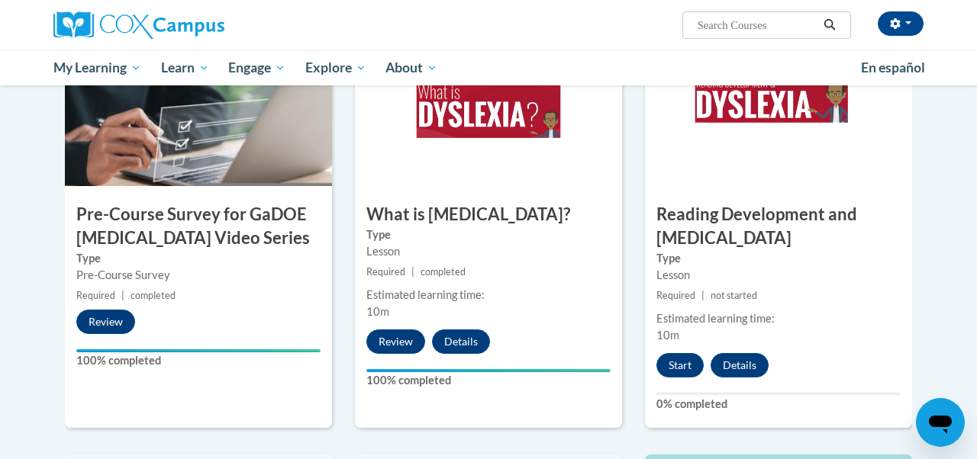
scroll to position [434, 0]
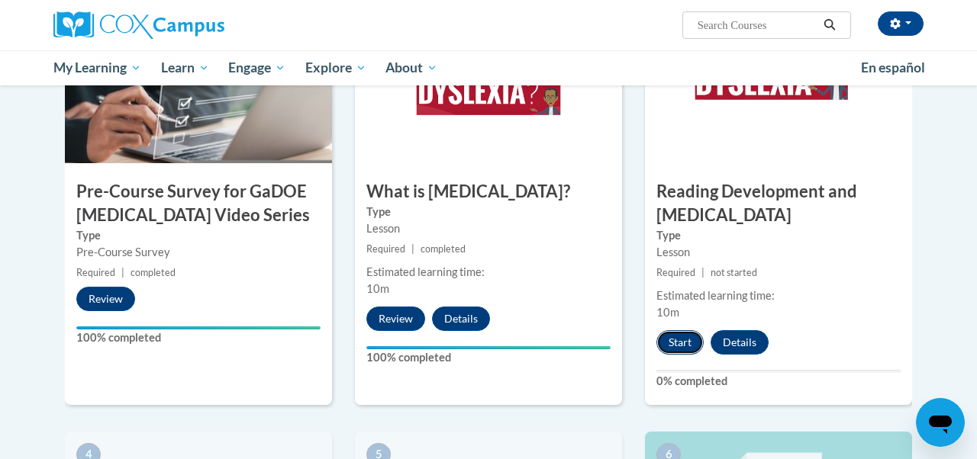
click at [681, 342] on button "Start" at bounding box center [679, 342] width 47 height 24
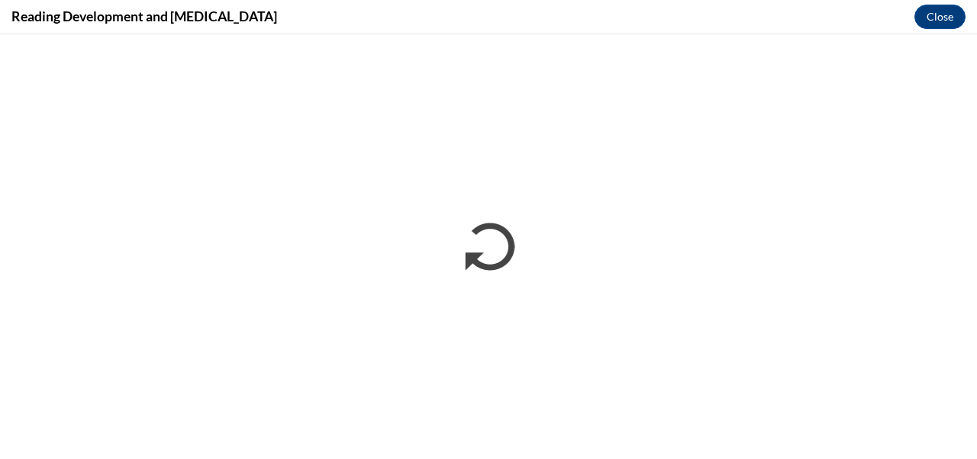
scroll to position [0, 0]
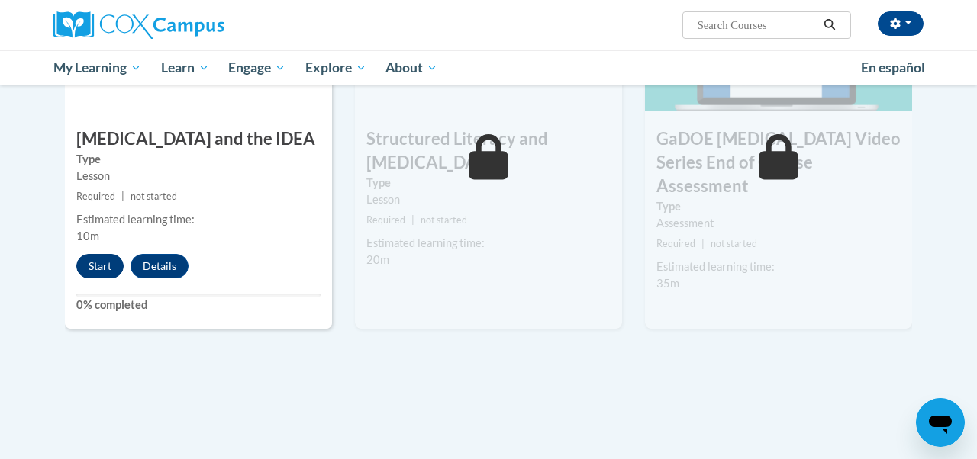
scroll to position [895, 0]
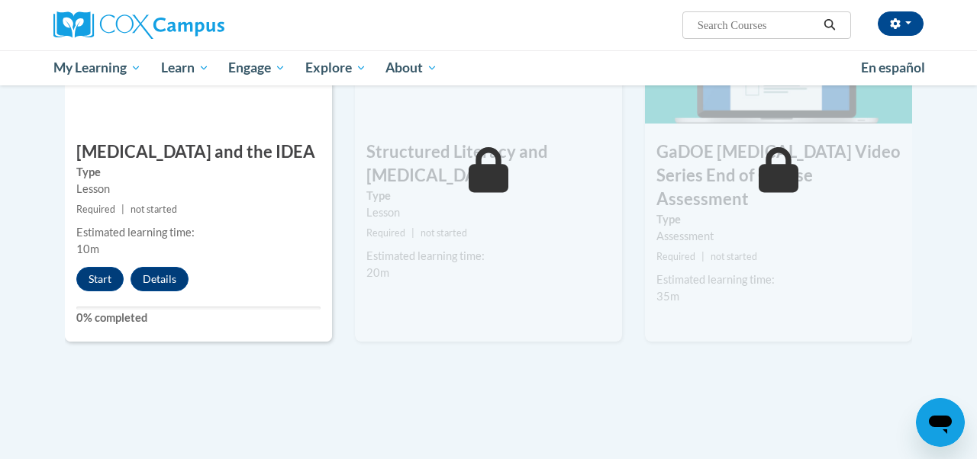
click at [89, 266] on div "4 [MEDICAL_DATA] and the IDEA Type Lesson Required | not started Estimated lear…" at bounding box center [198, 156] width 267 height 371
click at [92, 279] on button "Start" at bounding box center [99, 279] width 47 height 24
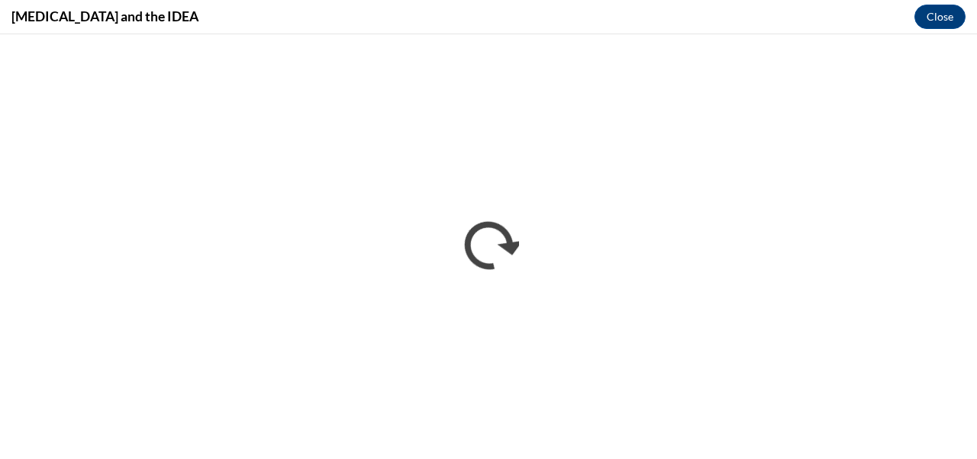
scroll to position [0, 0]
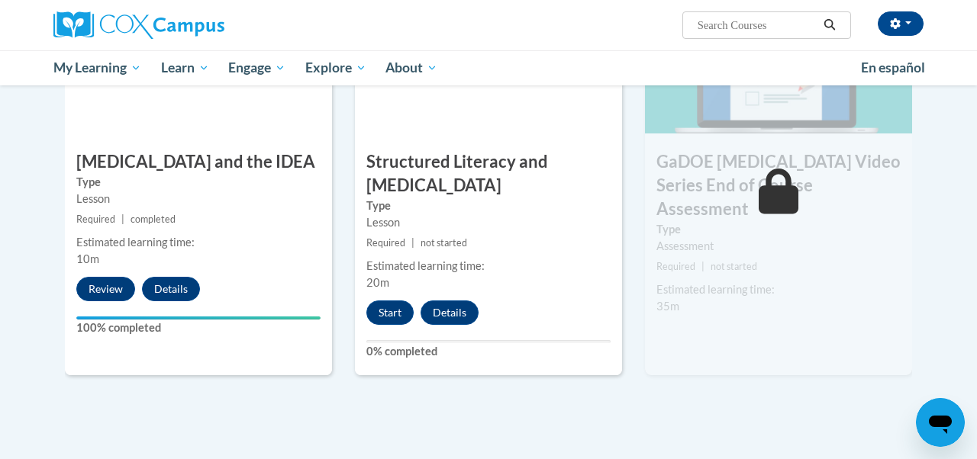
scroll to position [860, 0]
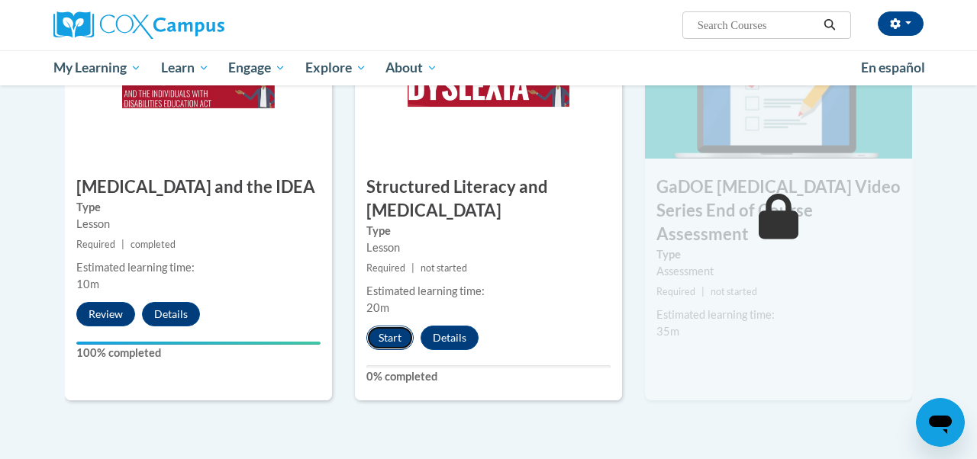
click at [388, 343] on button "Start" at bounding box center [389, 338] width 47 height 24
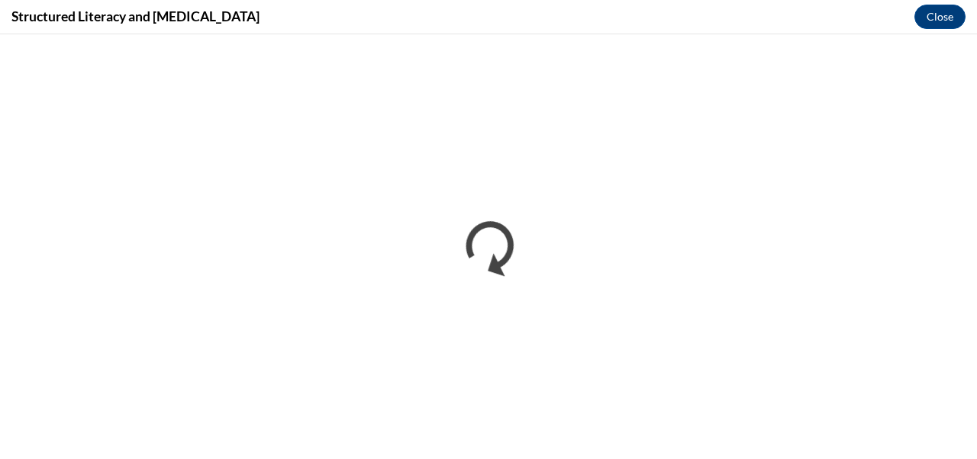
scroll to position [0, 0]
